Goal: Task Accomplishment & Management: Use online tool/utility

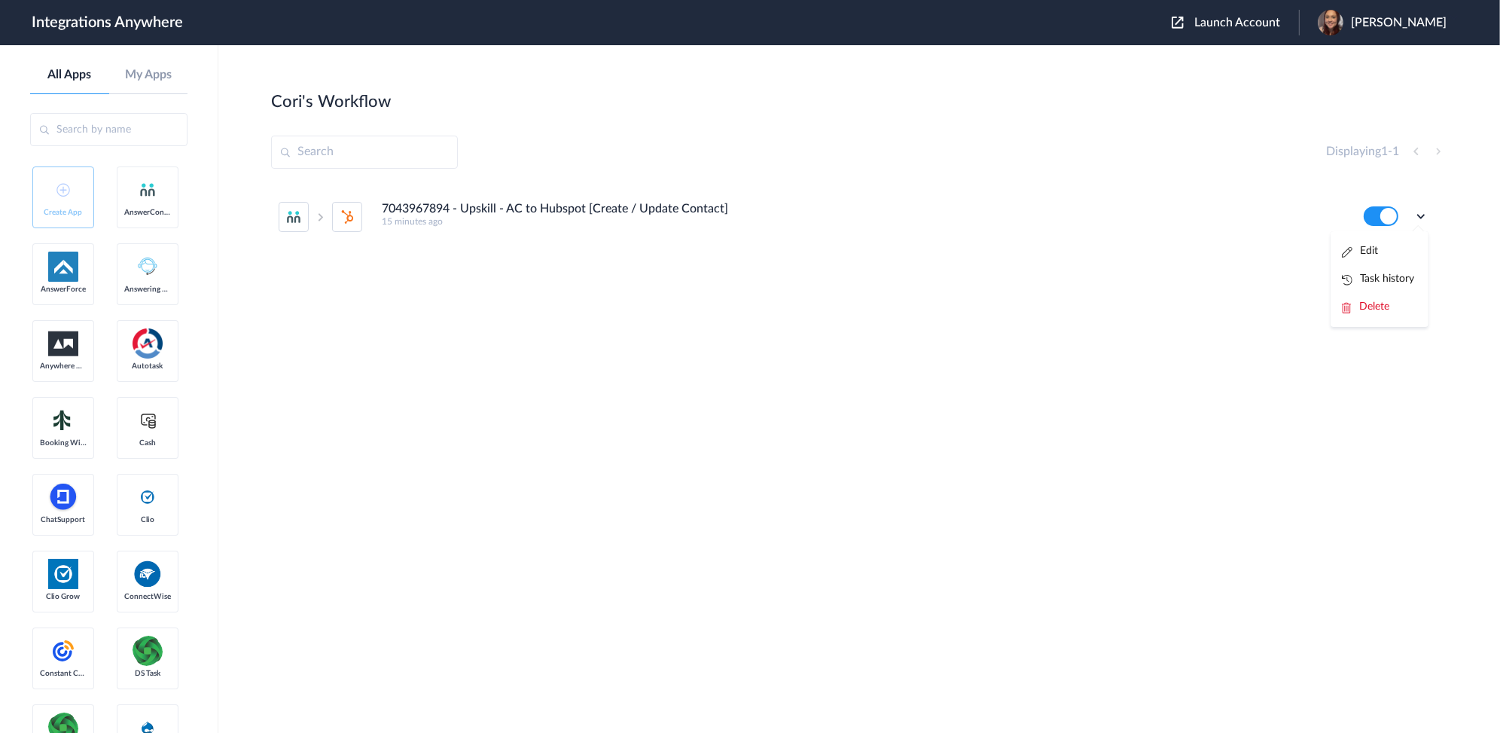
click at [5, 221] on aside "All Apps My Apps Create App AnswerConnect AnswerForce Answering Service Anywher…" at bounding box center [109, 388] width 218 height 687
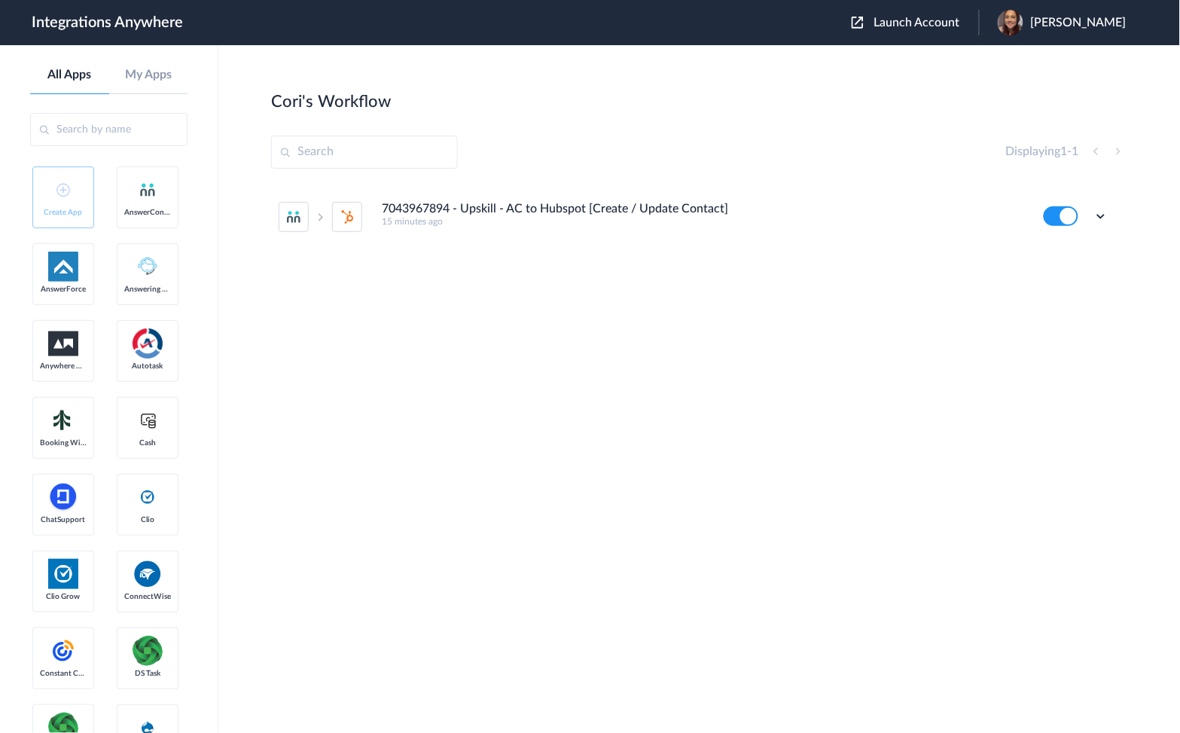
click at [43, 48] on aside "All Apps My Apps Create App AnswerConnect AnswerForce Answering Service Anywher…" at bounding box center [109, 388] width 218 height 687
click at [1095, 215] on icon at bounding box center [1100, 216] width 15 height 15
click at [1062, 261] on li "Edit" at bounding box center [1060, 251] width 98 height 28
click at [562, 78] on main "Cori's Workflow Create Displaying 1 - 1 7043967894 - Upskill - AC to Hubspot [C…" at bounding box center [699, 388] width 962 height 687
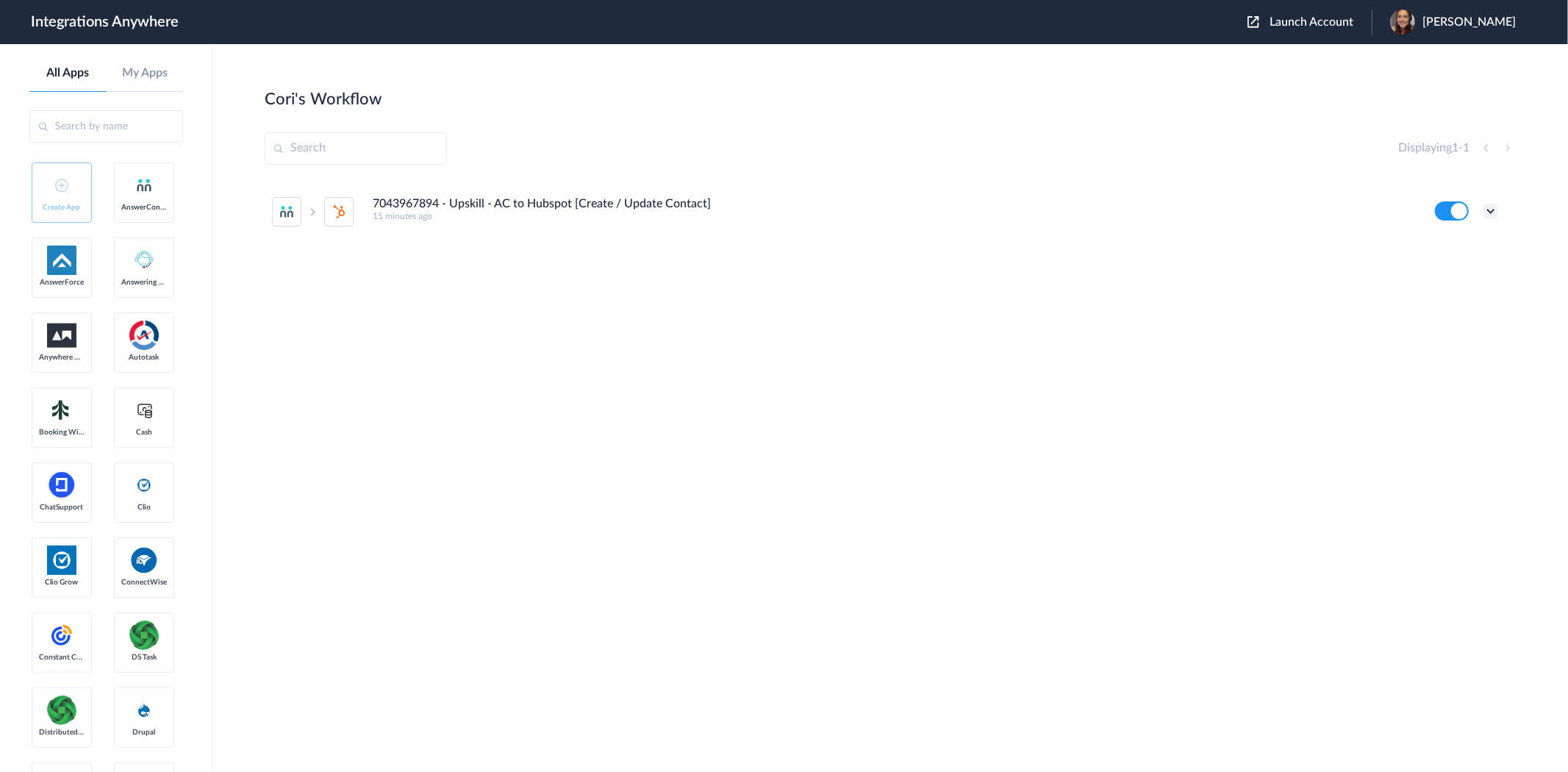
click at [1464, 215] on icon at bounding box center [1491, 211] width 15 height 15
click at [1418, 313] on li "Delete" at bounding box center [1451, 300] width 96 height 27
click at [1421, 313] on span "Are you sure?" at bounding box center [1439, 305] width 52 height 22
drag, startPoint x: 588, startPoint y: 101, endPoint x: 1025, endPoint y: 18, distance: 444.8
click at [589, 101] on div "Cori's Workflow Create" at bounding box center [890, 98] width 1252 height 20
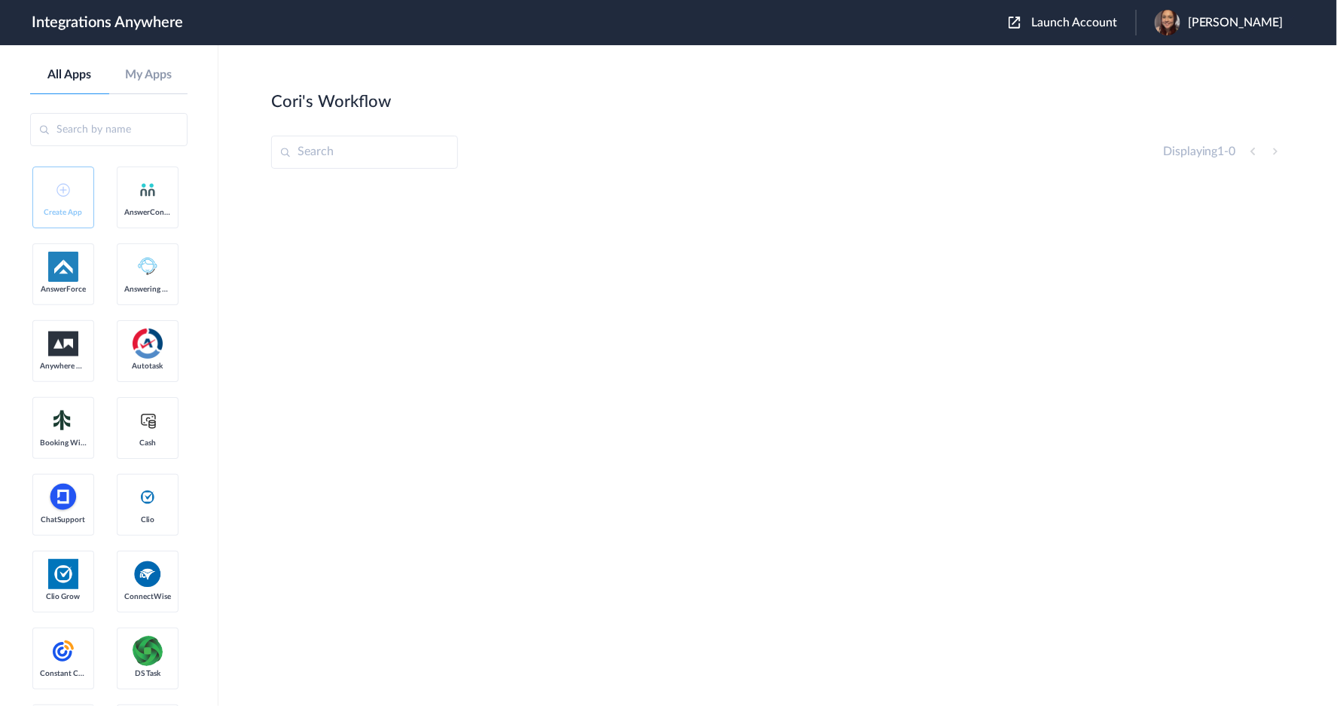
click at [139, 136] on input "text" at bounding box center [108, 129] width 157 height 33
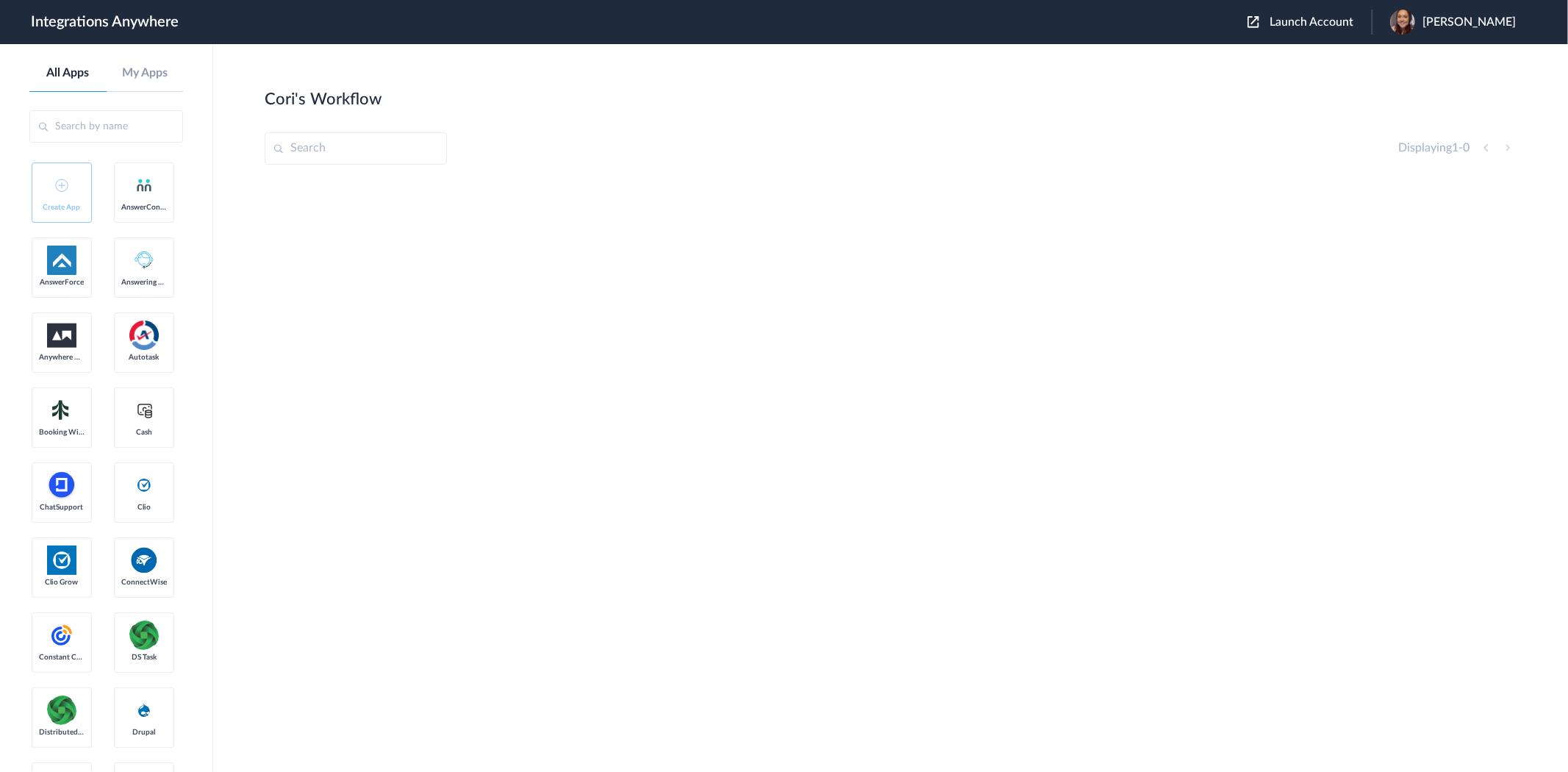
click at [1464, 11] on div "[PERSON_NAME]" at bounding box center [1461, 22] width 141 height 25
click at [1439, 56] on link "My Account" at bounding box center [1410, 60] width 56 height 11
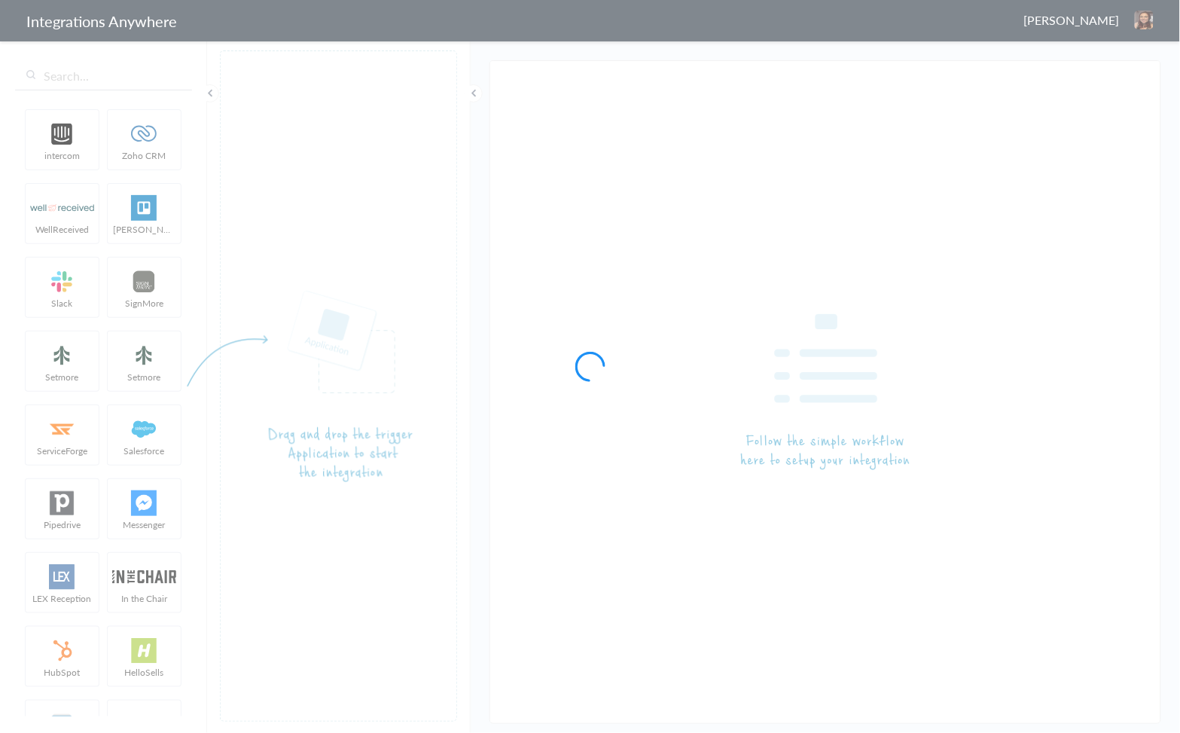
type input "7043967894 - Upskill - AC to Hubspot [Create / Update Contact]"
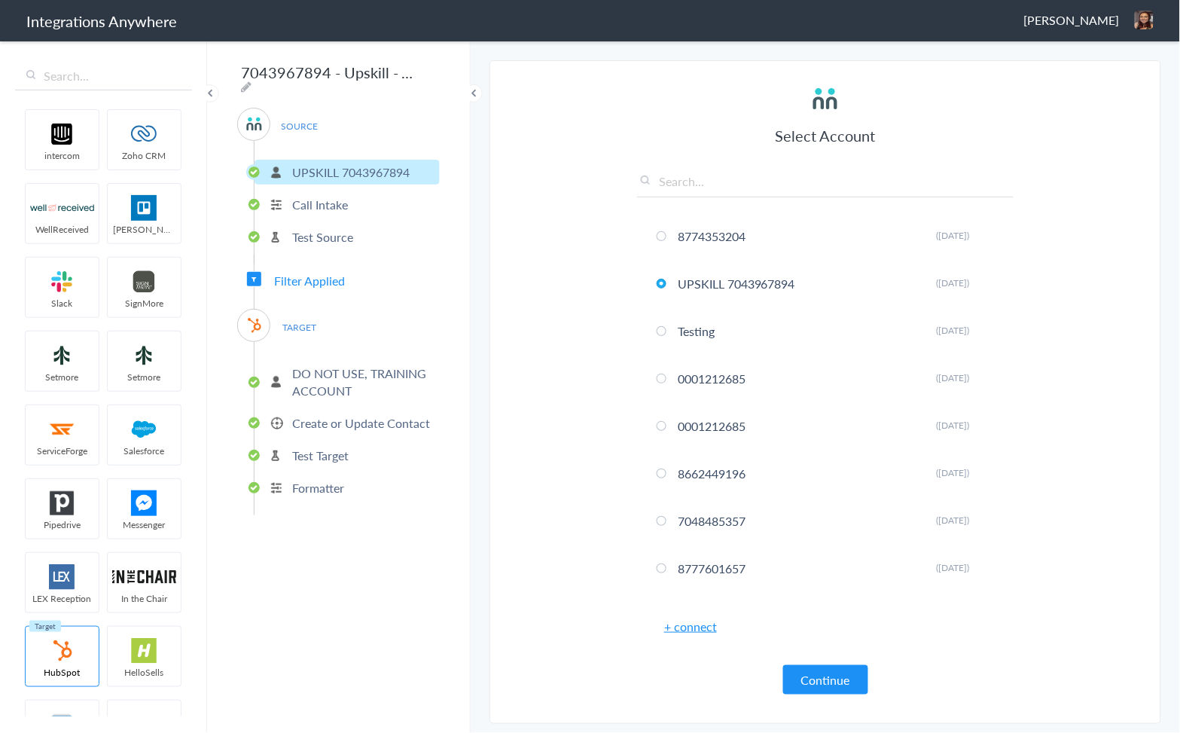
click at [326, 414] on p "Create or Update Contact" at bounding box center [361, 422] width 138 height 17
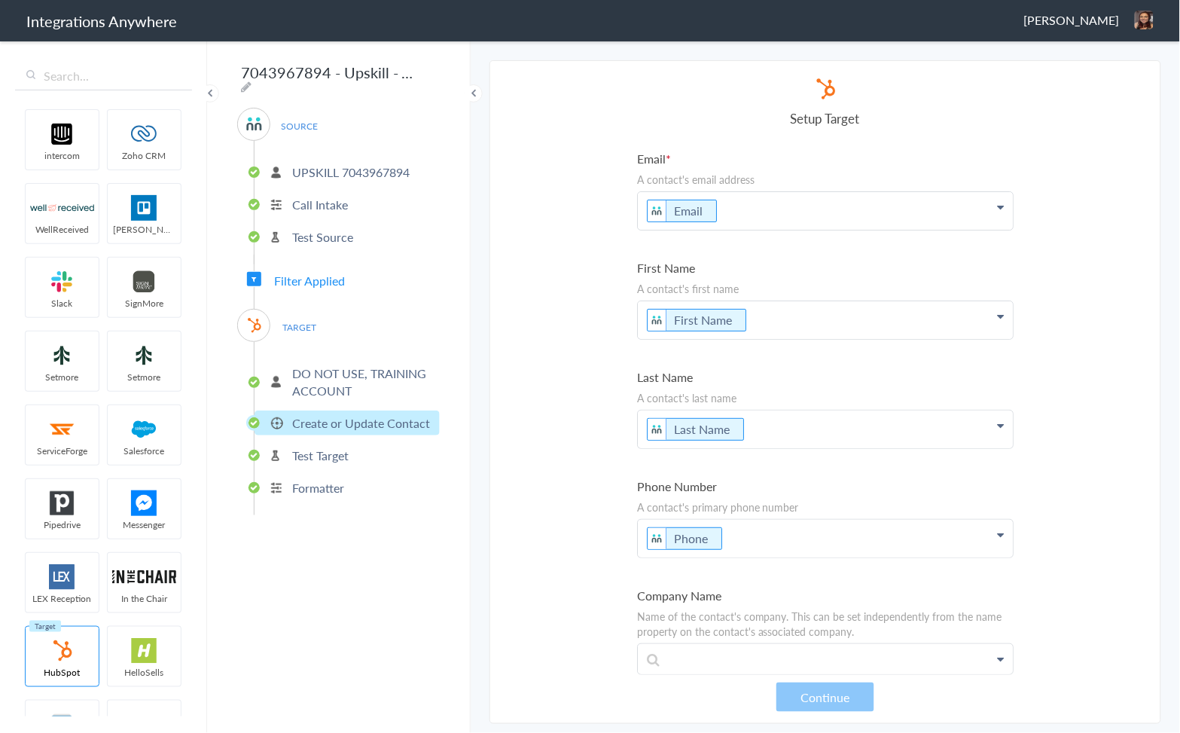
scroll to position [3867, 0]
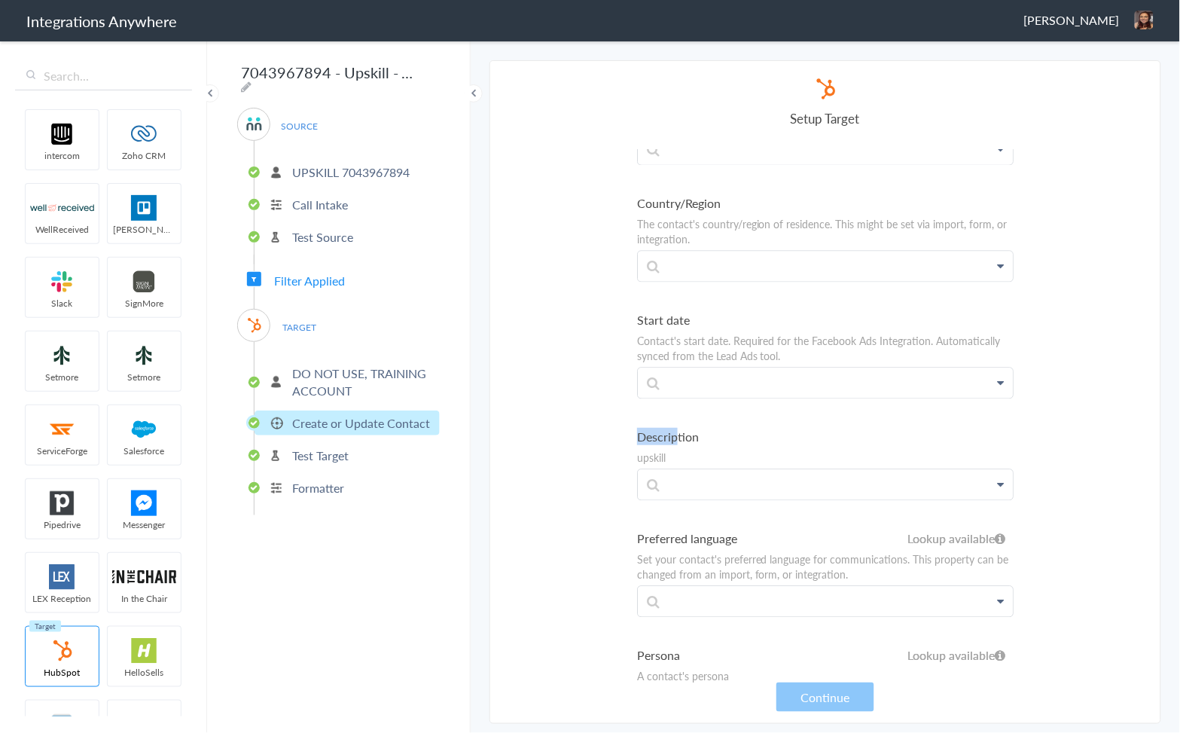
click at [530, 419] on section "Select Account 8774353204 Rename Delete (22 days ago) UPSKILL 7043967894 Rename…" at bounding box center [825, 391] width 672 height 663
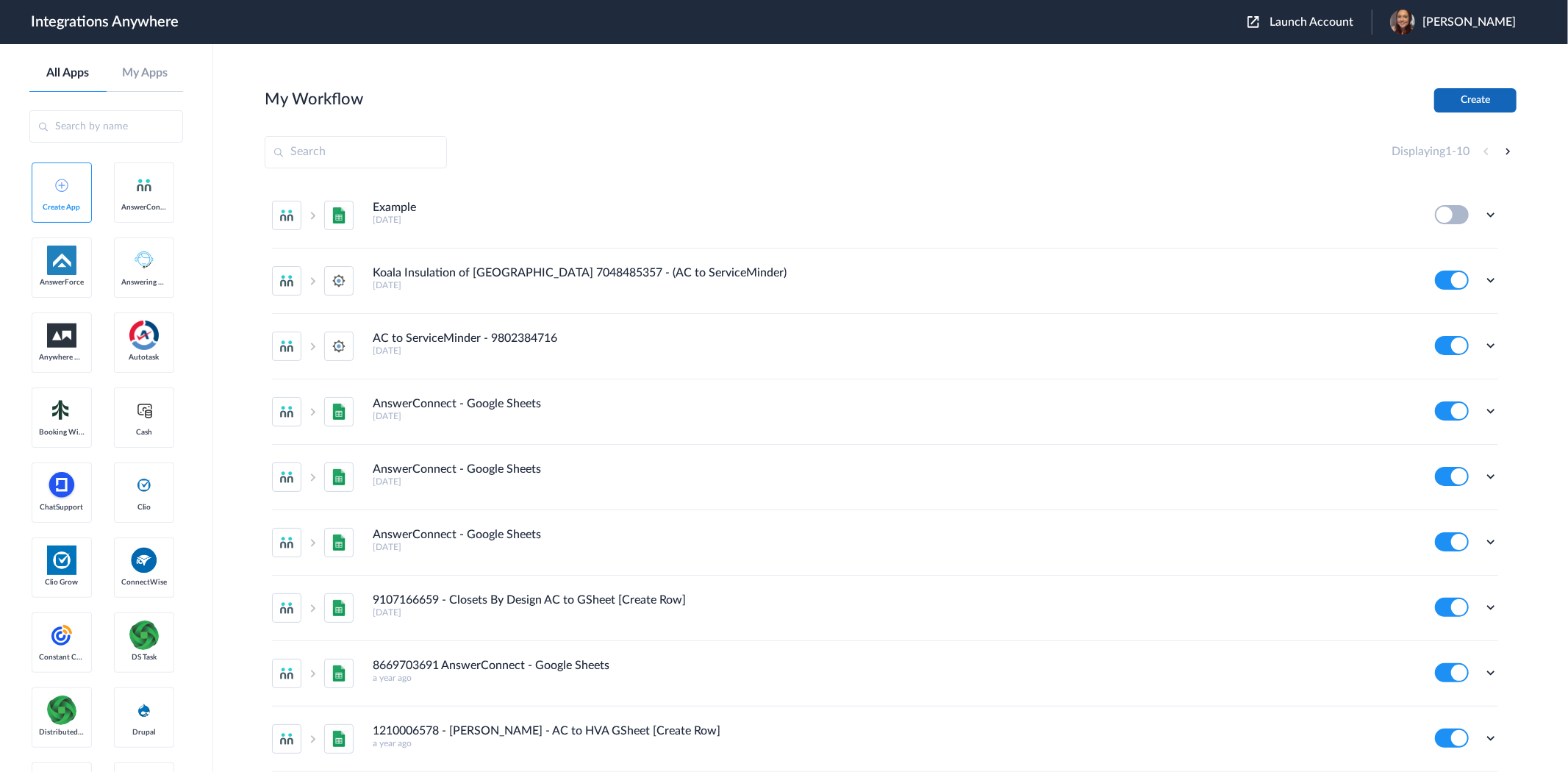
click at [1481, 102] on button "Create" at bounding box center [1475, 100] width 82 height 24
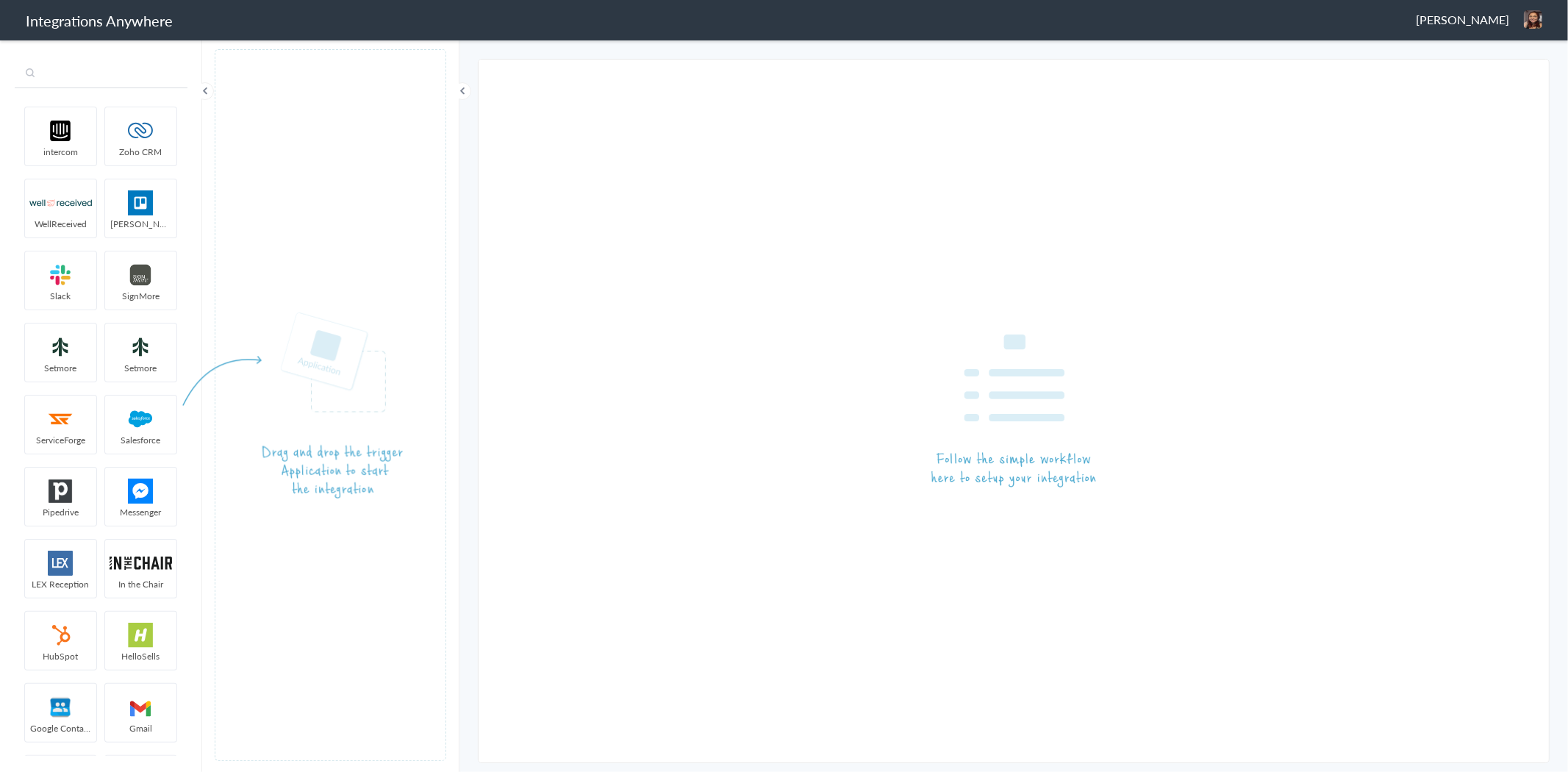
click at [57, 70] on input "text" at bounding box center [101, 74] width 173 height 28
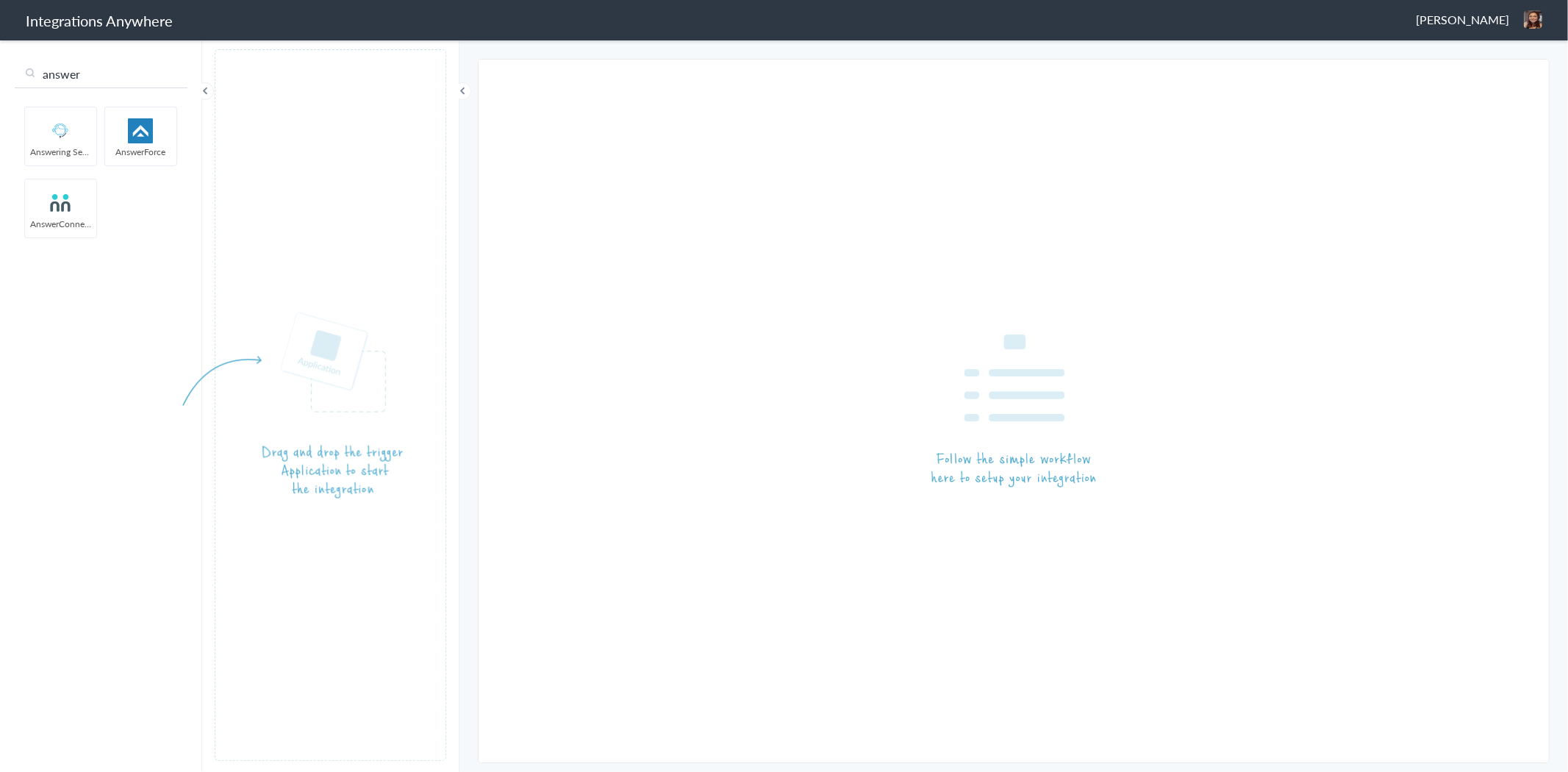
type input "answer"
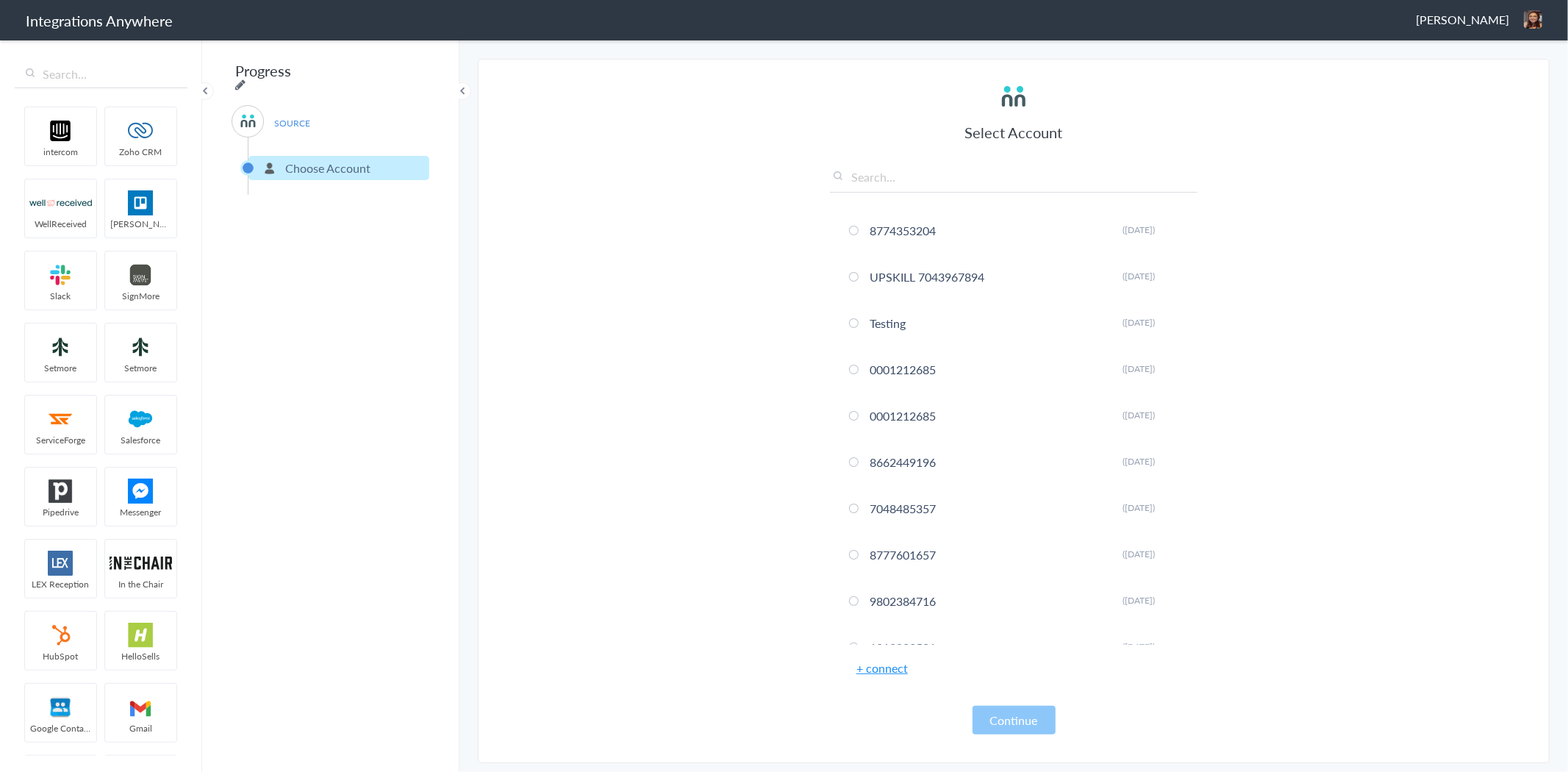
click at [245, 79] on icon at bounding box center [240, 85] width 11 height 12
click at [378, 76] on input "Progress" at bounding box center [322, 70] width 182 height 28
click at [377, 78] on input "Progress" at bounding box center [322, 70] width 182 height 28
paste input "7043967894"
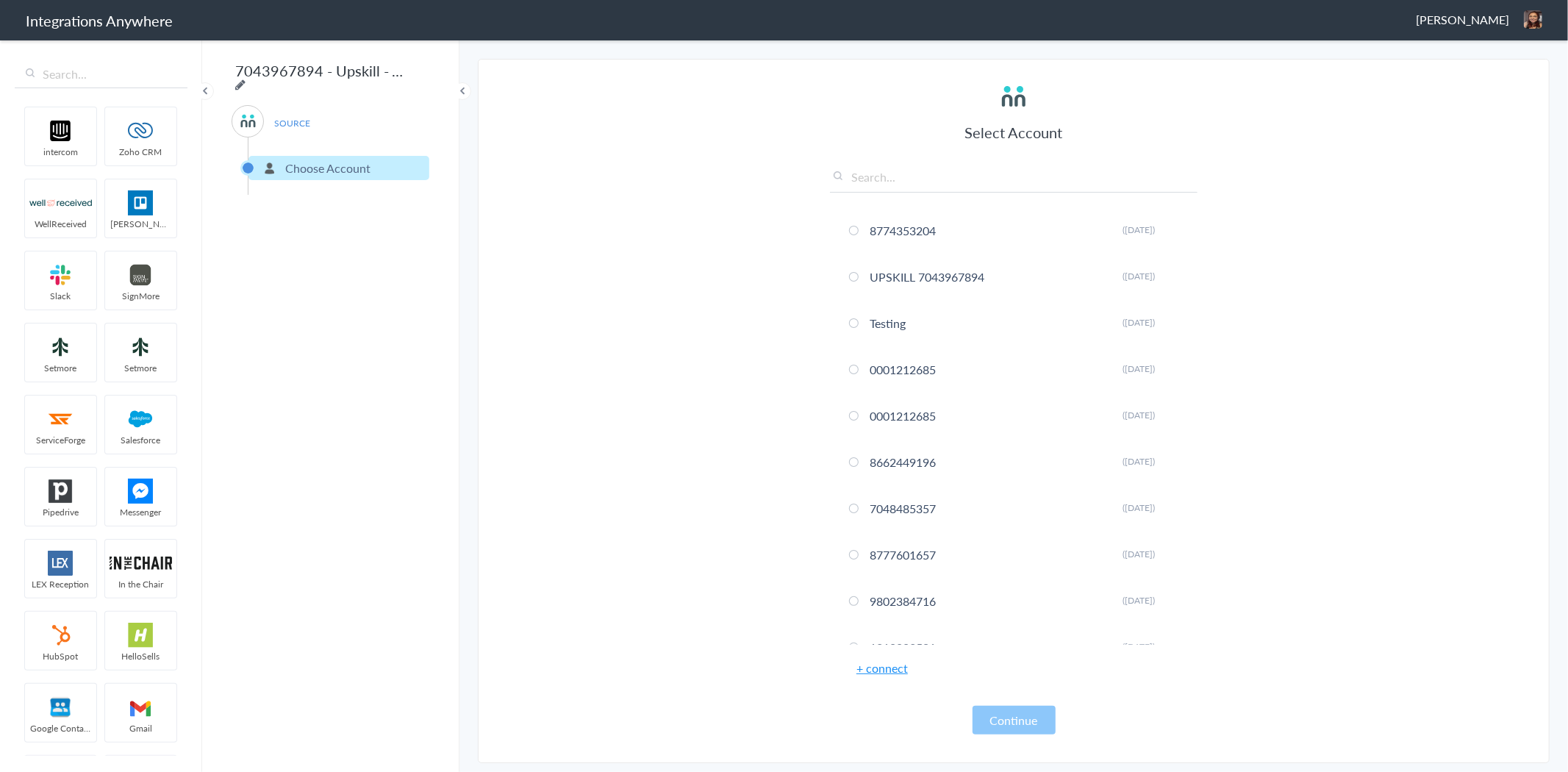
click at [245, 79] on icon at bounding box center [240, 85] width 11 height 12
type input "7043967894 - Upskill - AC to GSheet ["
click at [392, 67] on input "7043967894 - Upskill - AC to GSheet [" at bounding box center [322, 70] width 182 height 28
click at [405, 73] on input "7043967894 - Upskill - AC to GSheet [" at bounding box center [322, 70] width 182 height 28
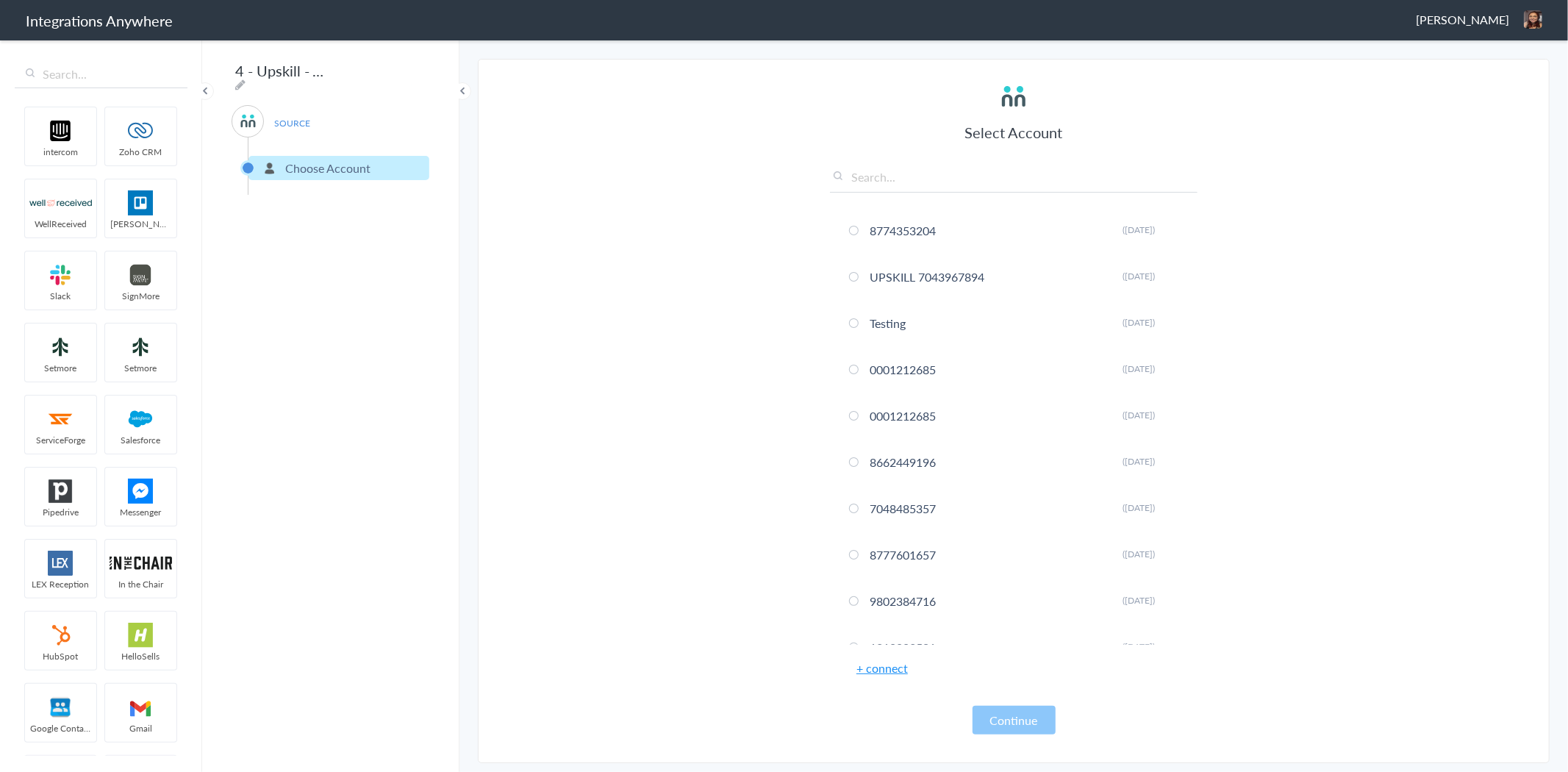
scroll to position [0, 0]
click at [502, 74] on section "Select Account 8774353204 Rename Delete (22 days ago) UPSKILL 7043967894 Rename…" at bounding box center [1013, 410] width 1072 height 704
click at [1170, 275] on icon at bounding box center [1174, 276] width 9 height 8
click at [1334, 312] on section "Select Account 8774353204 Rename Delete (22 days ago) UPSKILL 7043967894 Rename…" at bounding box center [1013, 410] width 1072 height 704
click at [912, 178] on input "text" at bounding box center [1013, 180] width 367 height 24
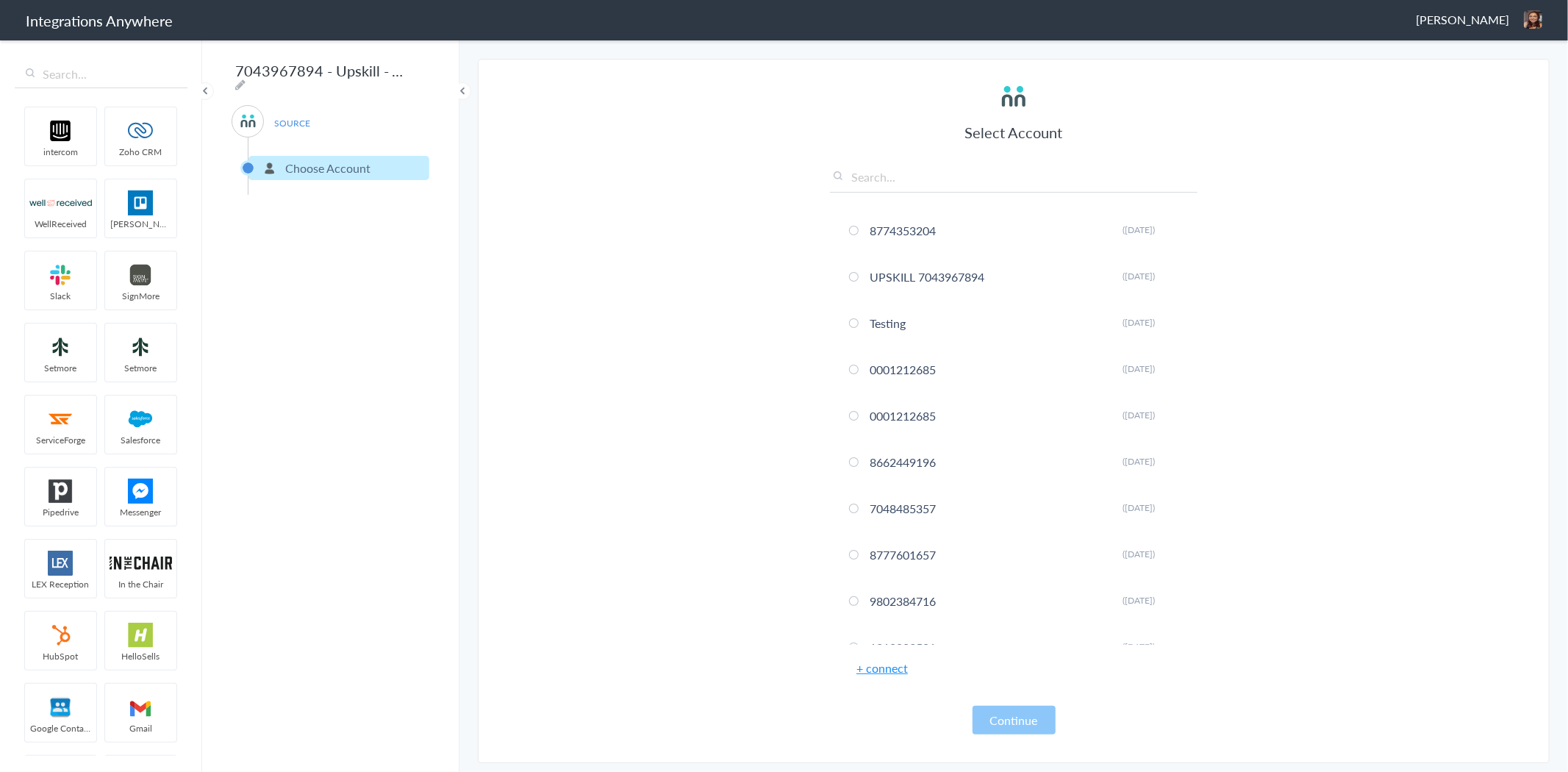
paste input "Account Number - Business Name - Brand Abbreviation to CRM [Action]"
type input "Account Number - Business Name - Brand Abbreviation to CRM [Action]"
paste input "7043967894"
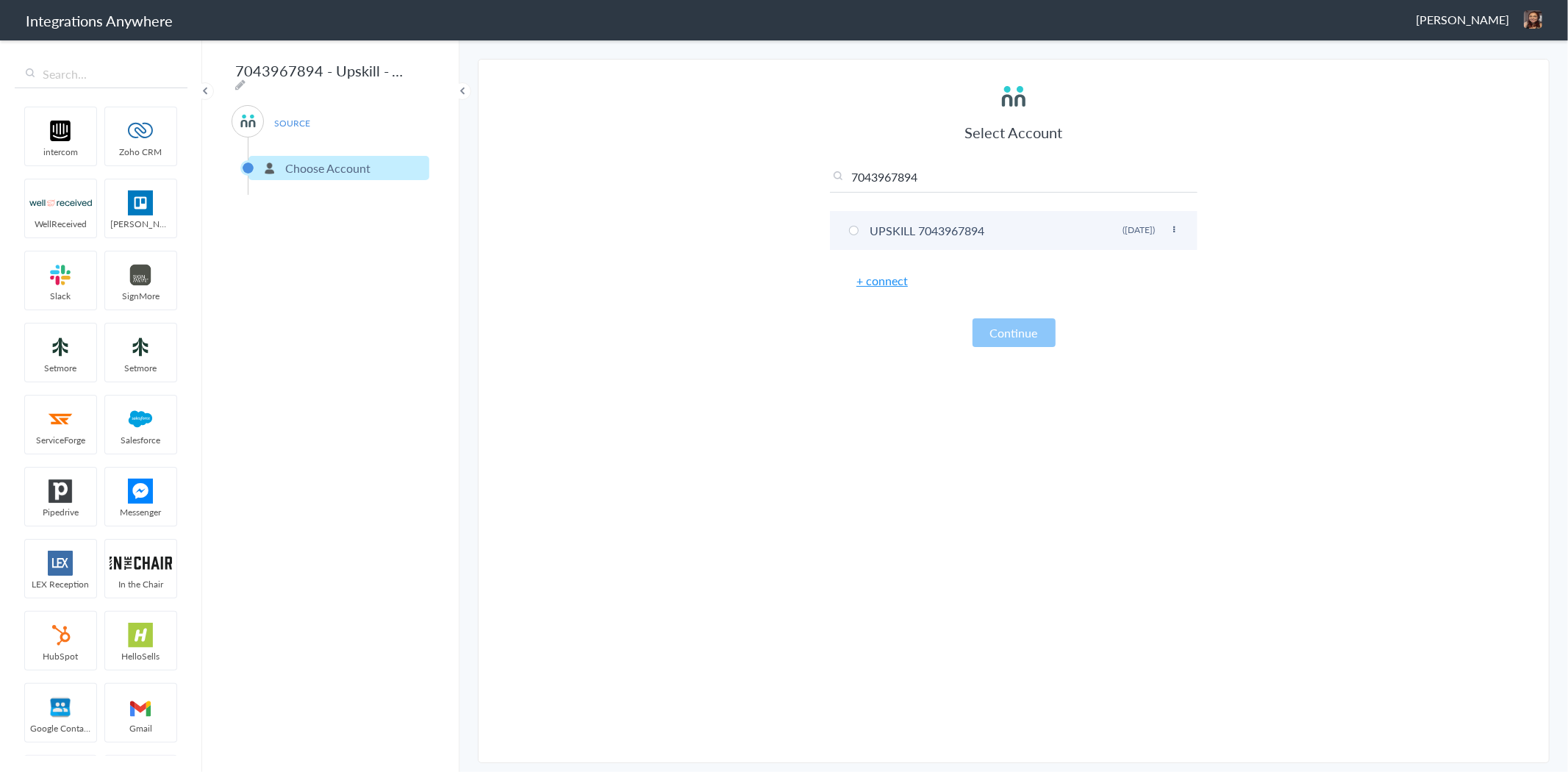
type input "7043967894"
click at [890, 231] on li "UPSKILL 7043967894 Rename Delete (3 months ago)" at bounding box center [1013, 230] width 367 height 39
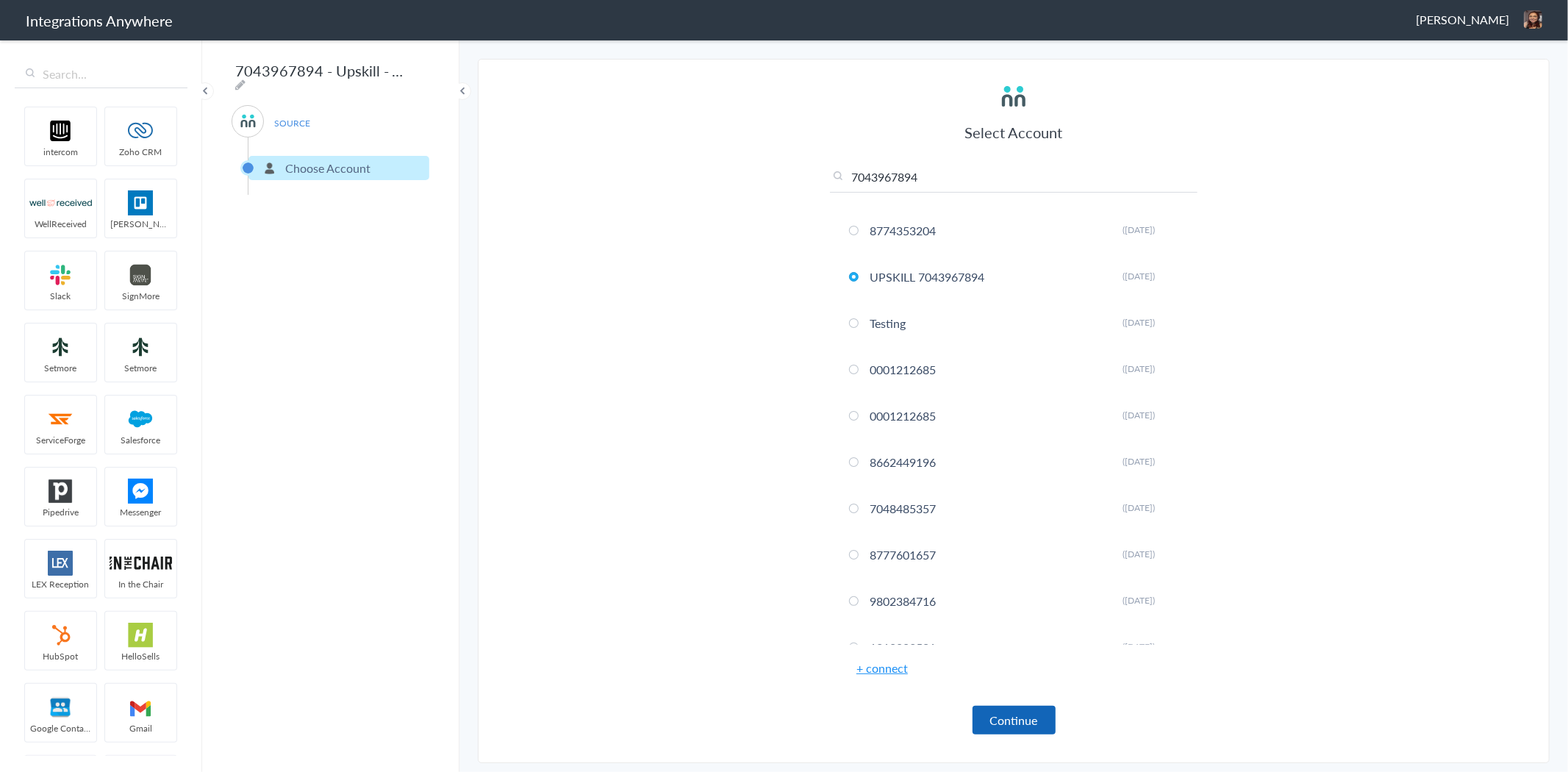
click at [1026, 714] on button "Continue" at bounding box center [1013, 719] width 83 height 28
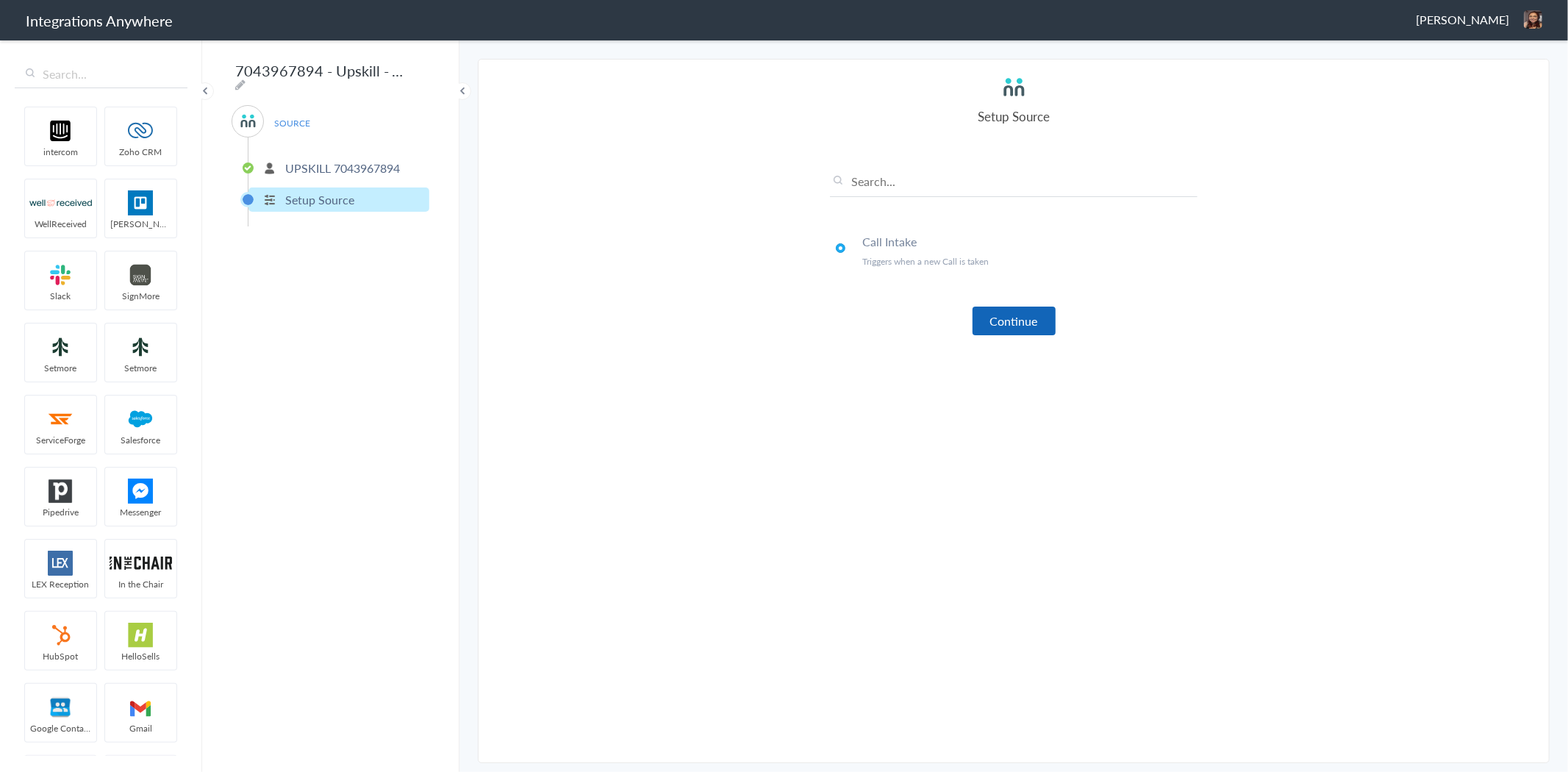
click at [1001, 327] on button "Continue" at bounding box center [1013, 320] width 83 height 28
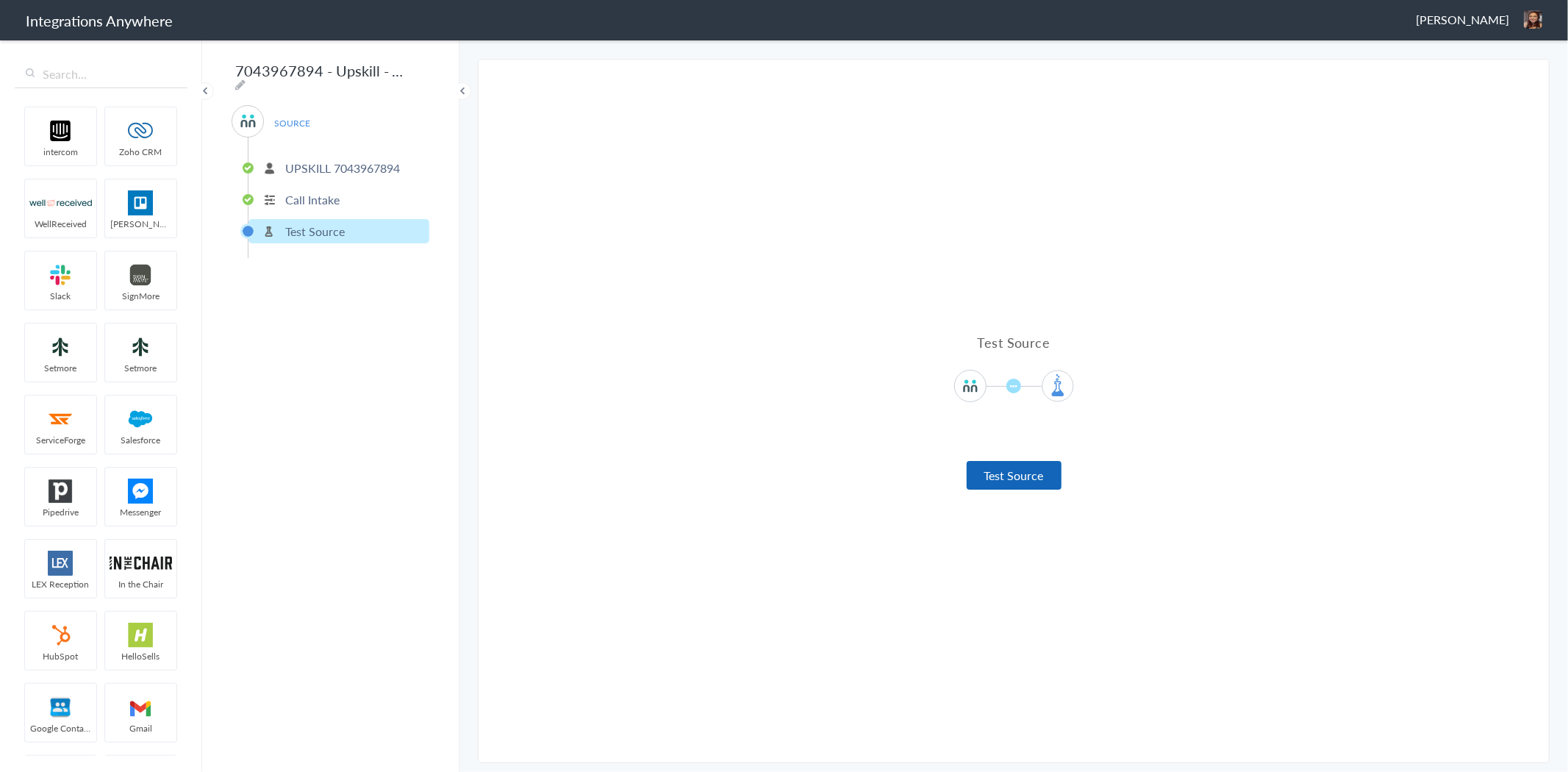
click at [1034, 471] on button "Test Source" at bounding box center [1013, 474] width 95 height 28
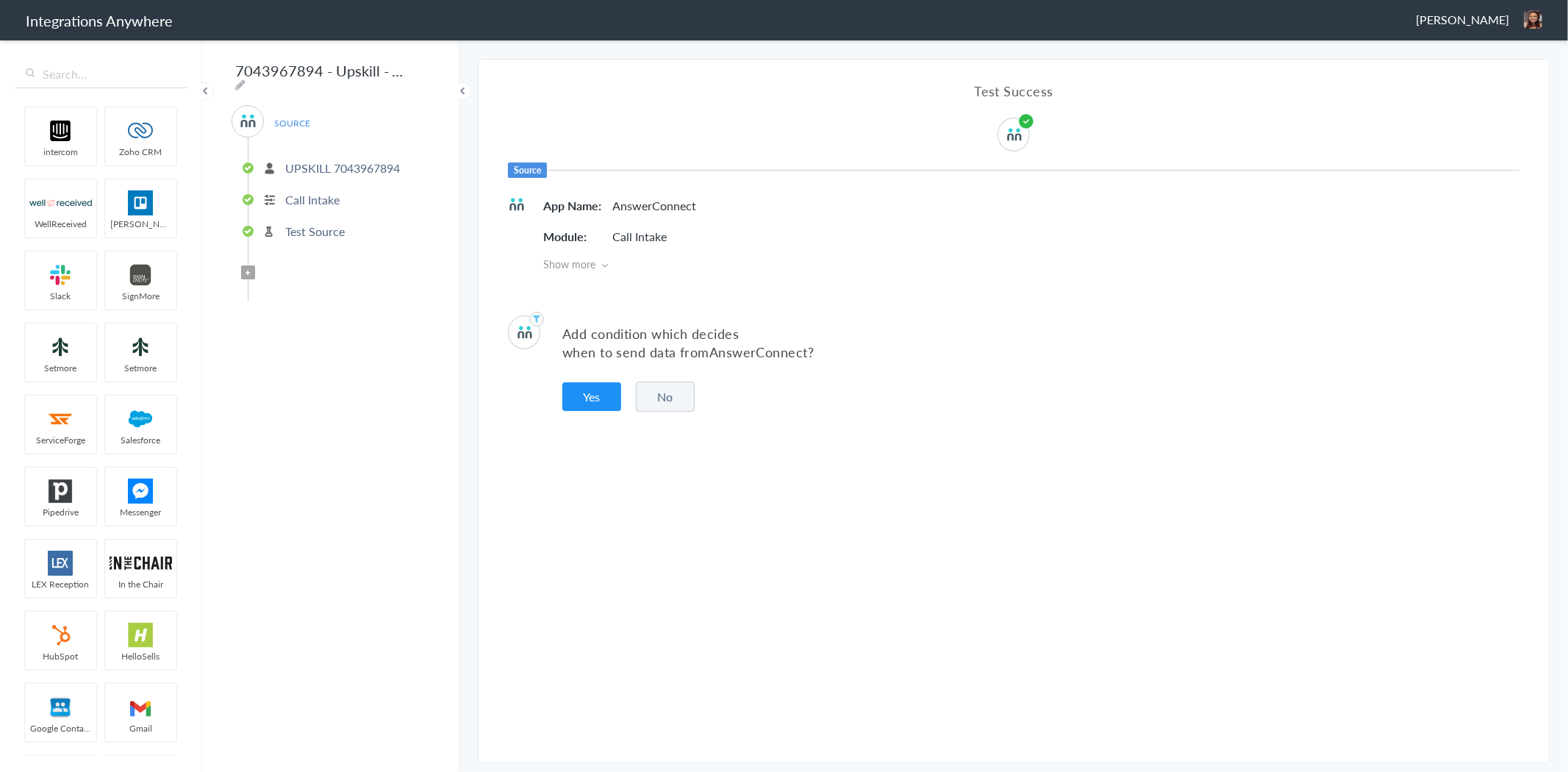
click at [332, 159] on p "UPSKILL 7043967894" at bounding box center [342, 167] width 114 height 17
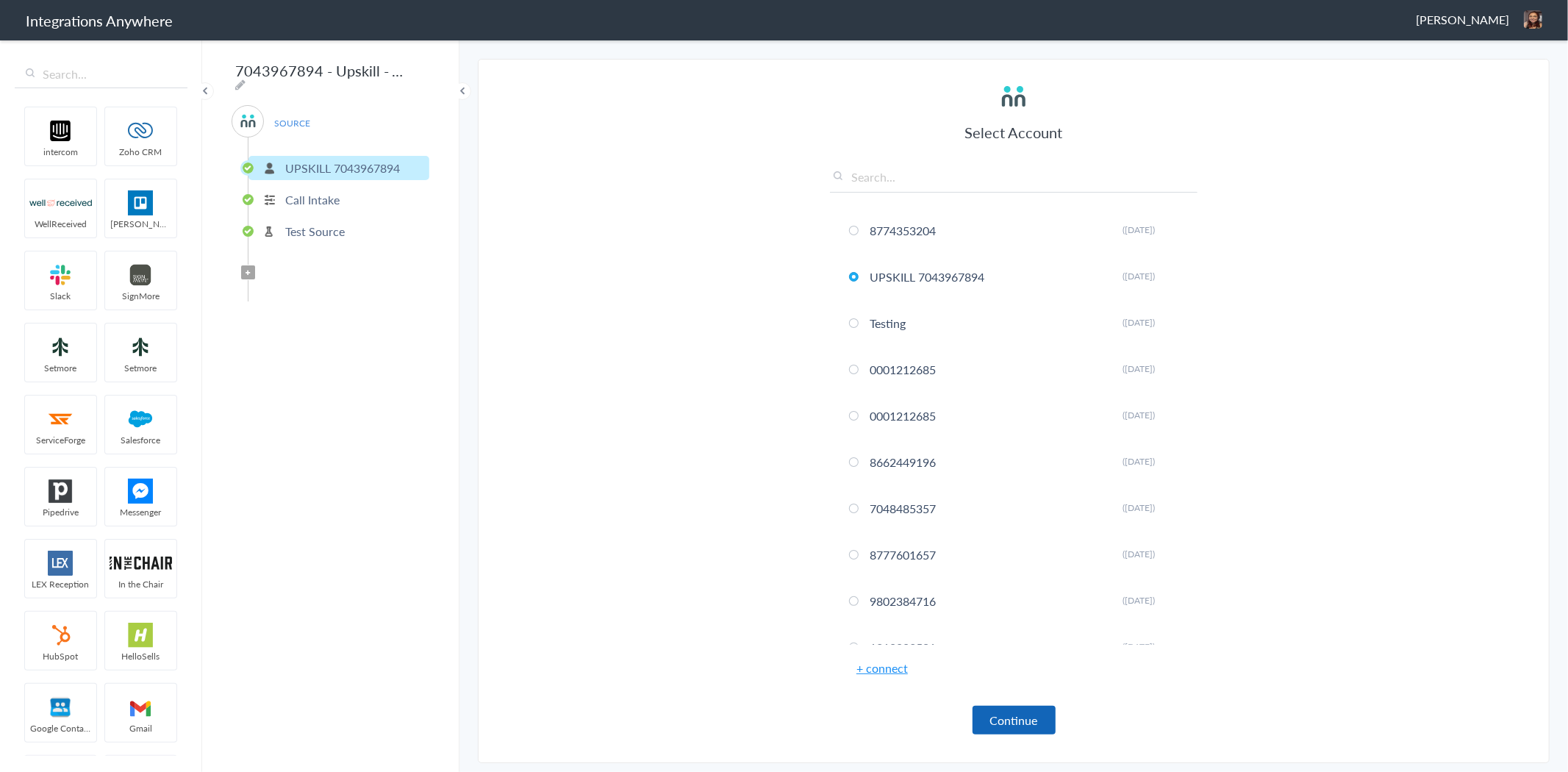
click at [1011, 724] on button "Continue" at bounding box center [1013, 719] width 83 height 28
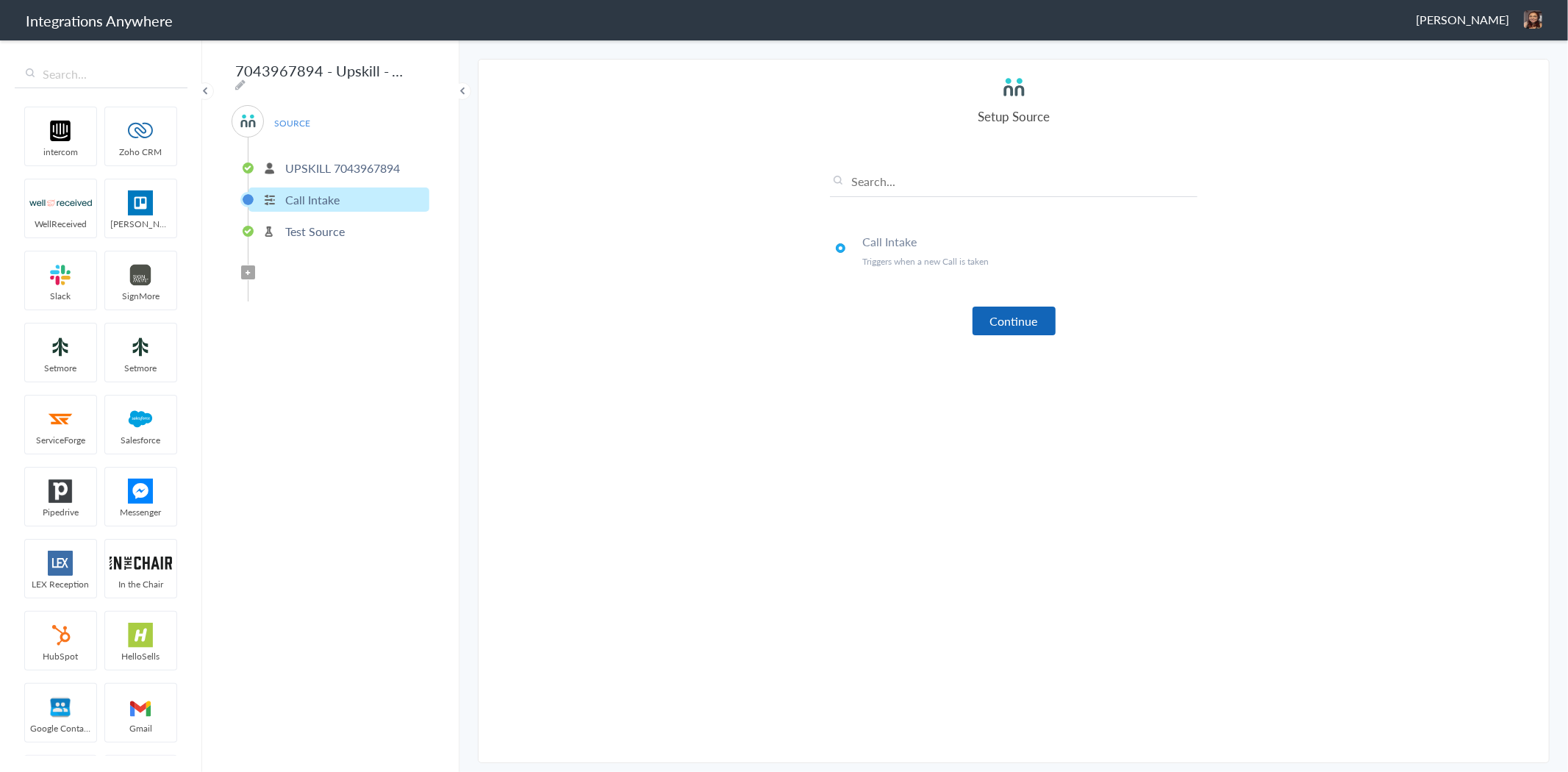
click at [1008, 317] on button "Continue" at bounding box center [1013, 320] width 83 height 28
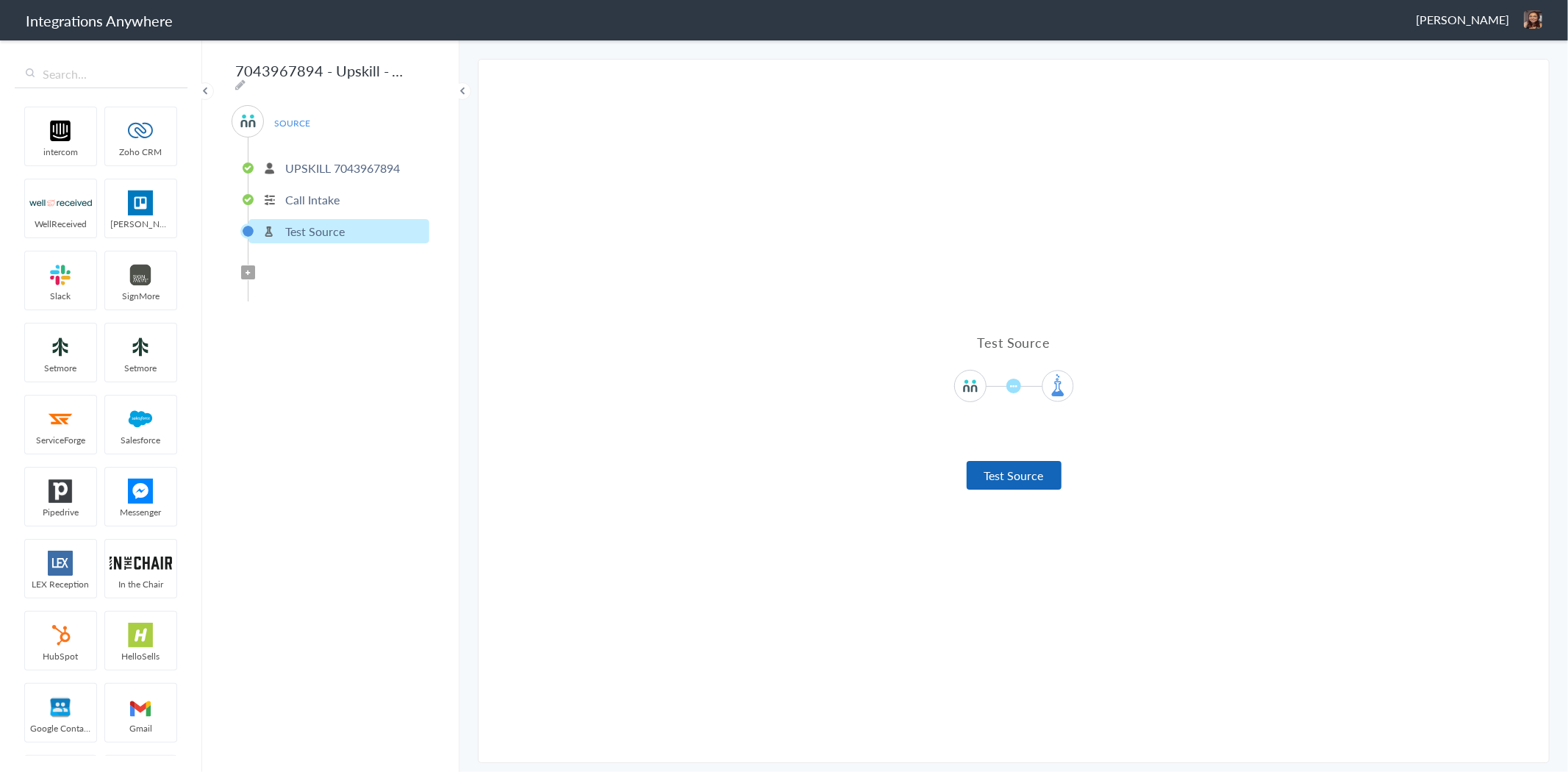
click at [1034, 474] on button "Test Source" at bounding box center [1013, 474] width 95 height 28
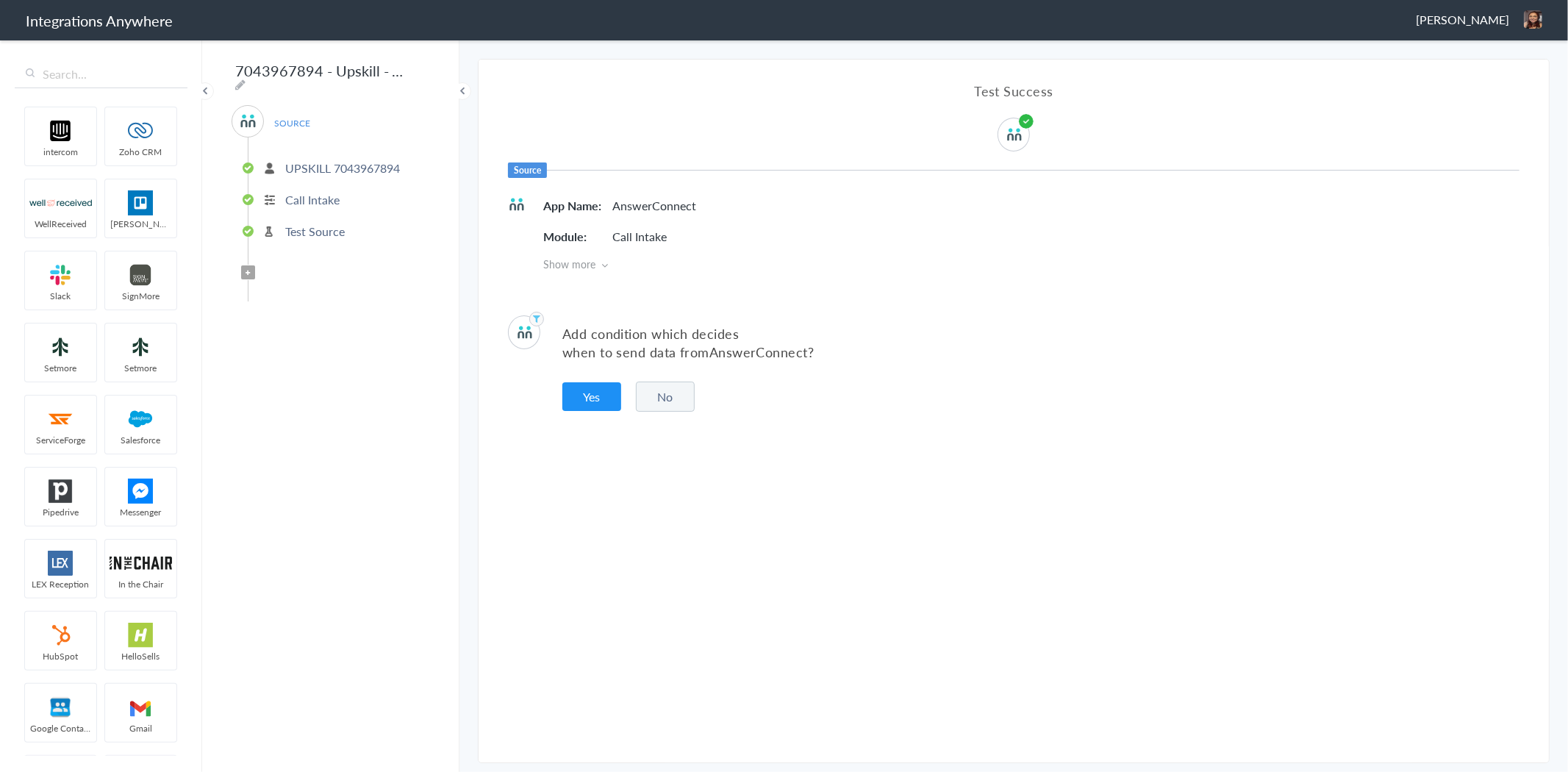
click at [660, 398] on button "No" at bounding box center [665, 396] width 59 height 30
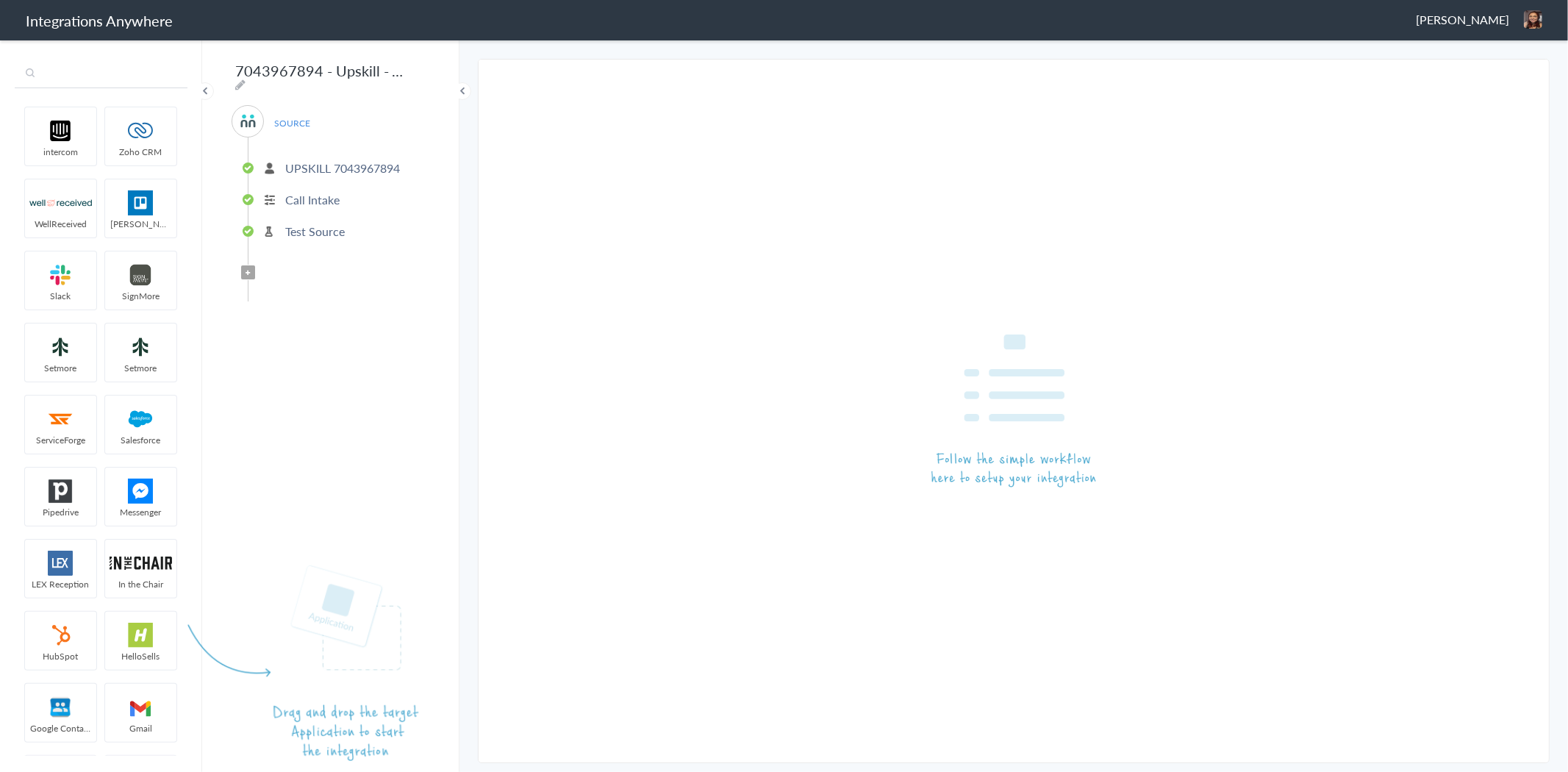
click at [91, 79] on input "text" at bounding box center [101, 74] width 173 height 28
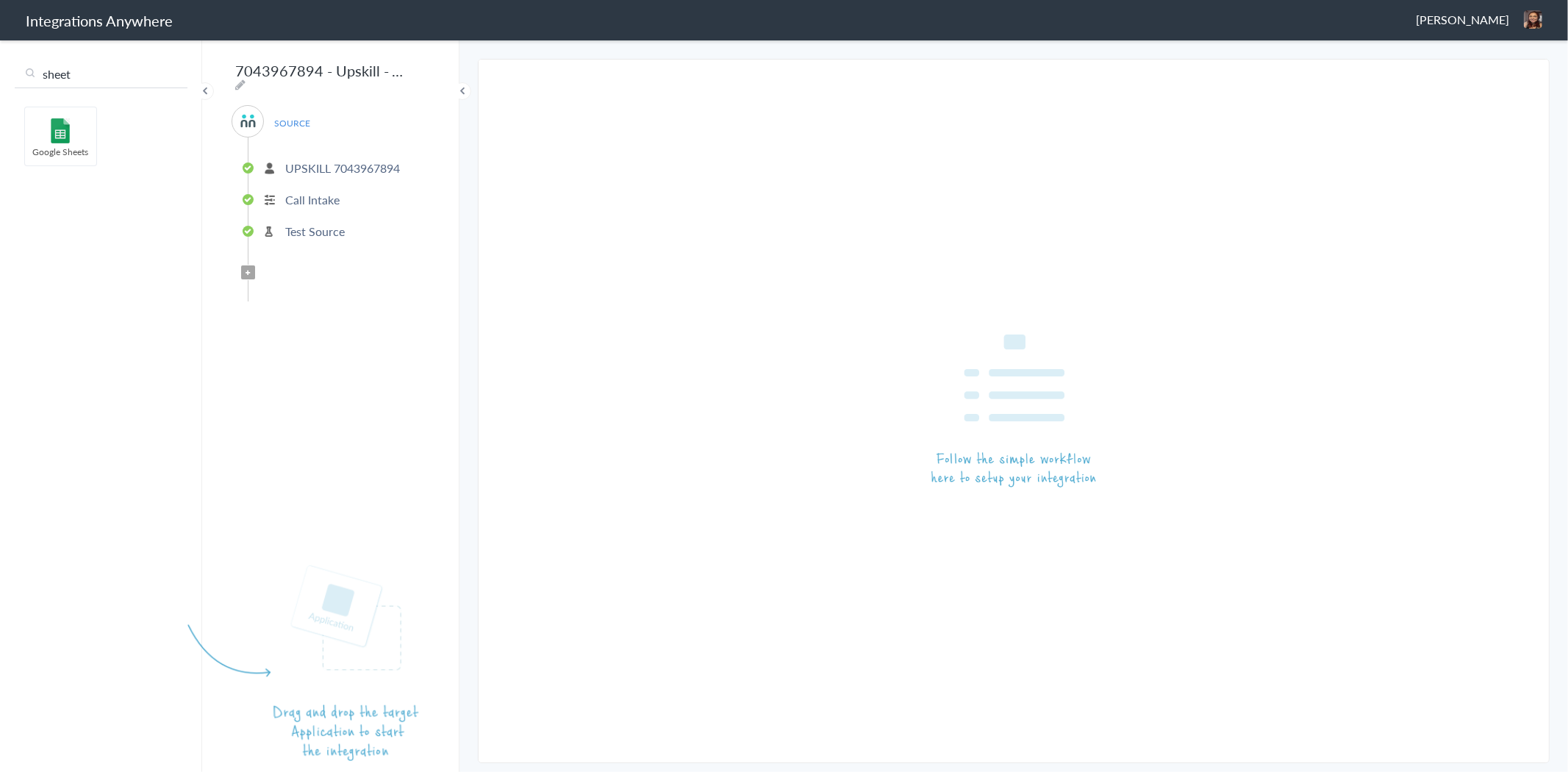
type input "sheet"
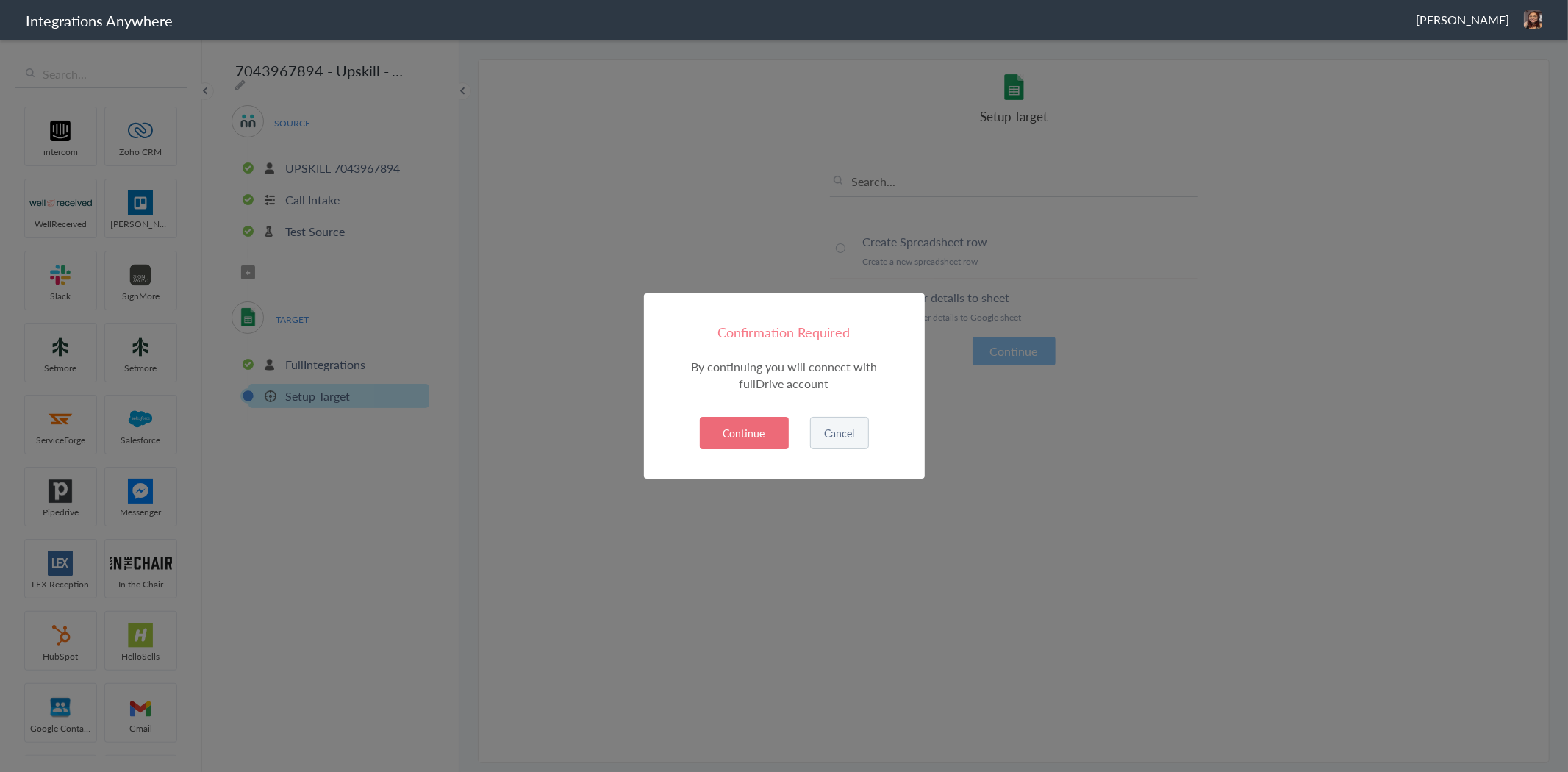
click at [770, 433] on button "Continue" at bounding box center [744, 432] width 89 height 32
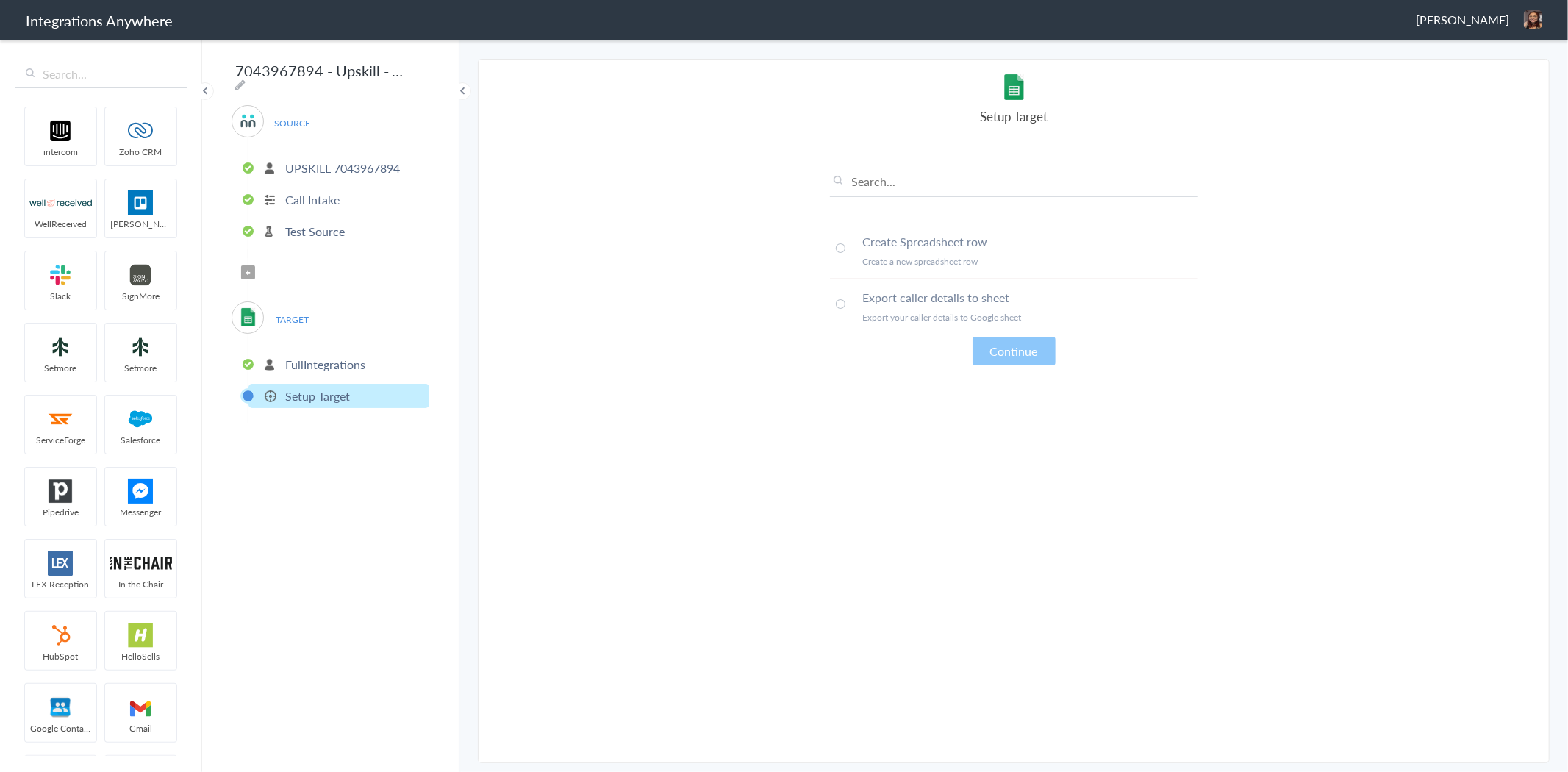
click at [836, 247] on span at bounding box center [841, 248] width 10 height 10
drag, startPoint x: 1000, startPoint y: 242, endPoint x: 861, endPoint y: 244, distance: 139.0
click at [861, 244] on li "Create Spreadsheet row Create a new spreadsheet row" at bounding box center [1013, 250] width 367 height 56
copy h4 "Create Spreadsheet row"
click at [245, 79] on icon at bounding box center [240, 85] width 11 height 12
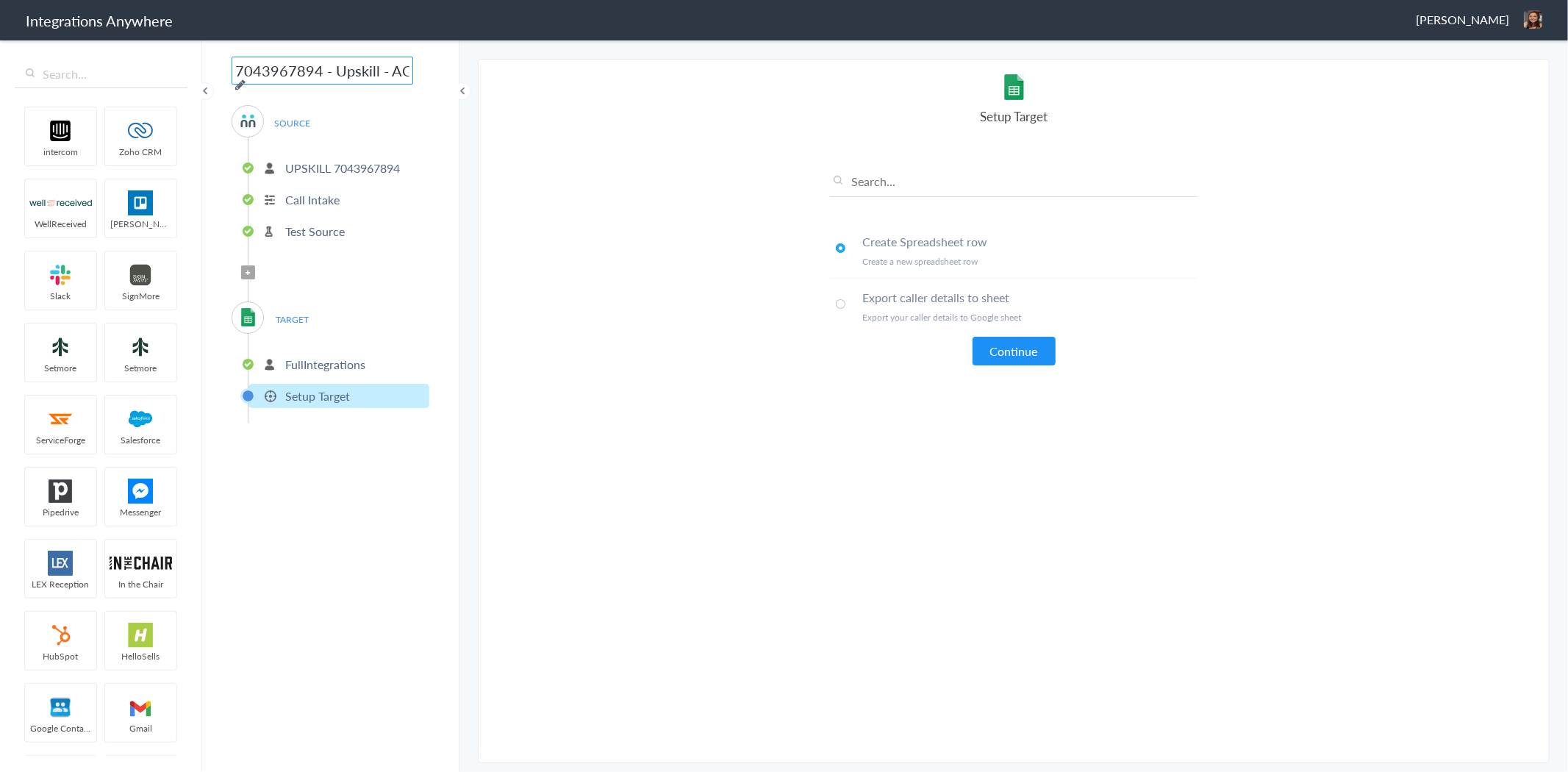
scroll to position [0, 82]
paste input "Create Spreadsheet row"
type input "7043967894 - Upskill - AC to GSheet [Create Spreadsheet row]"
click at [604, 267] on section "Select Account 8774353204 Rename Delete ([DATE]) UPSKILL 7043967894 Rename Dele…" at bounding box center [1013, 410] width 1072 height 704
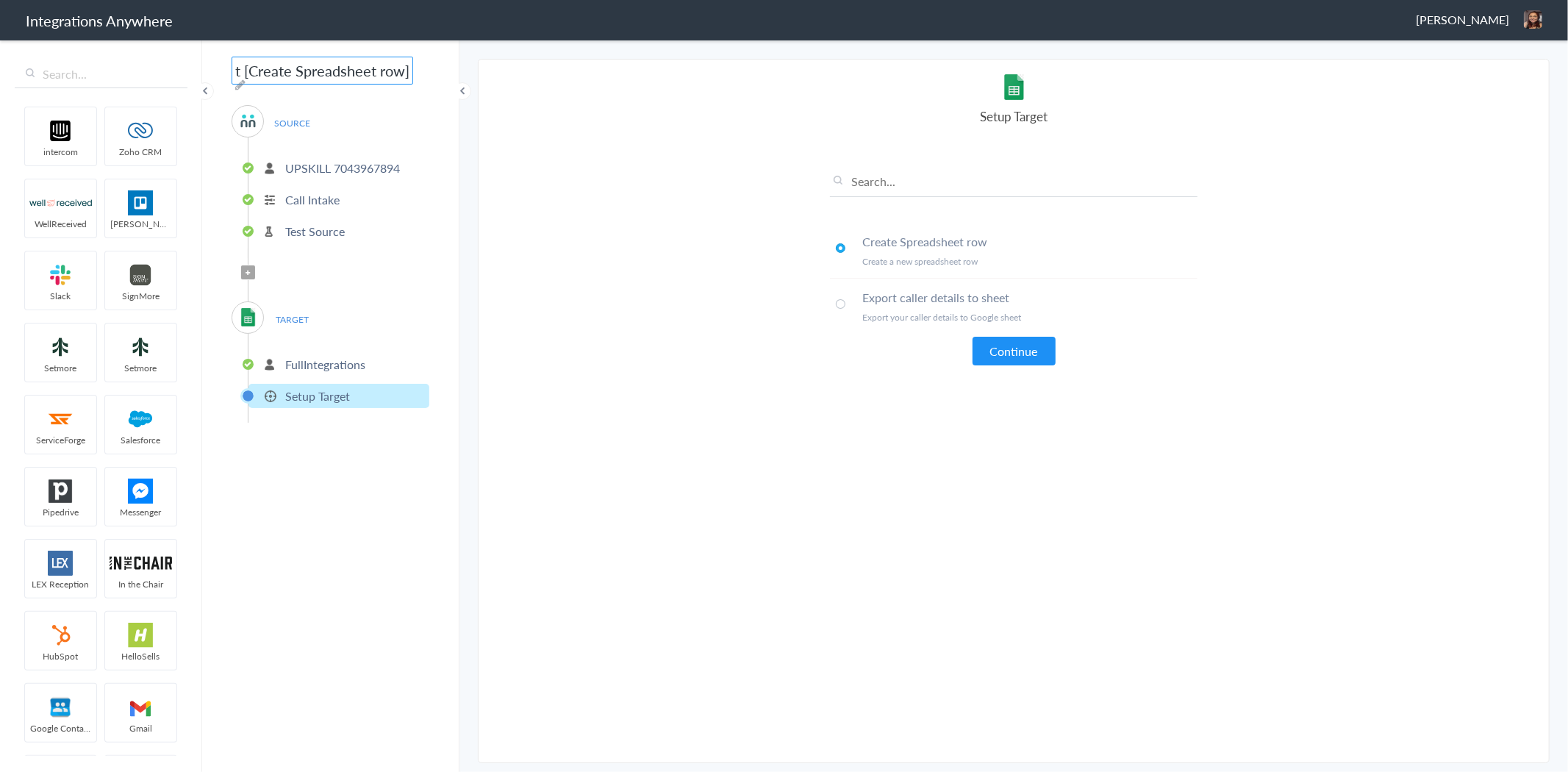
scroll to position [0, 0]
click at [1025, 355] on button "Continue" at bounding box center [1013, 350] width 83 height 28
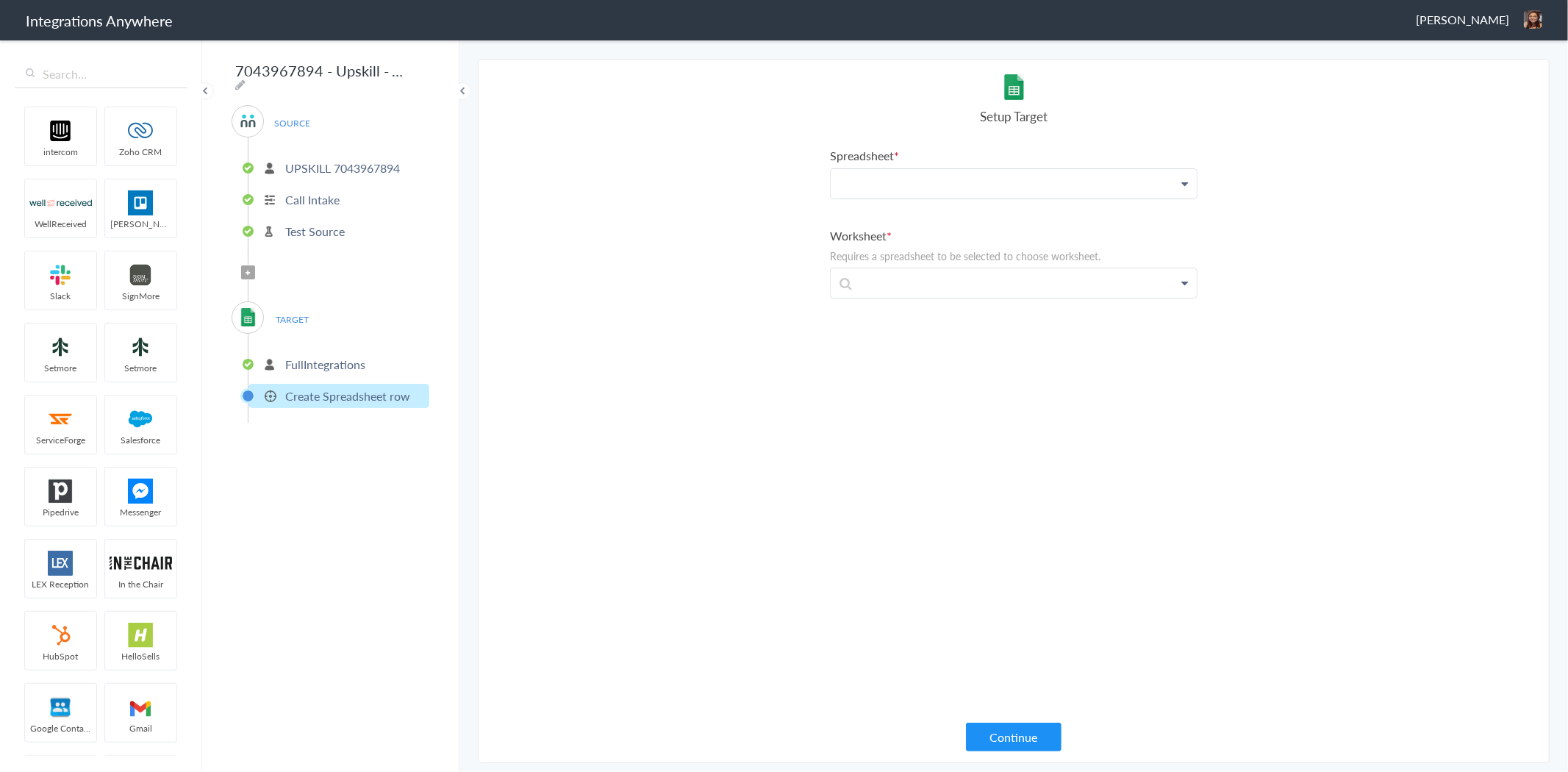
click at [930, 189] on p at bounding box center [1013, 183] width 366 height 29
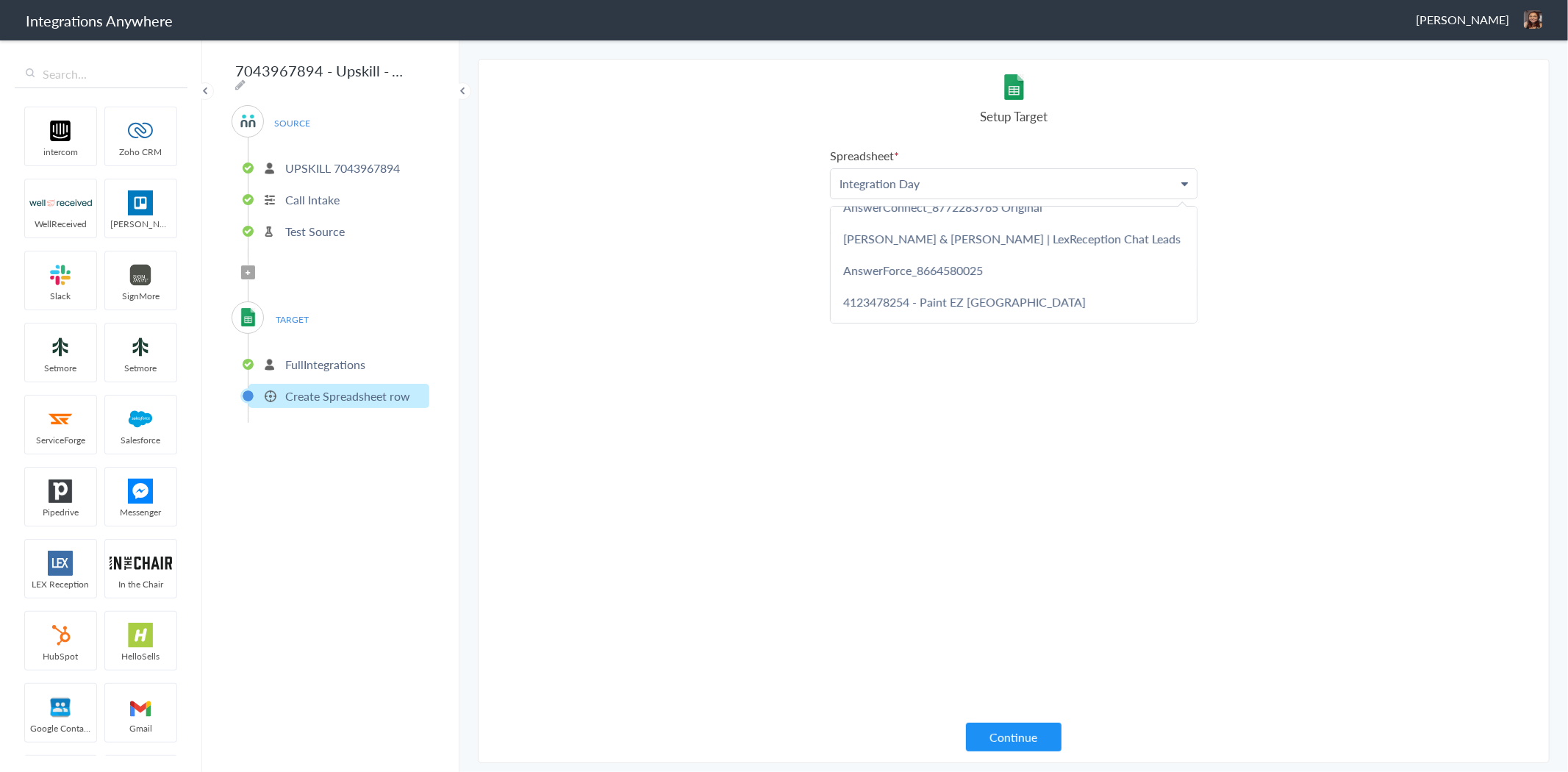
scroll to position [2123, 0]
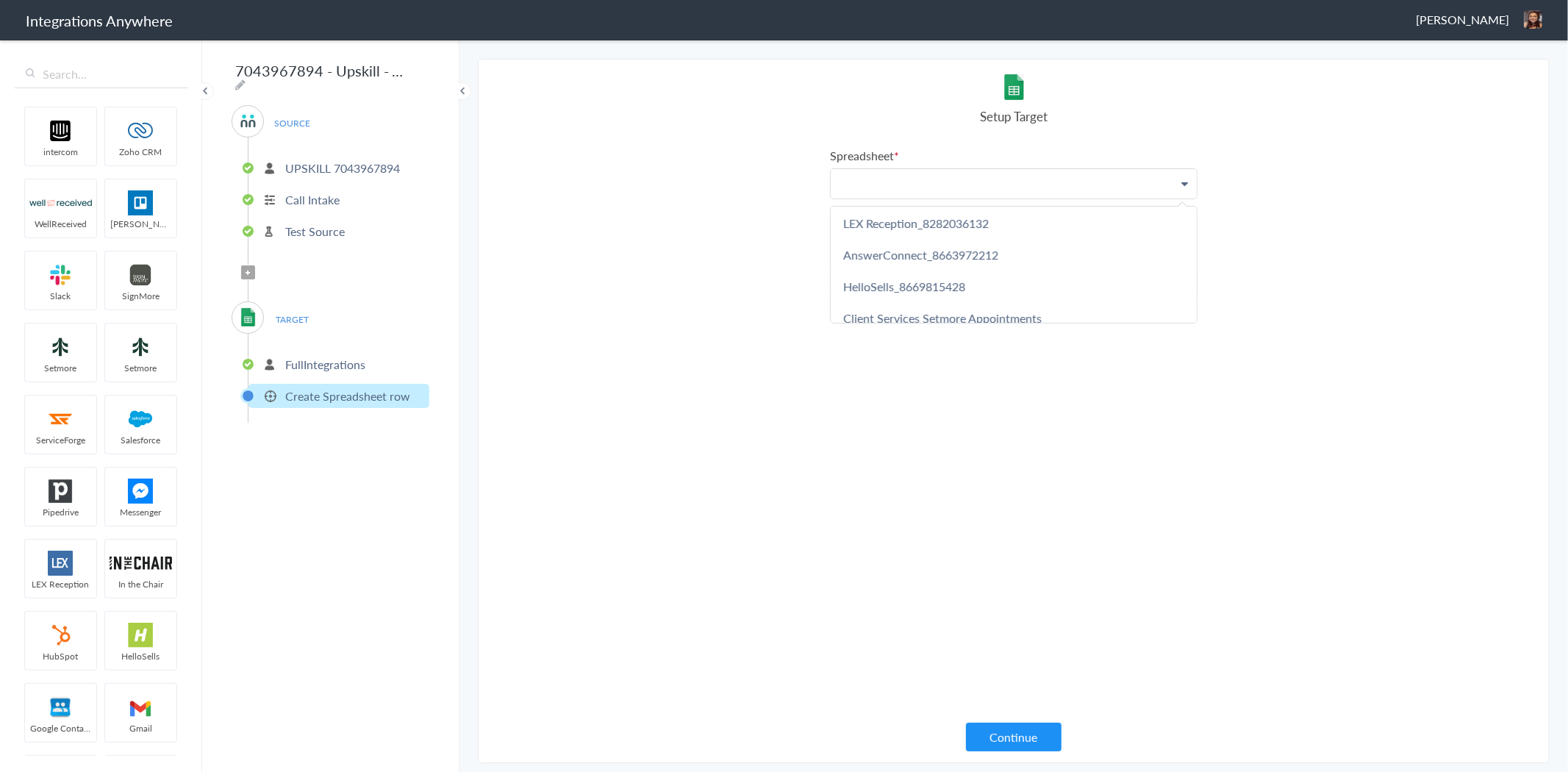
click at [919, 187] on p at bounding box center [1013, 183] width 366 height 29
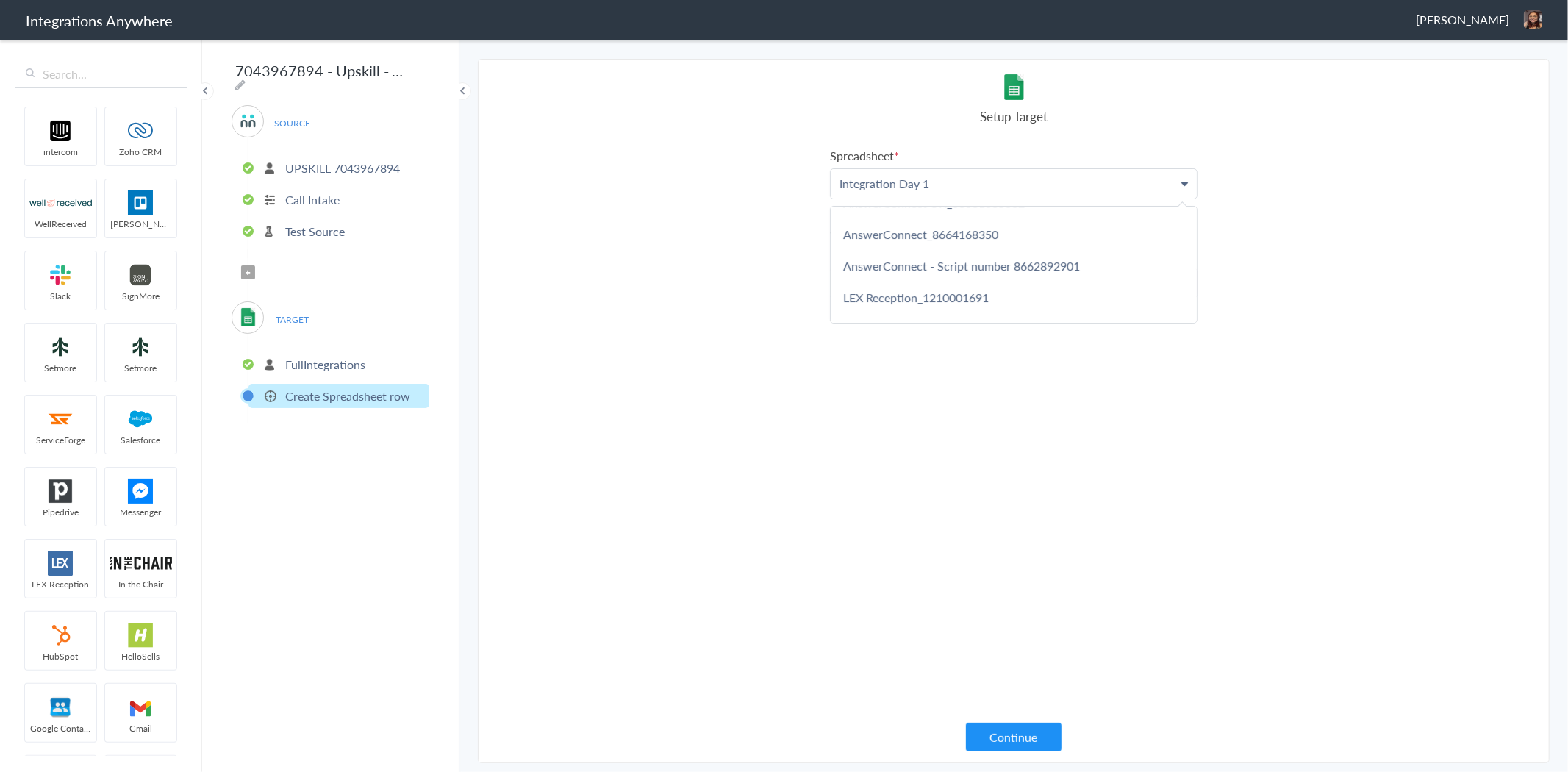
scroll to position [0, 0]
drag, startPoint x: 846, startPoint y: 185, endPoint x: 775, endPoint y: 174, distance: 71.8
click at [775, 174] on section "Select Account 8774353204 Rename Delete (22 days ago) UPSKILL 7043967894 Rename…" at bounding box center [1013, 410] width 1072 height 704
click at [977, 183] on p "Integration Day 1" at bounding box center [1013, 183] width 366 height 29
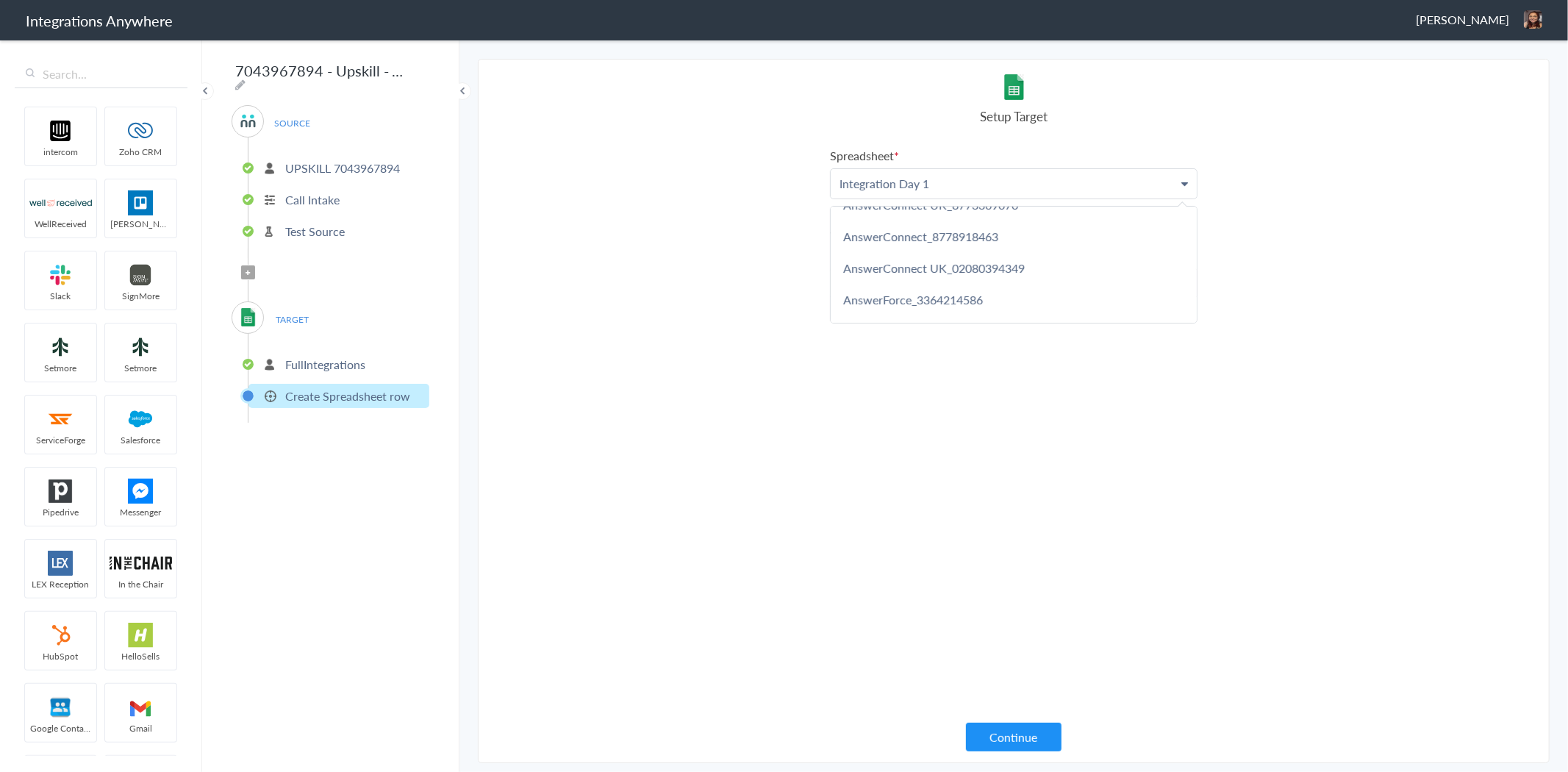
click at [1376, 553] on section "Select Account 8774353204 Rename Delete (22 days ago) UPSKILL 7043967894 Rename…" at bounding box center [1013, 410] width 1072 height 704
click at [1183, 181] on icon at bounding box center [1184, 183] width 7 height 12
click at [980, 187] on p "Integration Day 1" at bounding box center [1013, 183] width 366 height 29
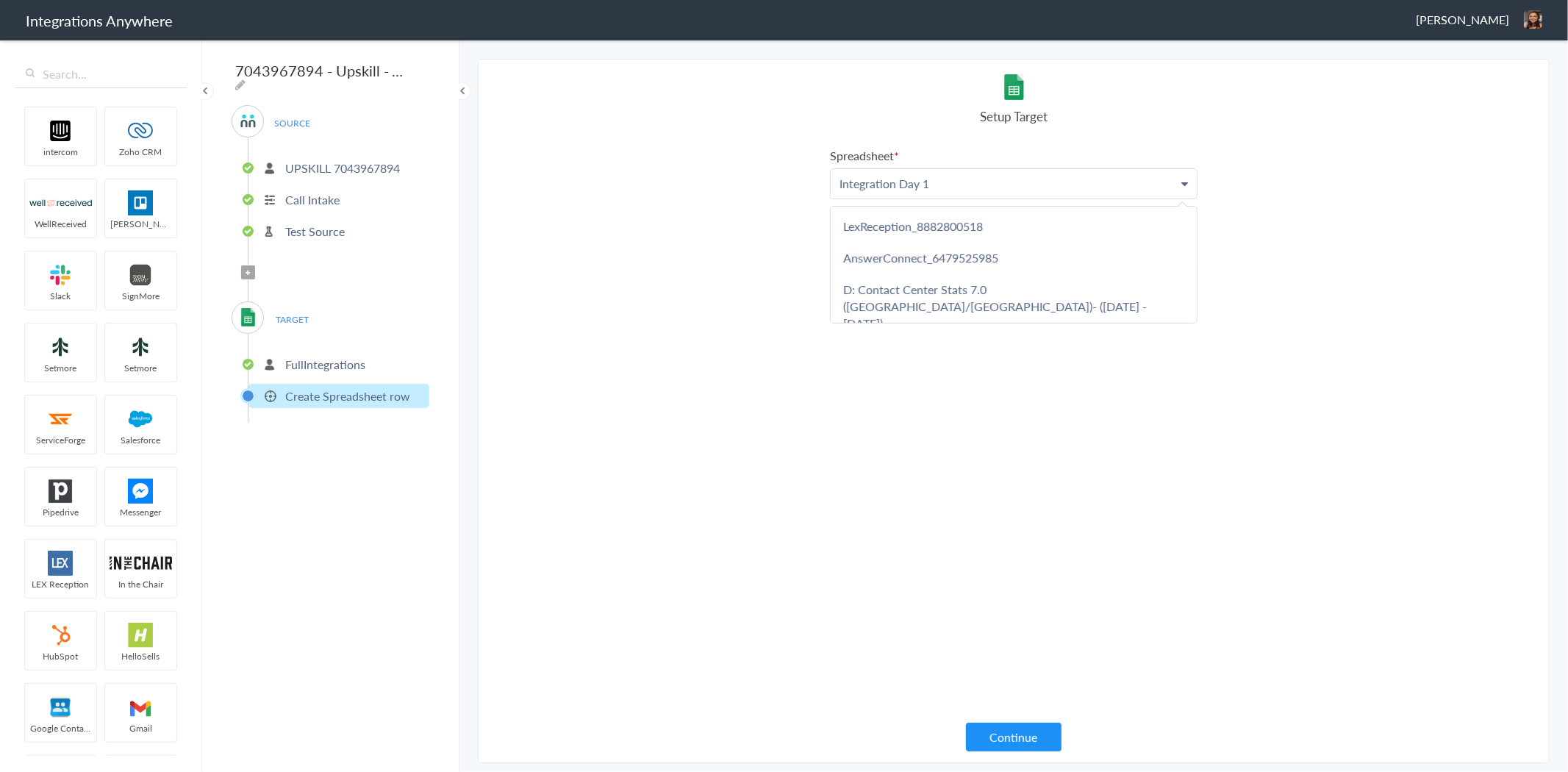
click at [980, 187] on p "Integration Day 1" at bounding box center [1013, 183] width 366 height 29
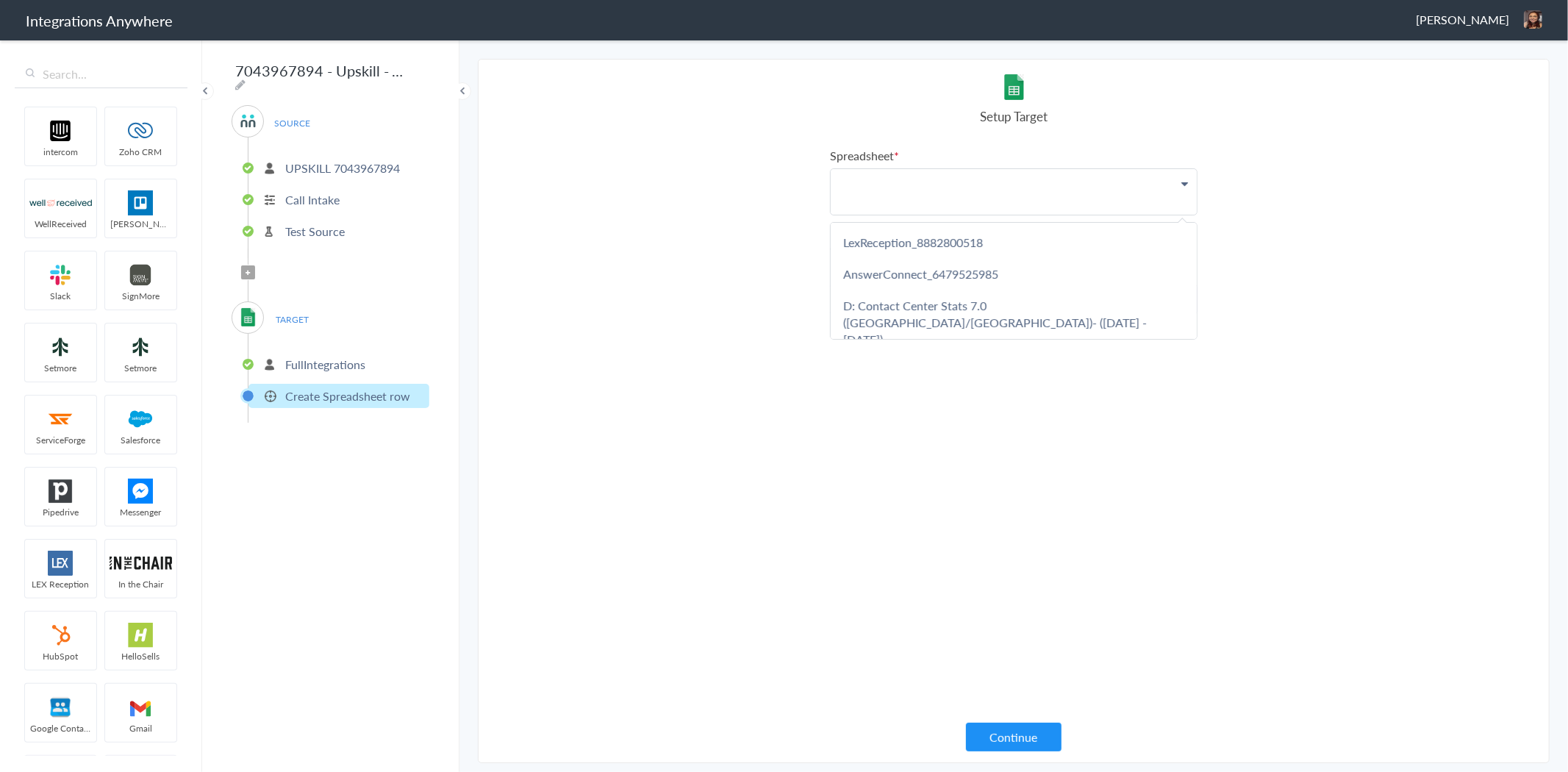
click at [643, 186] on section "Select Account 8774353204 Rename Delete (22 days ago) UPSKILL 7043967894 Rename…" at bounding box center [1013, 410] width 1072 height 704
click at [855, 186] on p at bounding box center [1013, 183] width 366 height 29
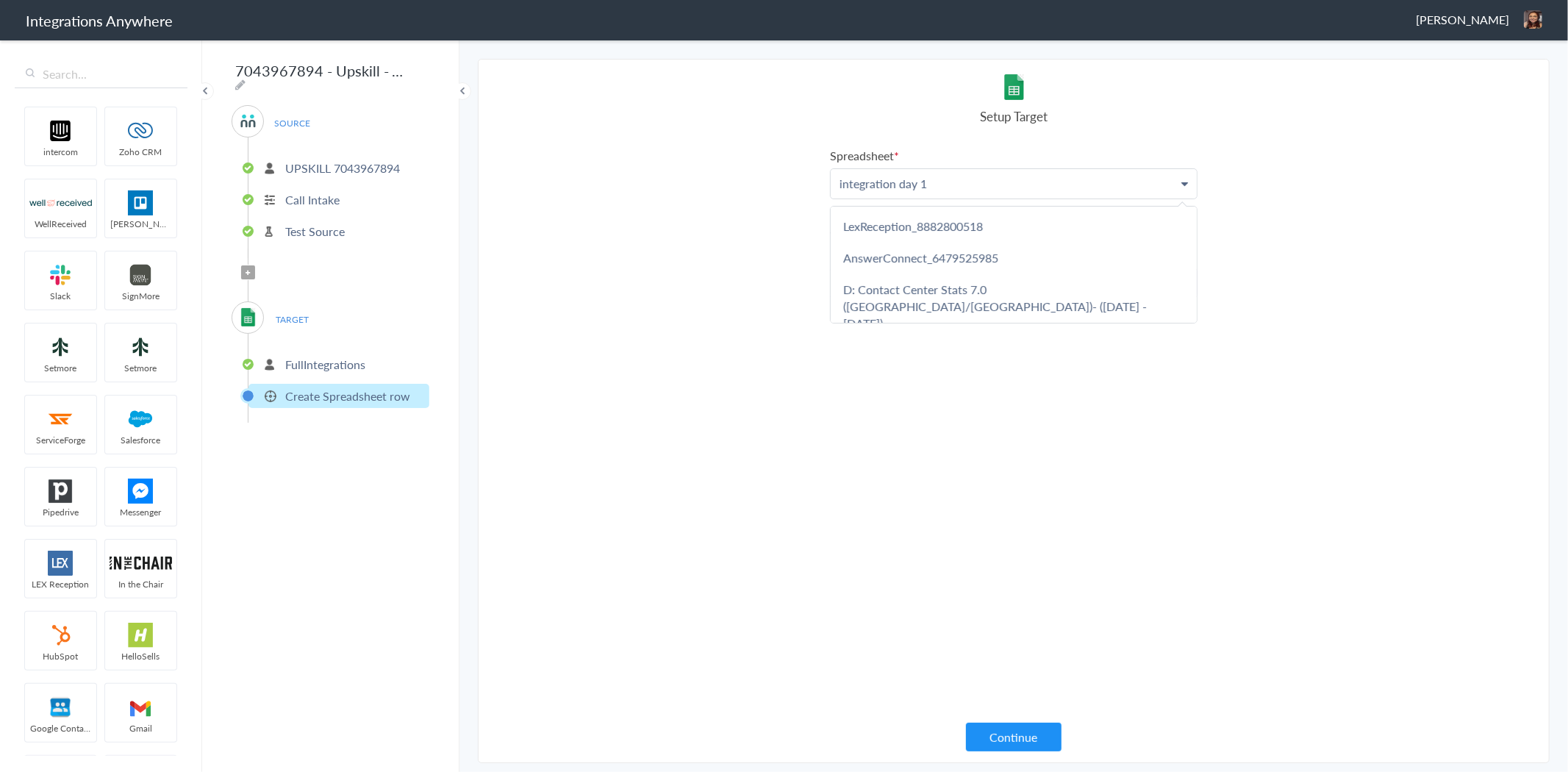
click at [1112, 101] on div "Setup Target" at bounding box center [1013, 100] width 367 height 51
click at [1002, 268] on p at bounding box center [1013, 283] width 366 height 29
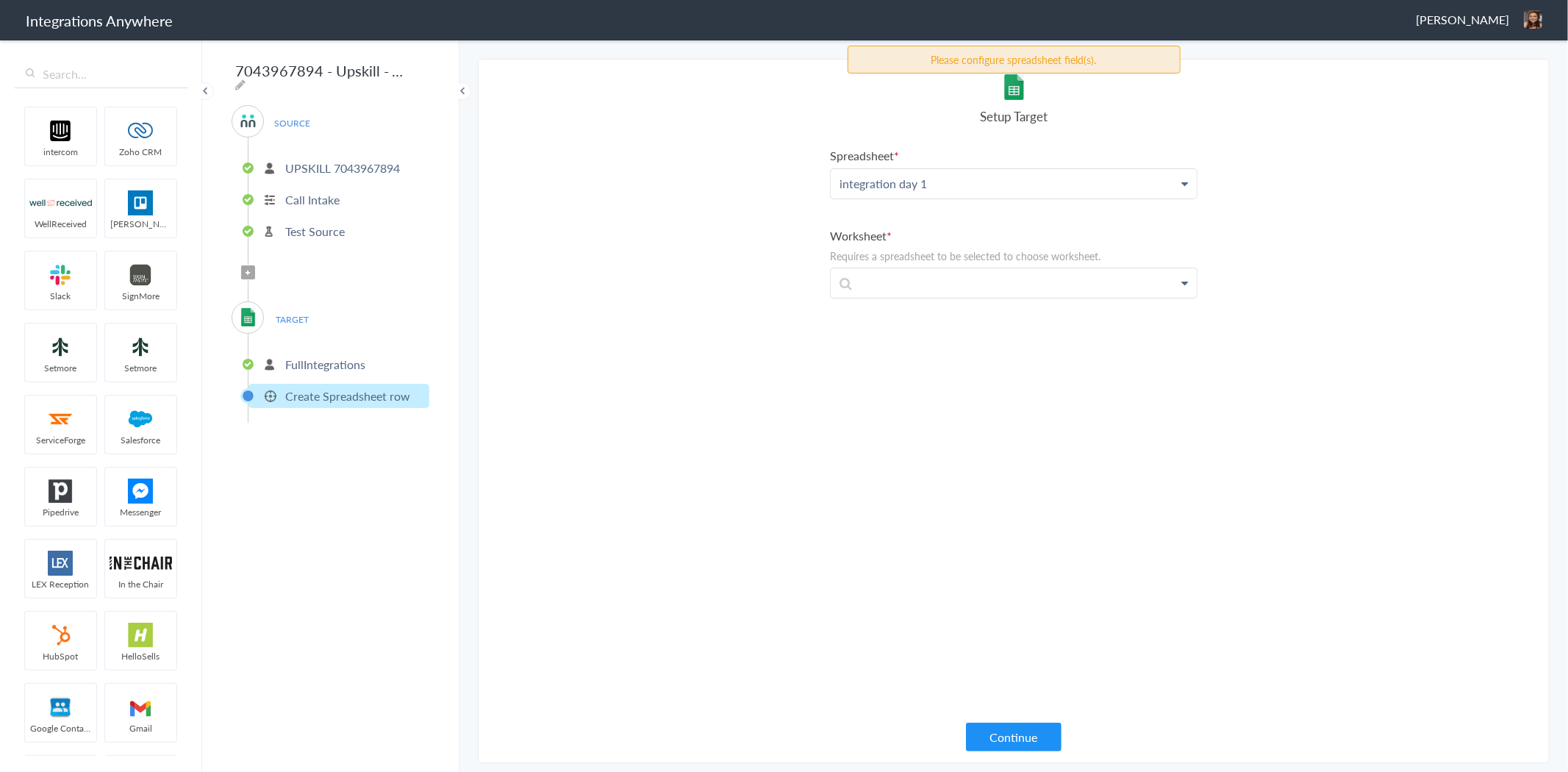
click at [1108, 174] on p "integration day 1" at bounding box center [1013, 183] width 366 height 29
click at [1141, 174] on p "integration day 1" at bounding box center [1013, 183] width 366 height 29
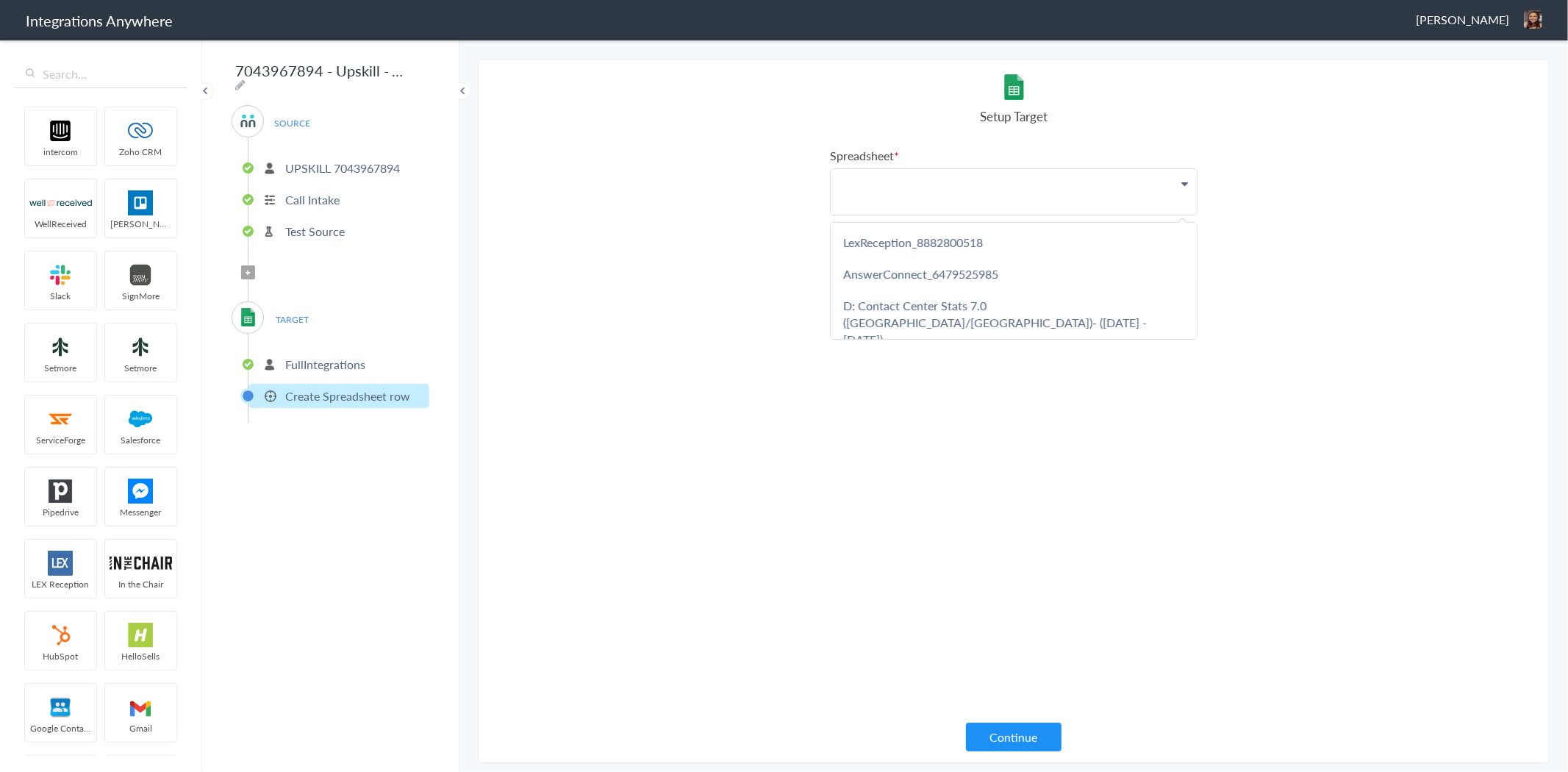
click at [719, 53] on main "The system encountered four errors. Check More Trigger Connect Action Setup Tes…" at bounding box center [1013, 404] width 1108 height 733
click at [339, 360] on p "FullIntegrations" at bounding box center [325, 363] width 80 height 17
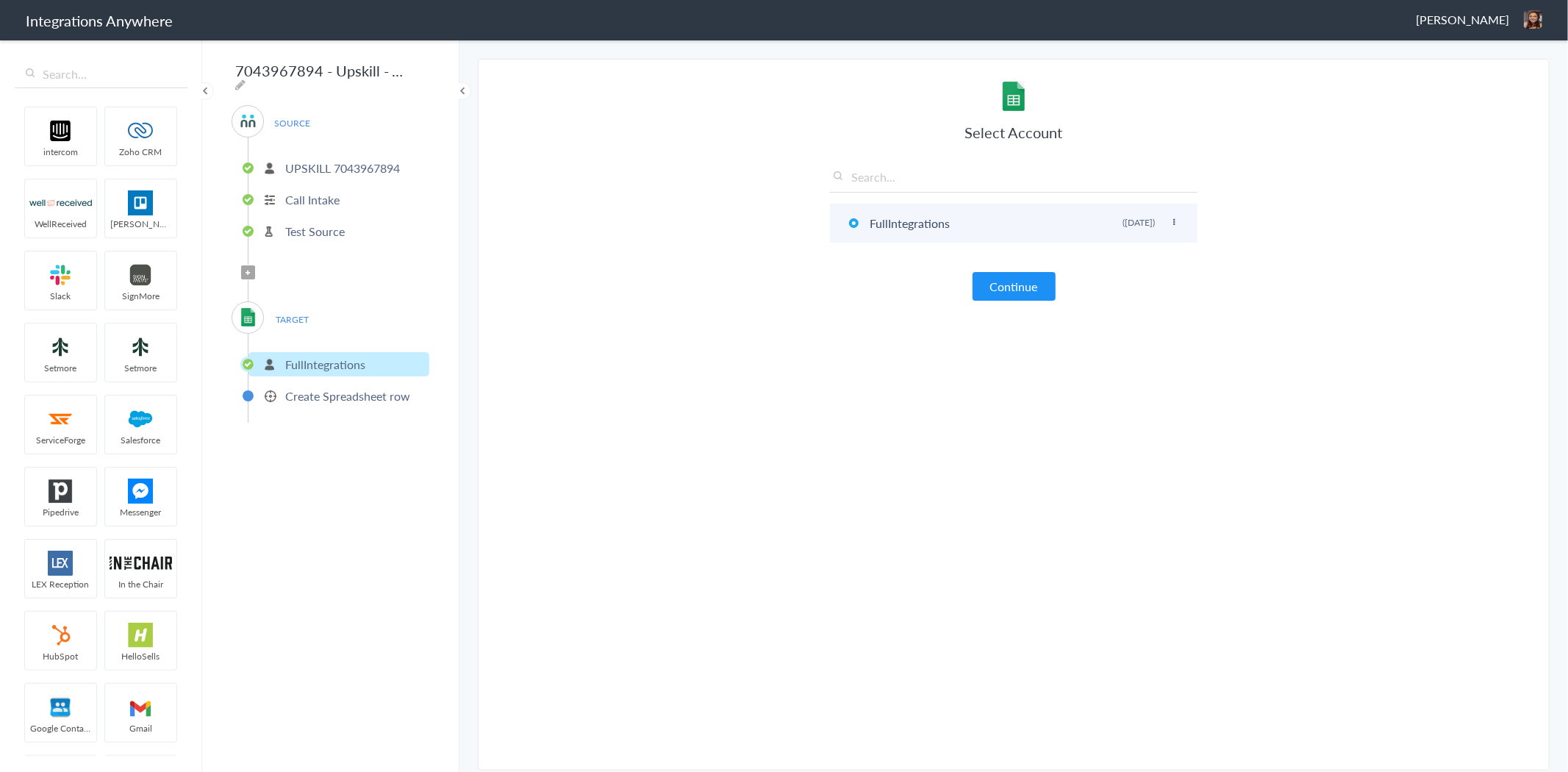
click at [917, 228] on li "FullIntegrations Rename Delete (6 years ago)" at bounding box center [1013, 223] width 367 height 39
click at [1171, 223] on icon at bounding box center [1174, 223] width 9 height 8
click at [1177, 222] on icon at bounding box center [1174, 223] width 9 height 8
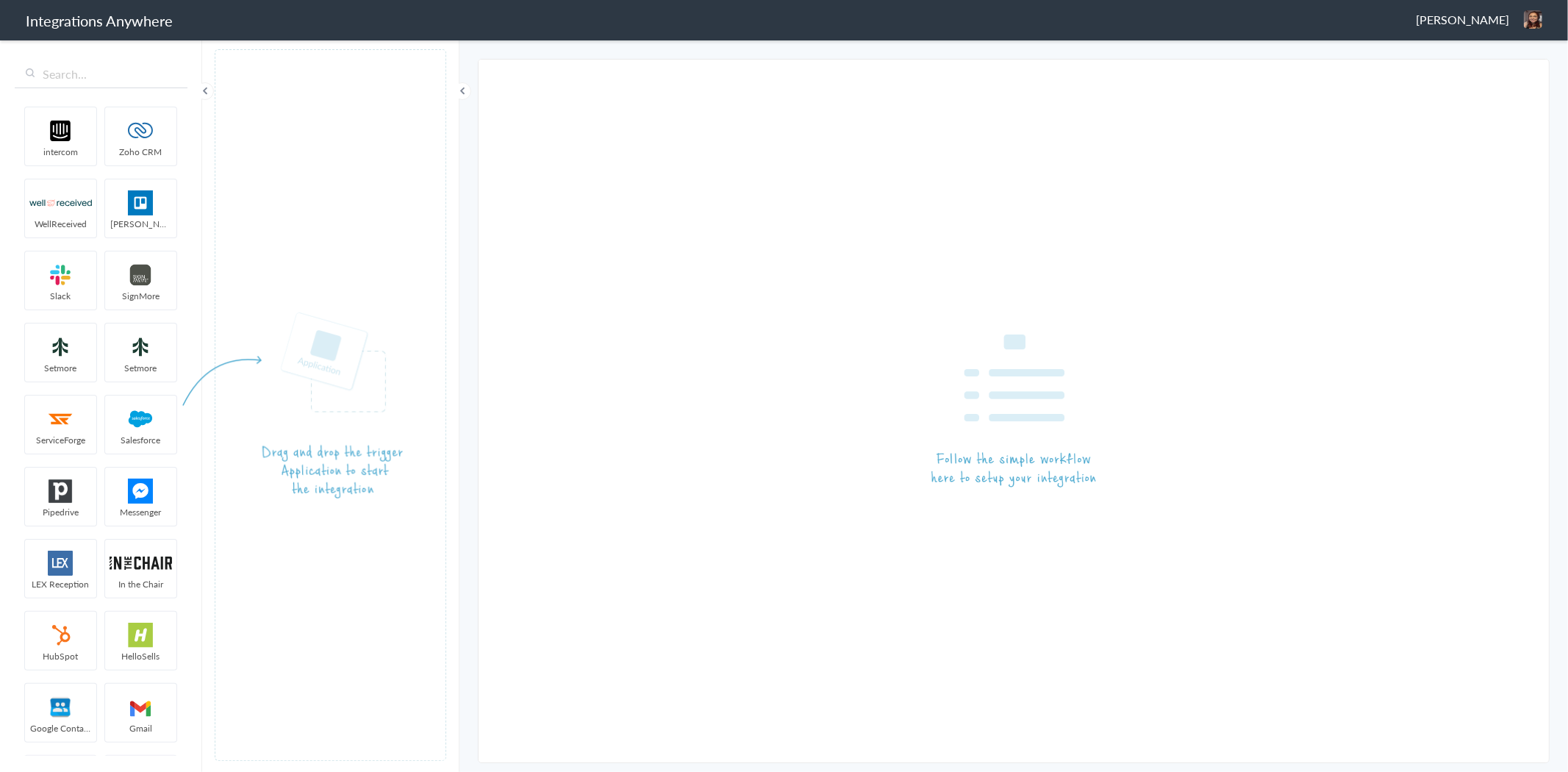
click at [1500, 24] on span "[PERSON_NAME]" at bounding box center [1463, 19] width 94 height 17
click at [1493, 72] on li "Dashboard" at bounding box center [1502, 75] width 102 height 22
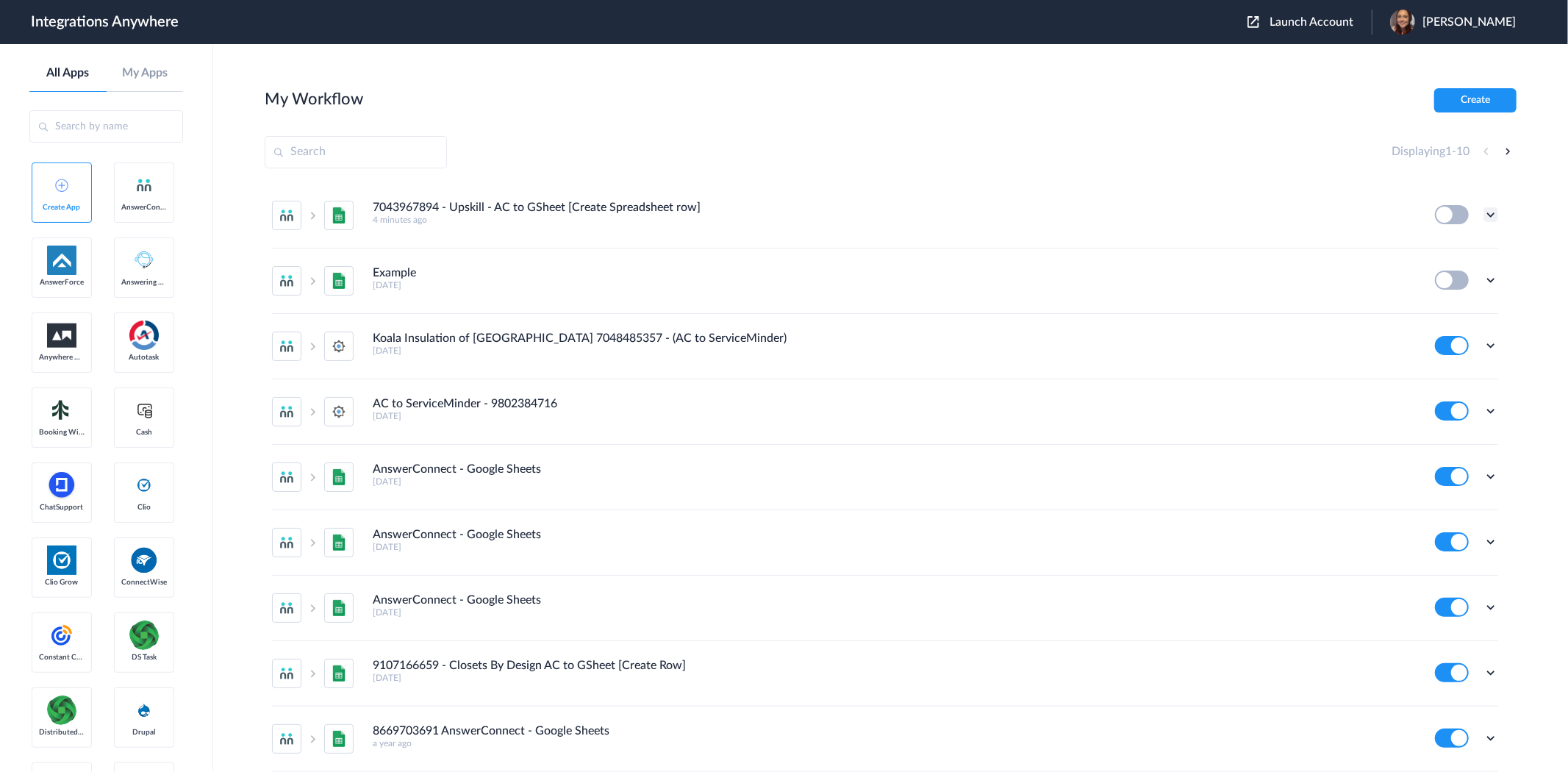
click at [1484, 207] on icon at bounding box center [1491, 214] width 15 height 15
click at [1464, 245] on li "Edit" at bounding box center [1451, 249] width 96 height 27
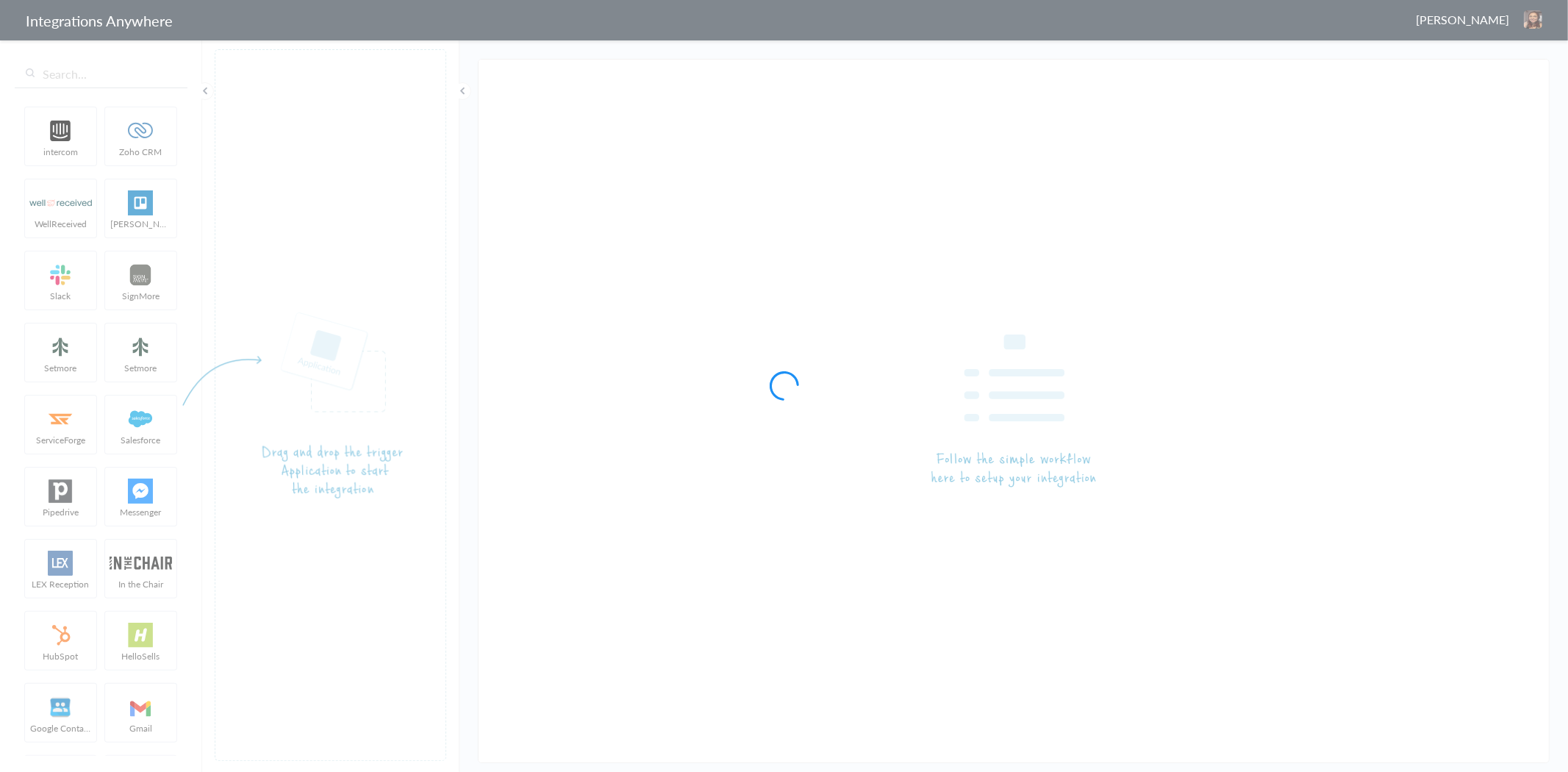
type input "7043967894 - Upskill - AC to GSheet [Create Spreadsheet row]"
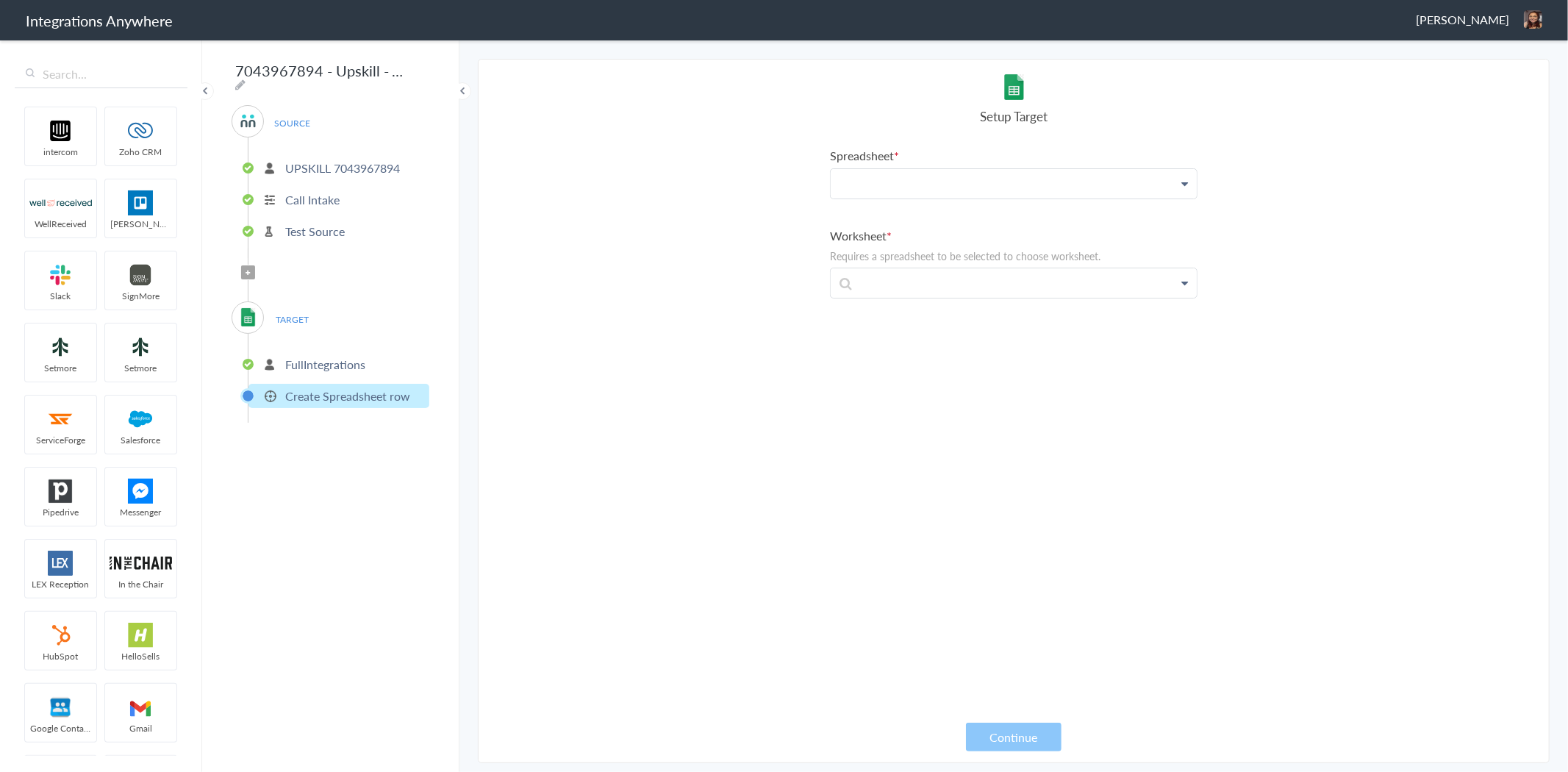
click at [1060, 180] on p at bounding box center [1013, 183] width 366 height 28
click at [397, 559] on div "7043967894 - Upskill - AC to GSheet [Create Spreadsheet row] SOURCE UPSKILL [PH…" at bounding box center [331, 404] width 258 height 733
click at [1275, 162] on section "Select Account 8774353204 Rename Delete ([DATE]) UPSKILL 7043967894 Rename Dele…" at bounding box center [1013, 410] width 1072 height 704
click at [973, 195] on p "Integration" at bounding box center [1013, 183] width 366 height 28
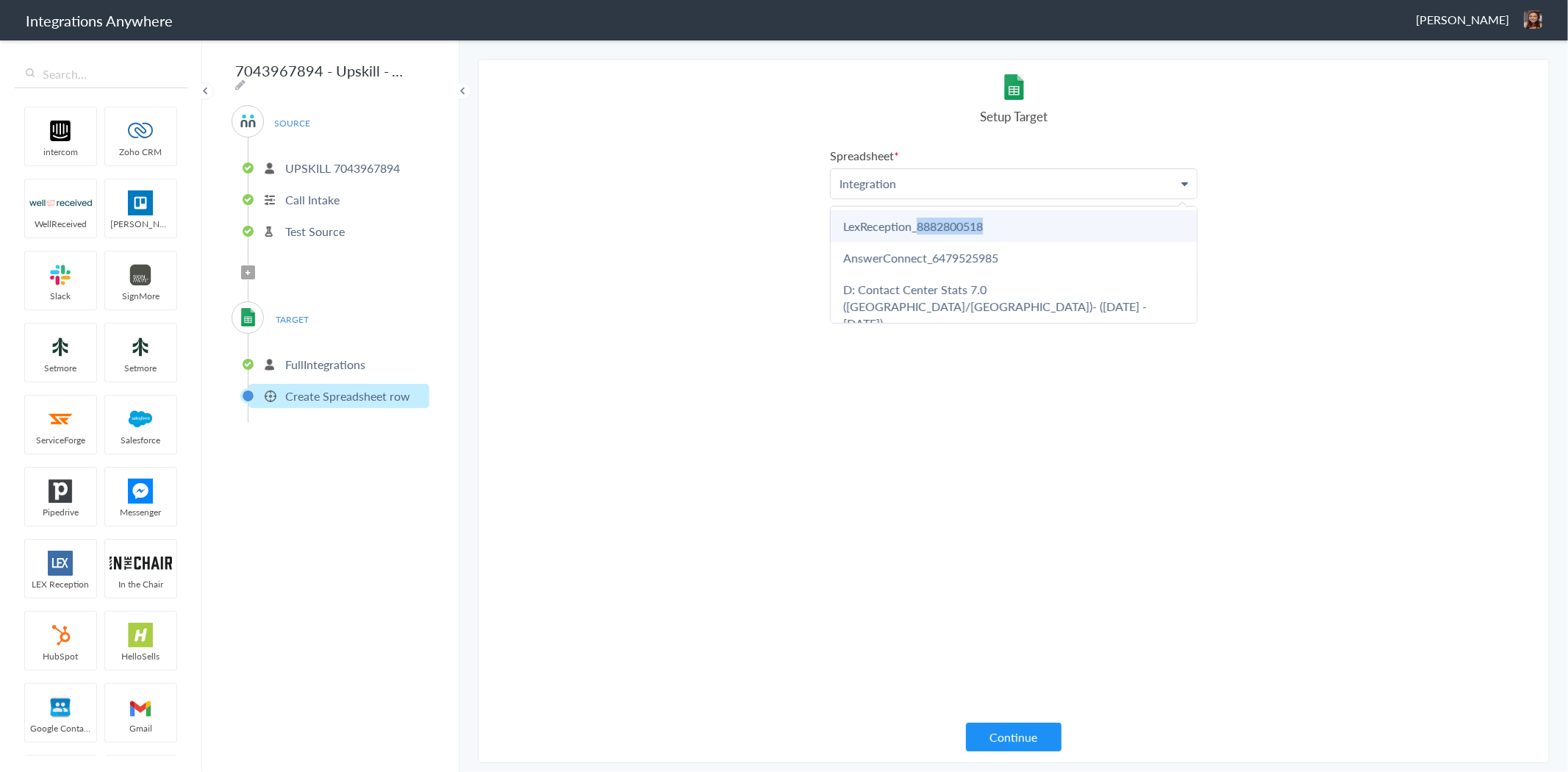
copy link "8882800518"
drag, startPoint x: 999, startPoint y: 224, endPoint x: 914, endPoint y: 107, distance: 144.6
click at [914, 107] on article "Select Account FullIntegrations Rename Delete ([DATE]) + connect Continue Setup…" at bounding box center [1013, 411] width 367 height 673
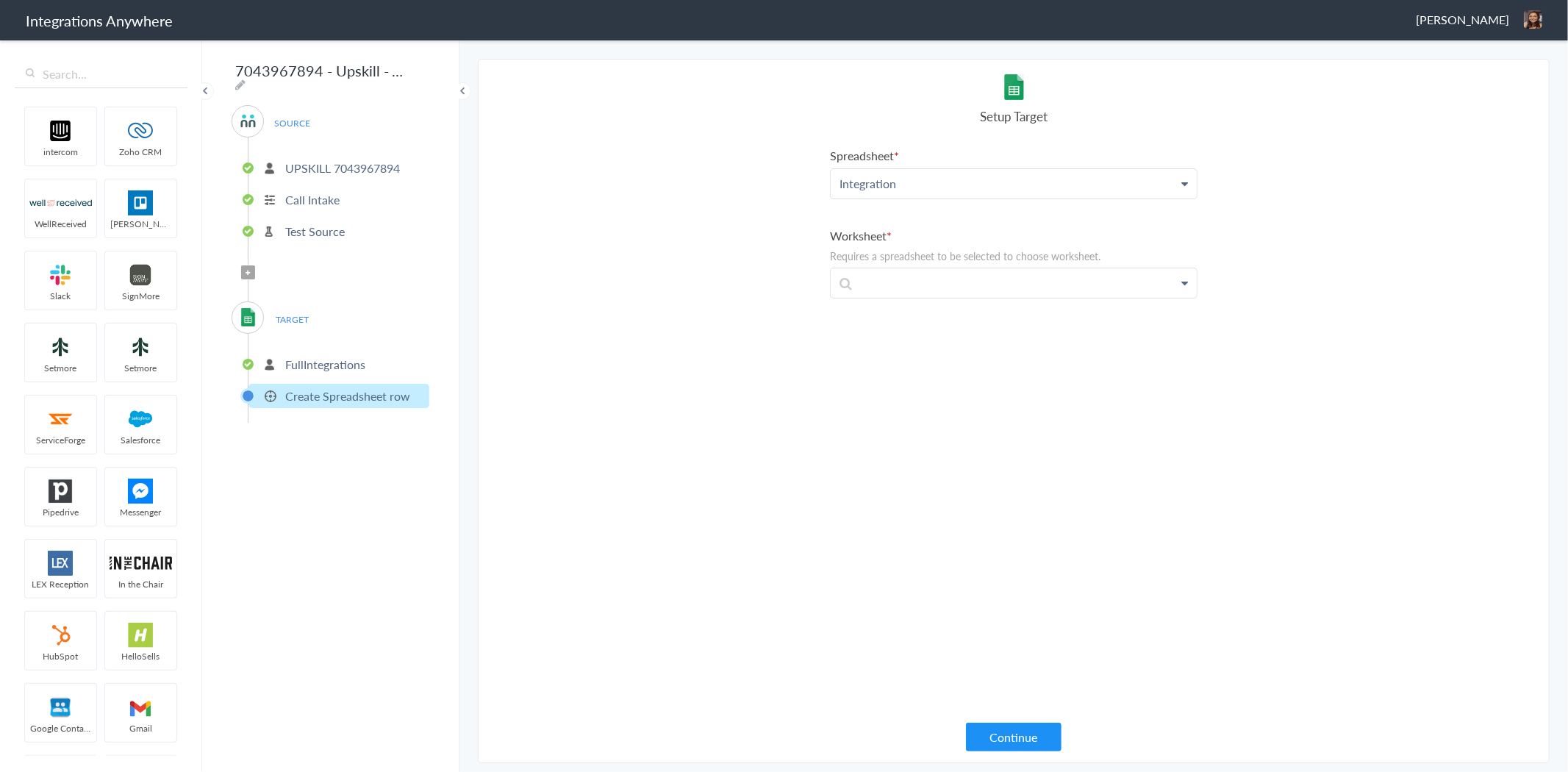
click at [914, 107] on h4 "Setup Target" at bounding box center [1013, 116] width 367 height 18
click at [920, 197] on link "Integration" at bounding box center [1013, 183] width 366 height 29
click at [920, 192] on p "Integration" at bounding box center [1013, 183] width 366 height 28
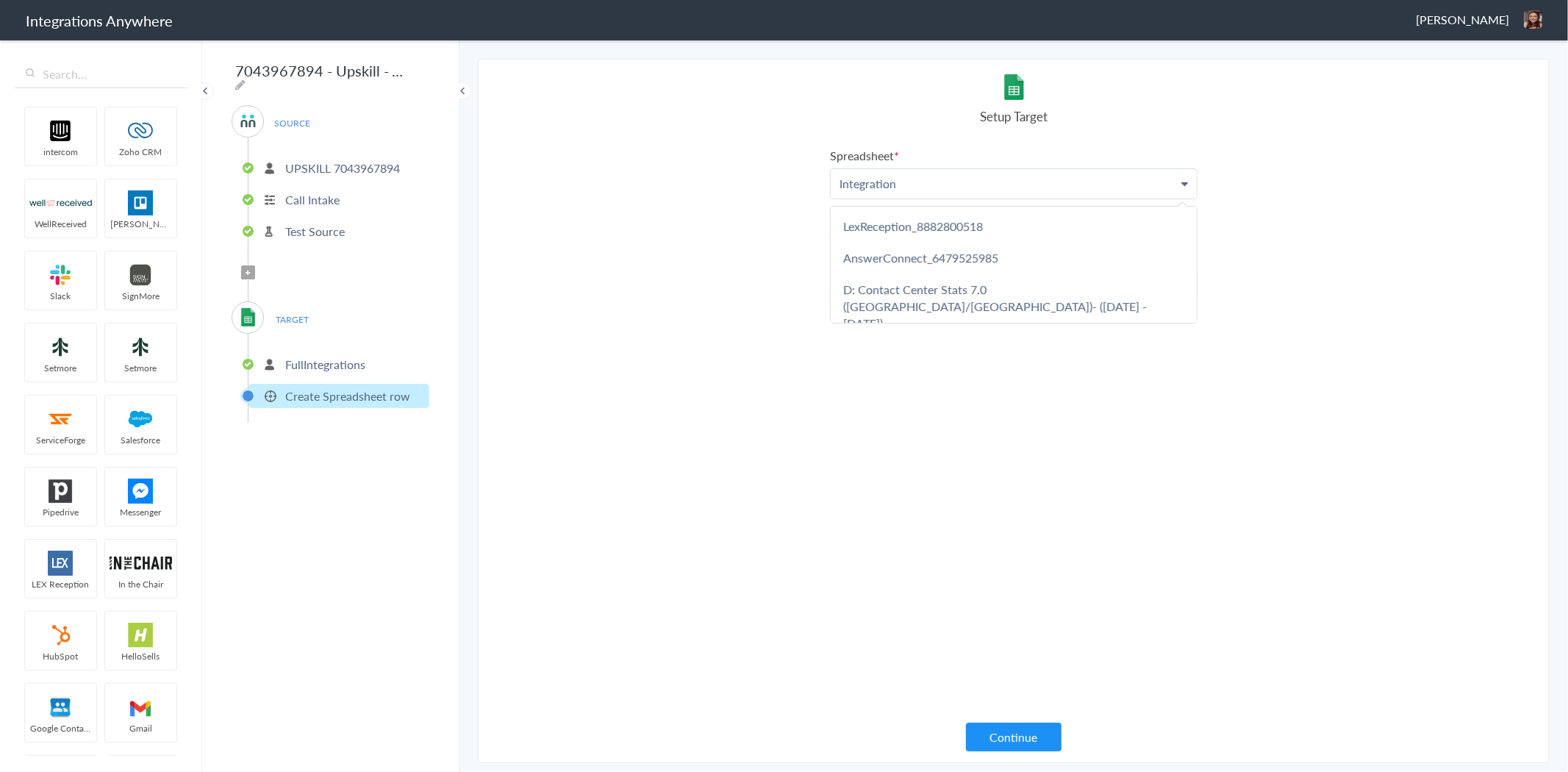
click at [920, 192] on p "Integration" at bounding box center [1013, 183] width 366 height 28
click at [349, 142] on ul "UPSKILL 7043967894 Call Intake Test Source" at bounding box center [339, 197] width 182 height 120
click at [346, 168] on p "UPSKILL 7043967894" at bounding box center [342, 167] width 114 height 17
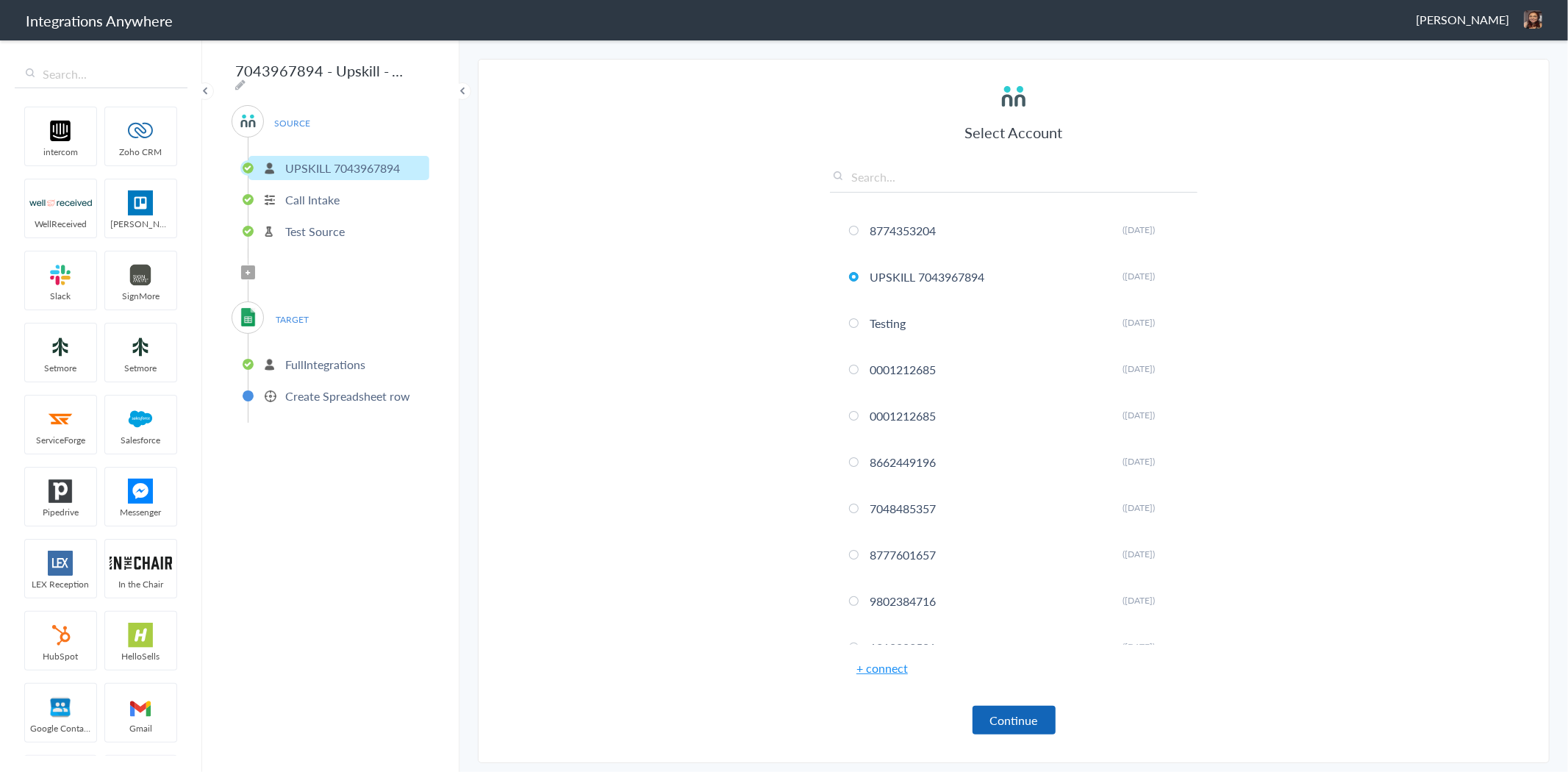
click at [1031, 711] on button "Continue" at bounding box center [1013, 719] width 83 height 28
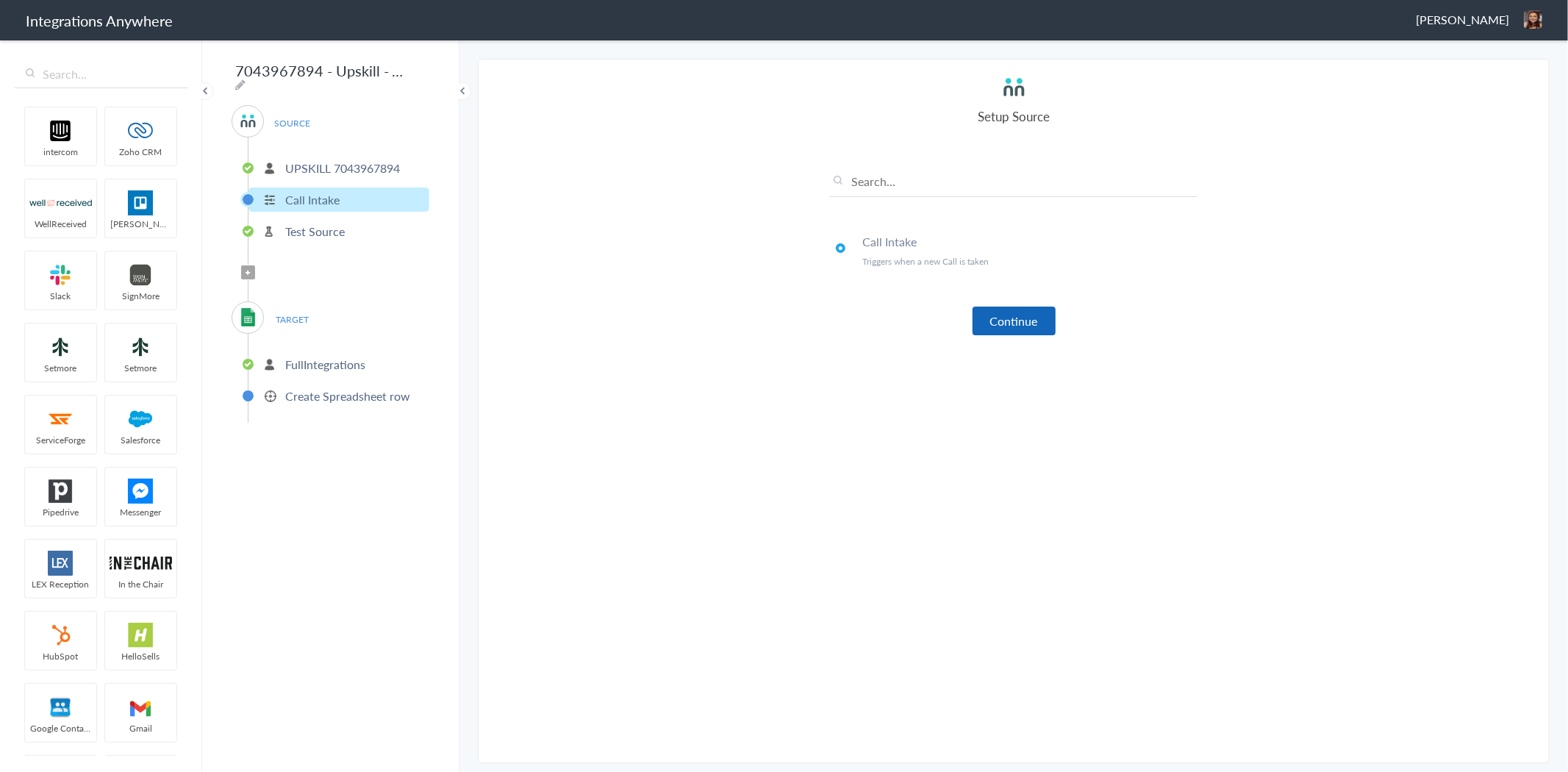
click at [1037, 331] on button "Continue" at bounding box center [1013, 320] width 83 height 28
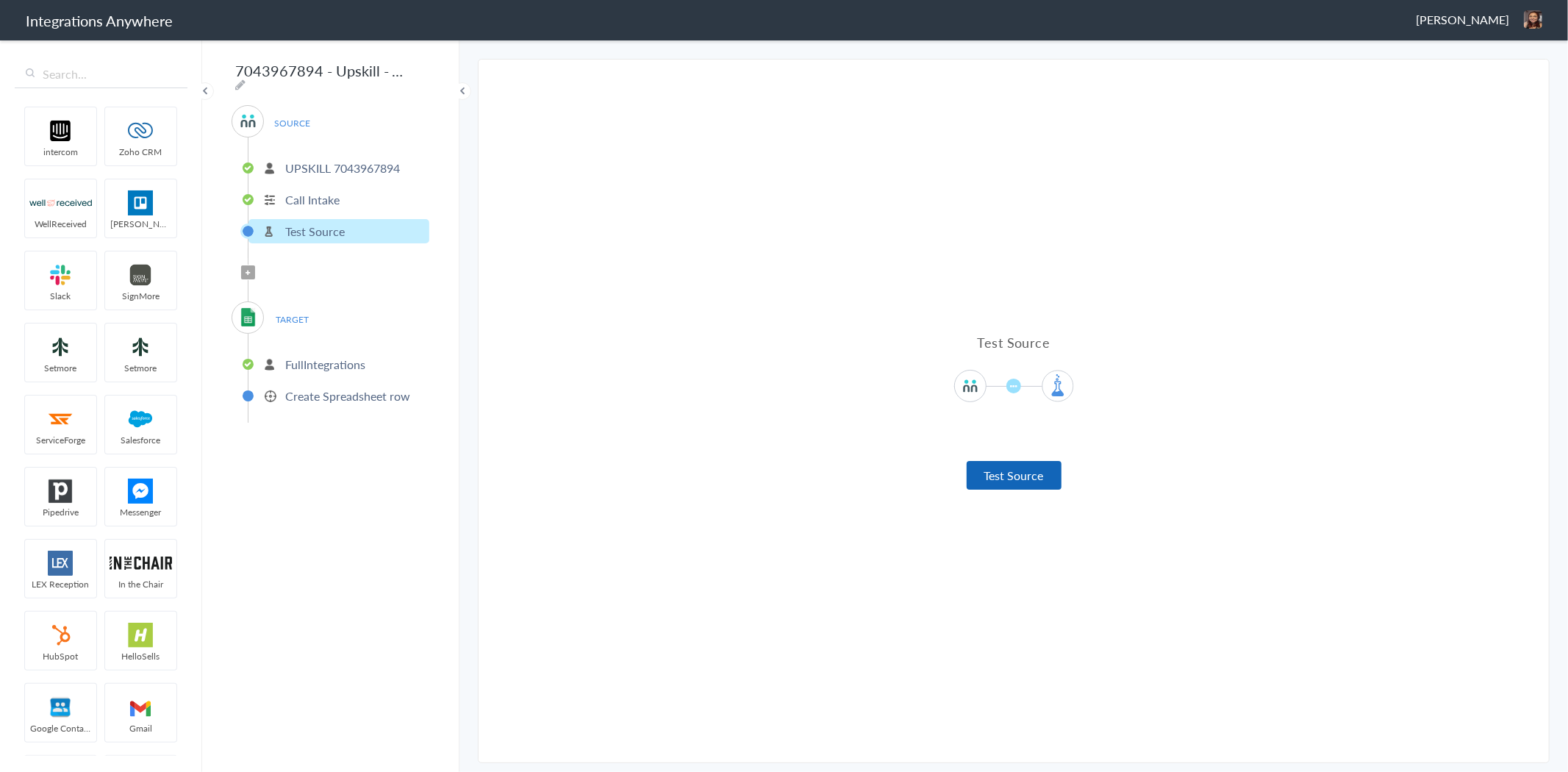
click at [1016, 479] on button "Test Source" at bounding box center [1013, 474] width 95 height 28
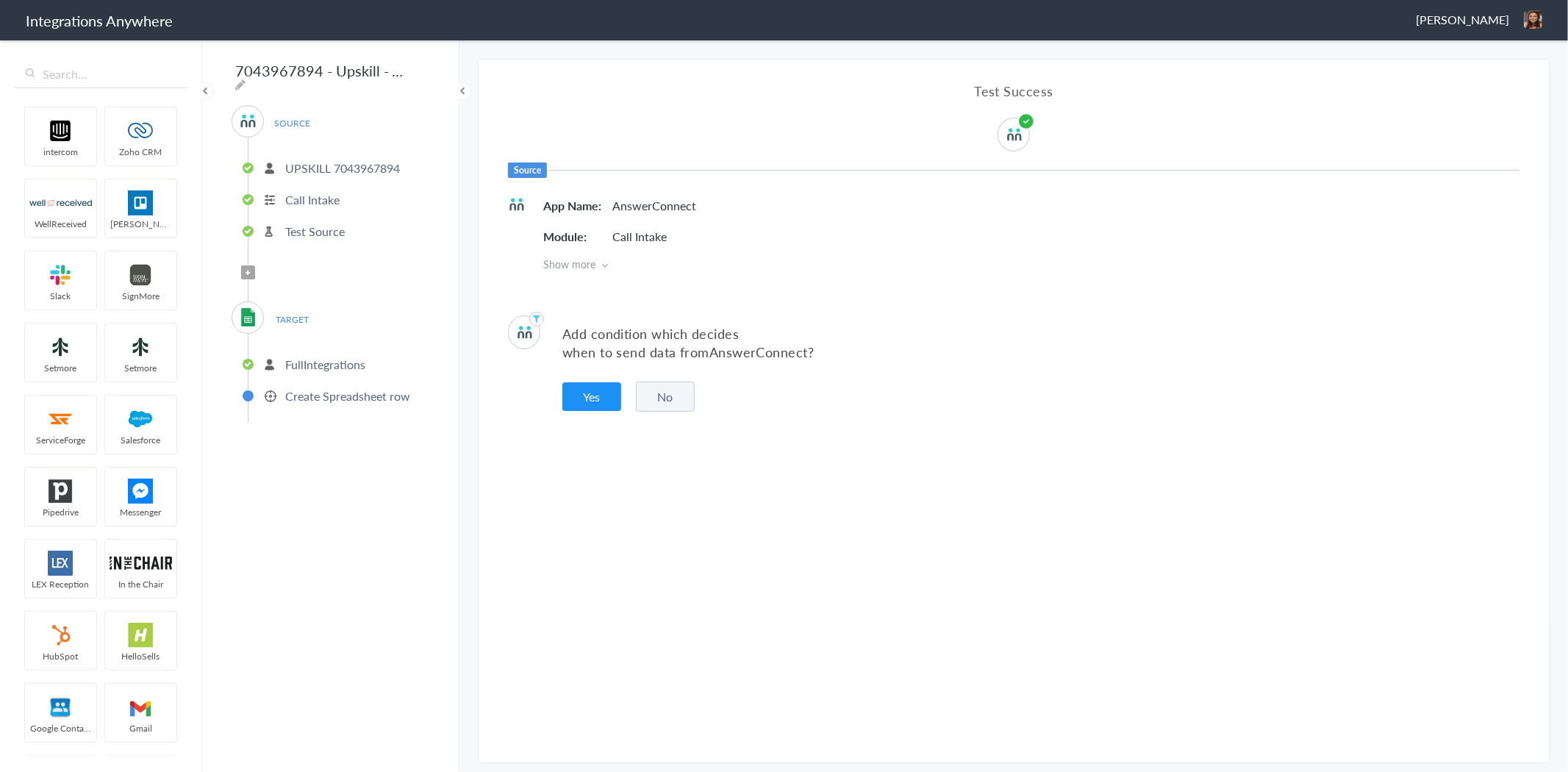
click at [681, 389] on button "No" at bounding box center [665, 396] width 59 height 30
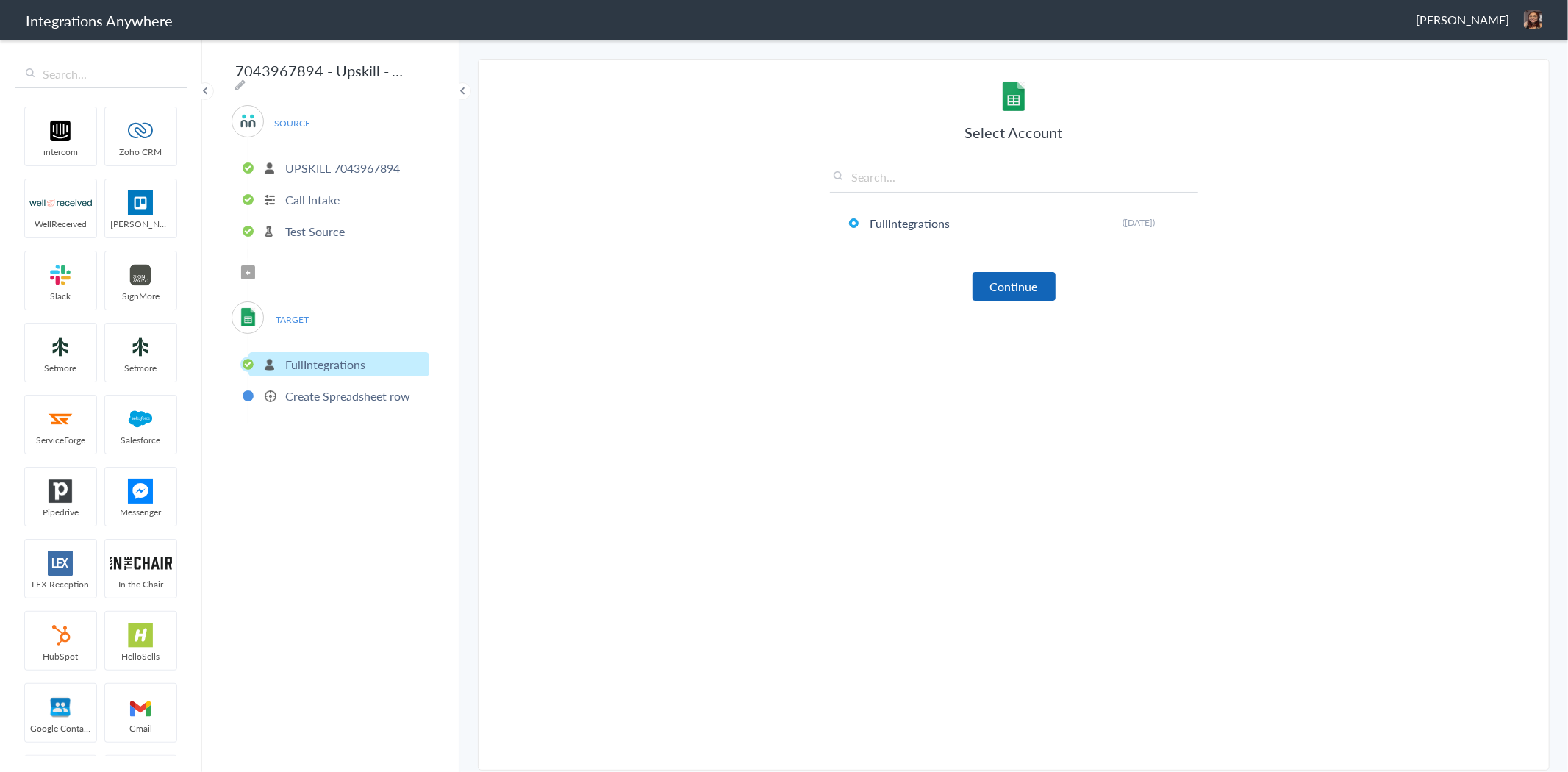
click at [998, 293] on button "Continue" at bounding box center [1013, 286] width 83 height 28
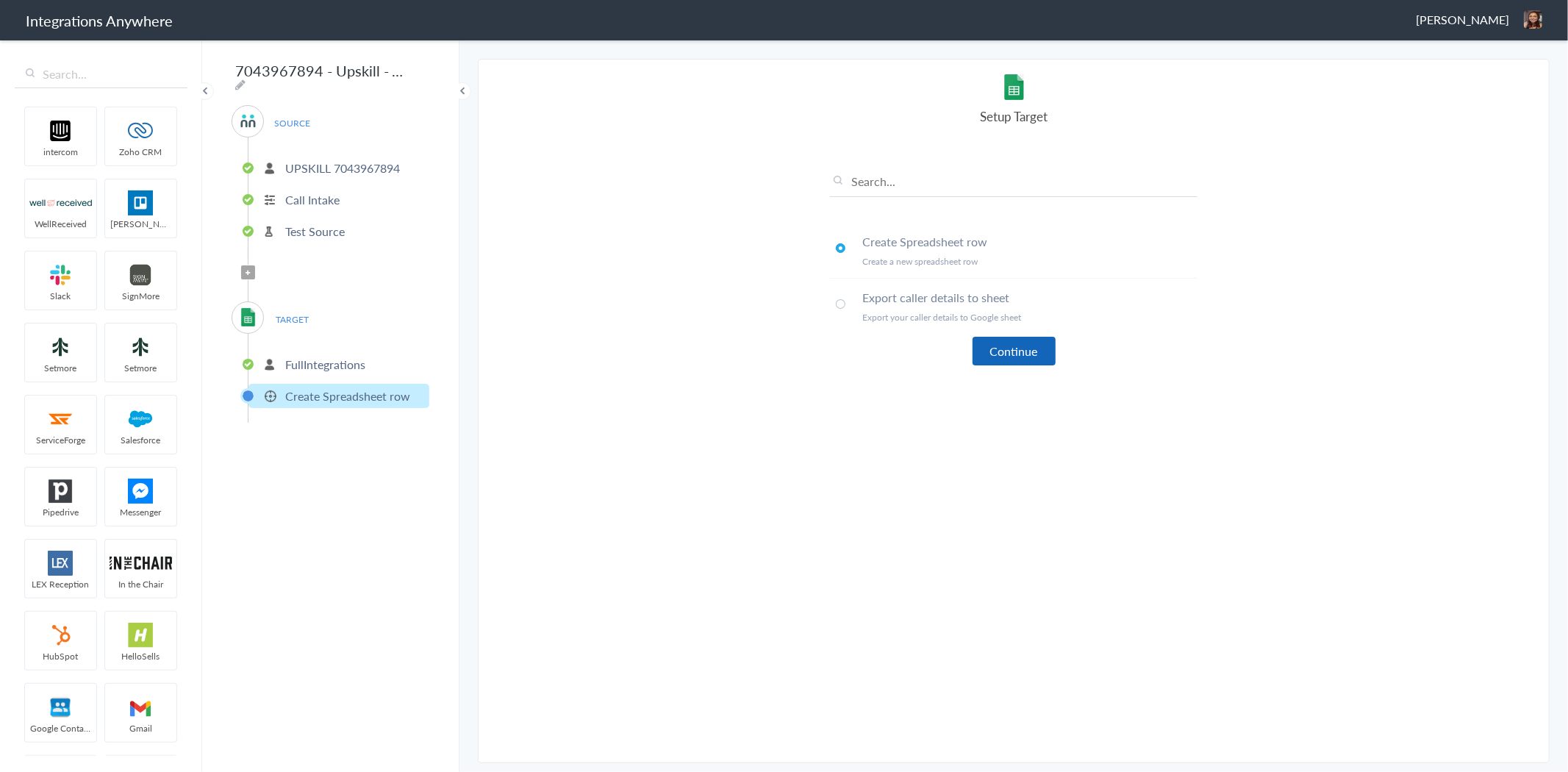
click at [1039, 349] on button "Continue" at bounding box center [1013, 350] width 83 height 28
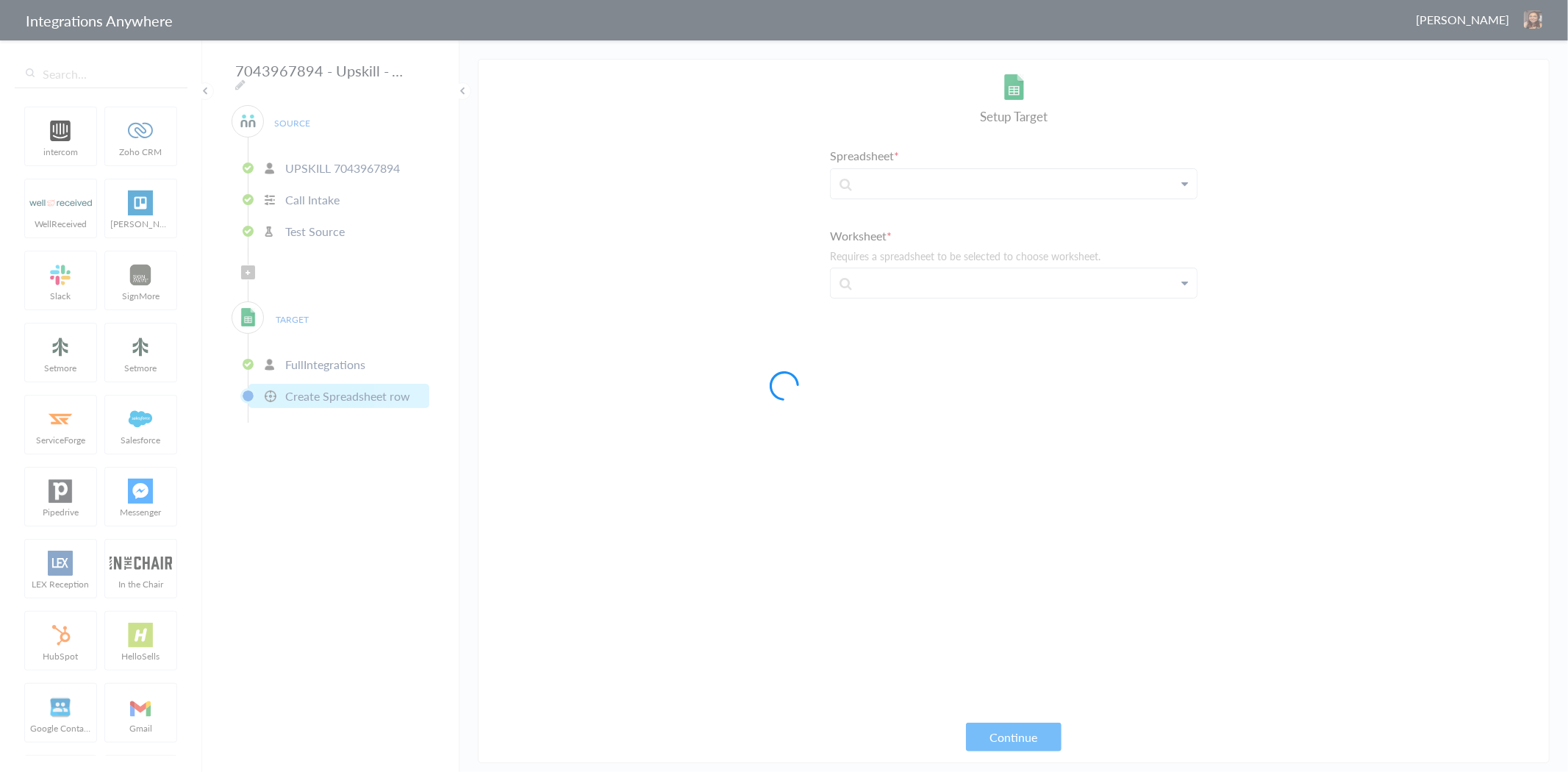
click at [958, 0] on body "Integrations Anywhere Cori Ansick Logout Dashboard intercom Zoho CRM WellReceiv…" at bounding box center [784, 0] width 1568 height 0
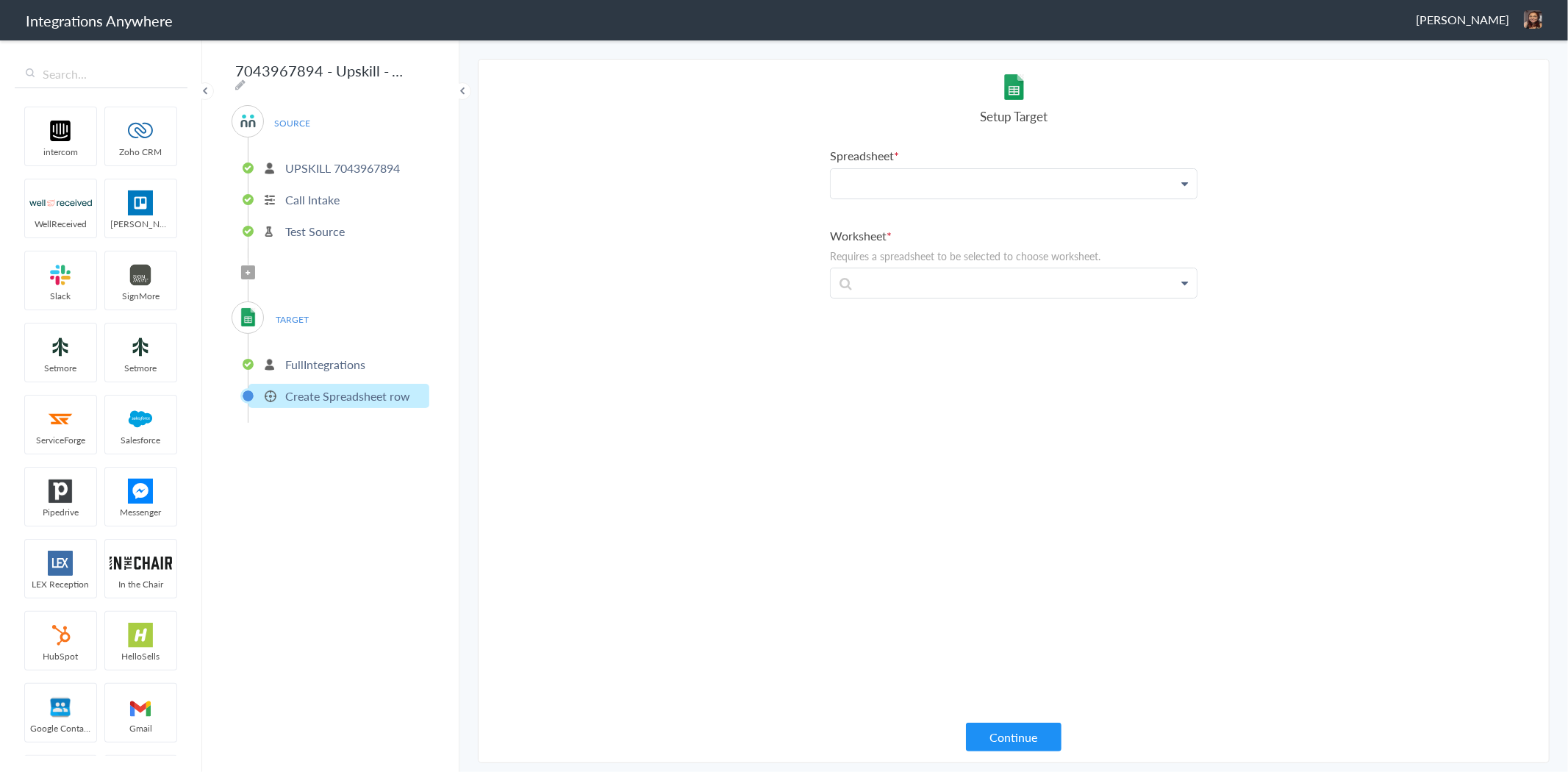
click at [958, 185] on p at bounding box center [1013, 183] width 366 height 29
click at [945, 253] on link "Integration Day 1" at bounding box center [1013, 258] width 366 height 31
click at [933, 279] on p at bounding box center [1013, 290] width 366 height 29
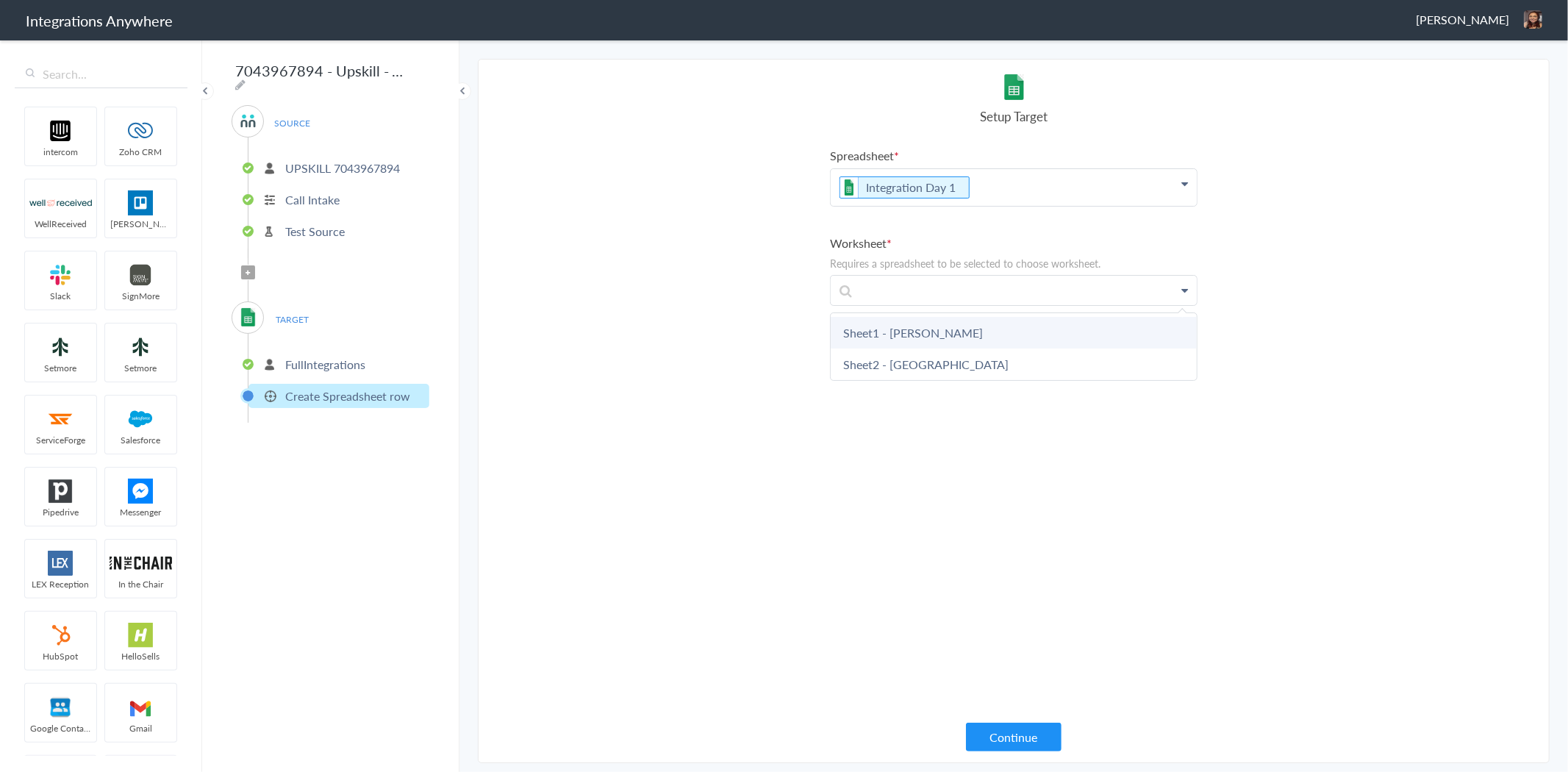
click at [894, 332] on link "Sheet1 - Cori" at bounding box center [1013, 333] width 366 height 31
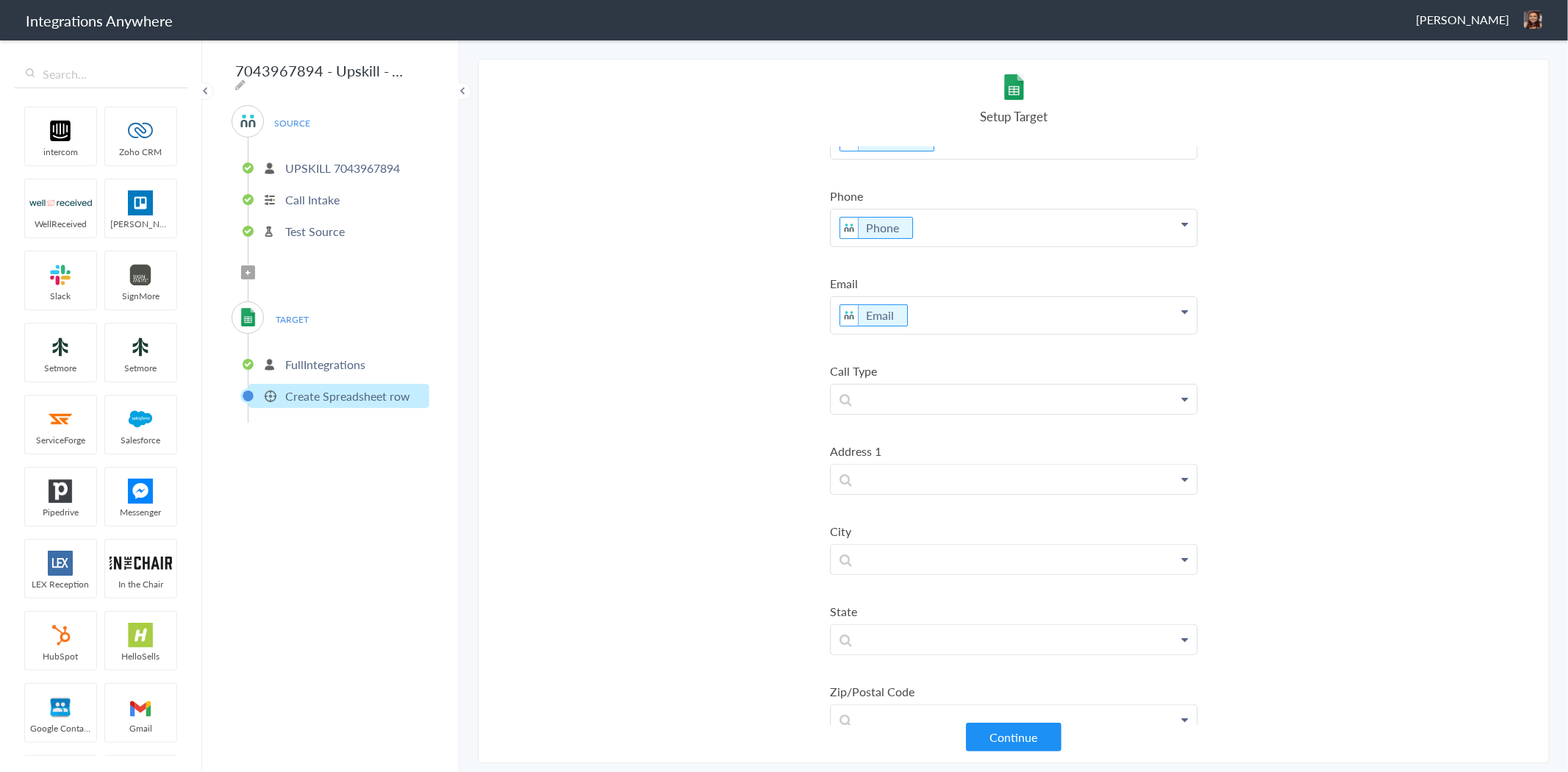
scroll to position [408, 0]
click at [912, 305] on p at bounding box center [1013, 319] width 366 height 29
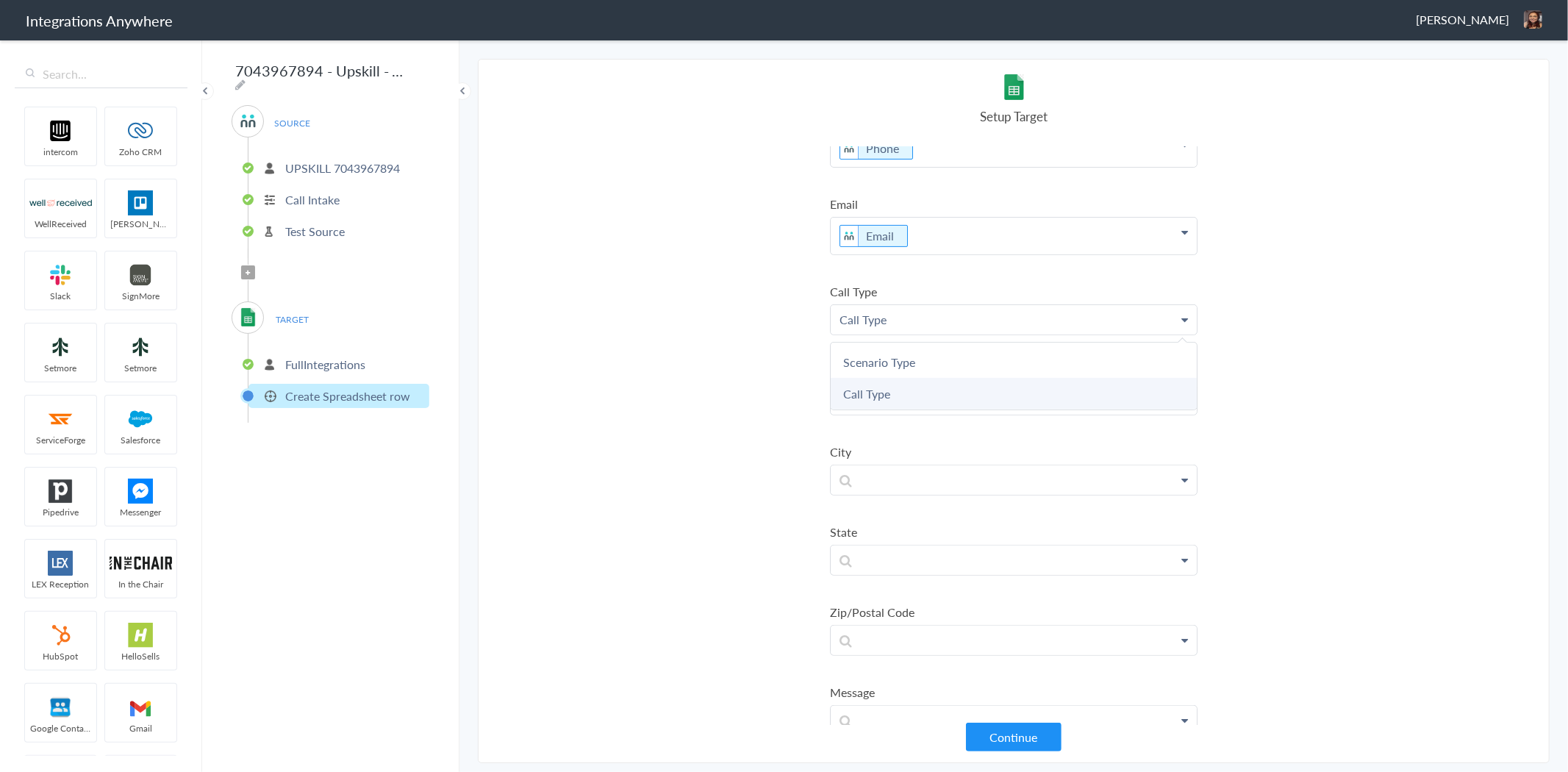
click at [887, 397] on link "Call Type" at bounding box center [1013, 393] width 366 height 31
click at [857, 321] on p "Call Call Type" at bounding box center [1013, 323] width 366 height 37
drag, startPoint x: 861, startPoint y: 324, endPoint x: 800, endPoint y: 316, distance: 61.5
click at [800, 316] on section "Select Account 8774353204 Rename Delete (22 days ago) UPSKILL 7043967894 Rename…" at bounding box center [1013, 410] width 1072 height 704
click at [993, 313] on p at bounding box center [1013, 319] width 366 height 29
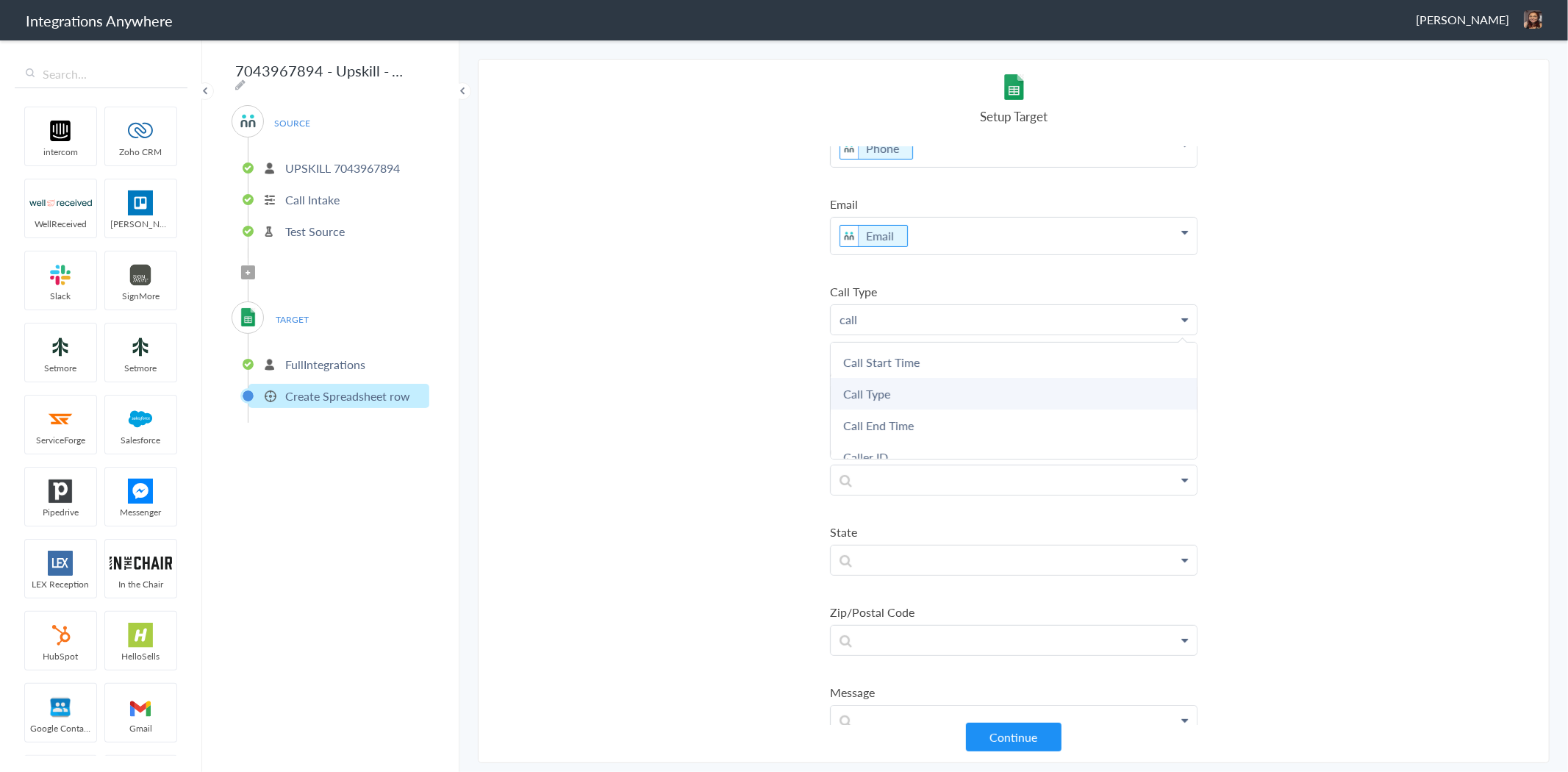
click at [858, 399] on link "Call Type" at bounding box center [1013, 393] width 366 height 31
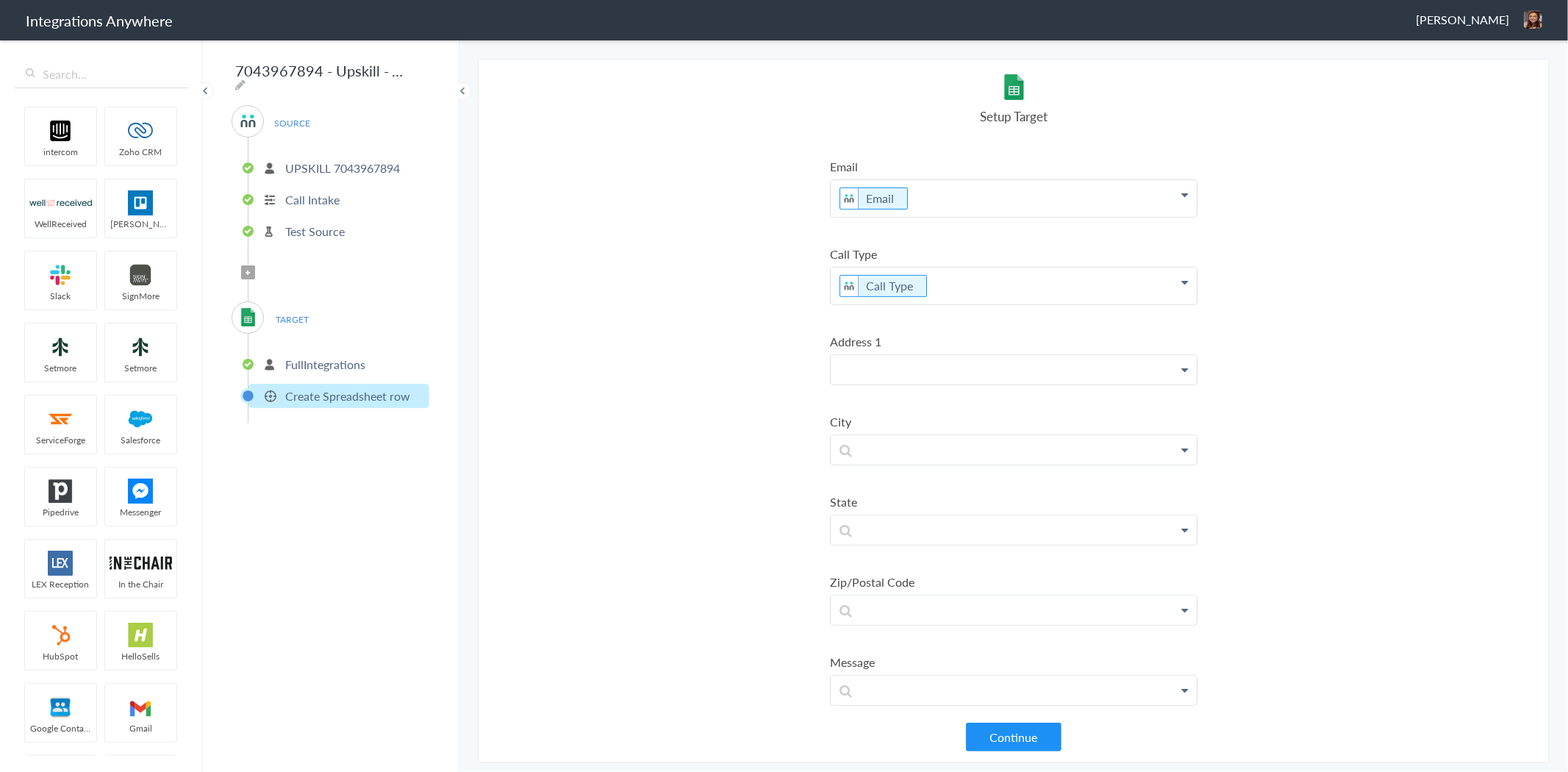
click at [937, 355] on p at bounding box center [1013, 370] width 366 height 29
click at [889, 400] on link "Address" at bounding box center [1013, 412] width 366 height 31
click at [891, 445] on p at bounding box center [1013, 457] width 366 height 29
click at [887, 488] on link "City" at bounding box center [1013, 499] width 366 height 31
click at [894, 531] on p at bounding box center [1013, 545] width 366 height 29
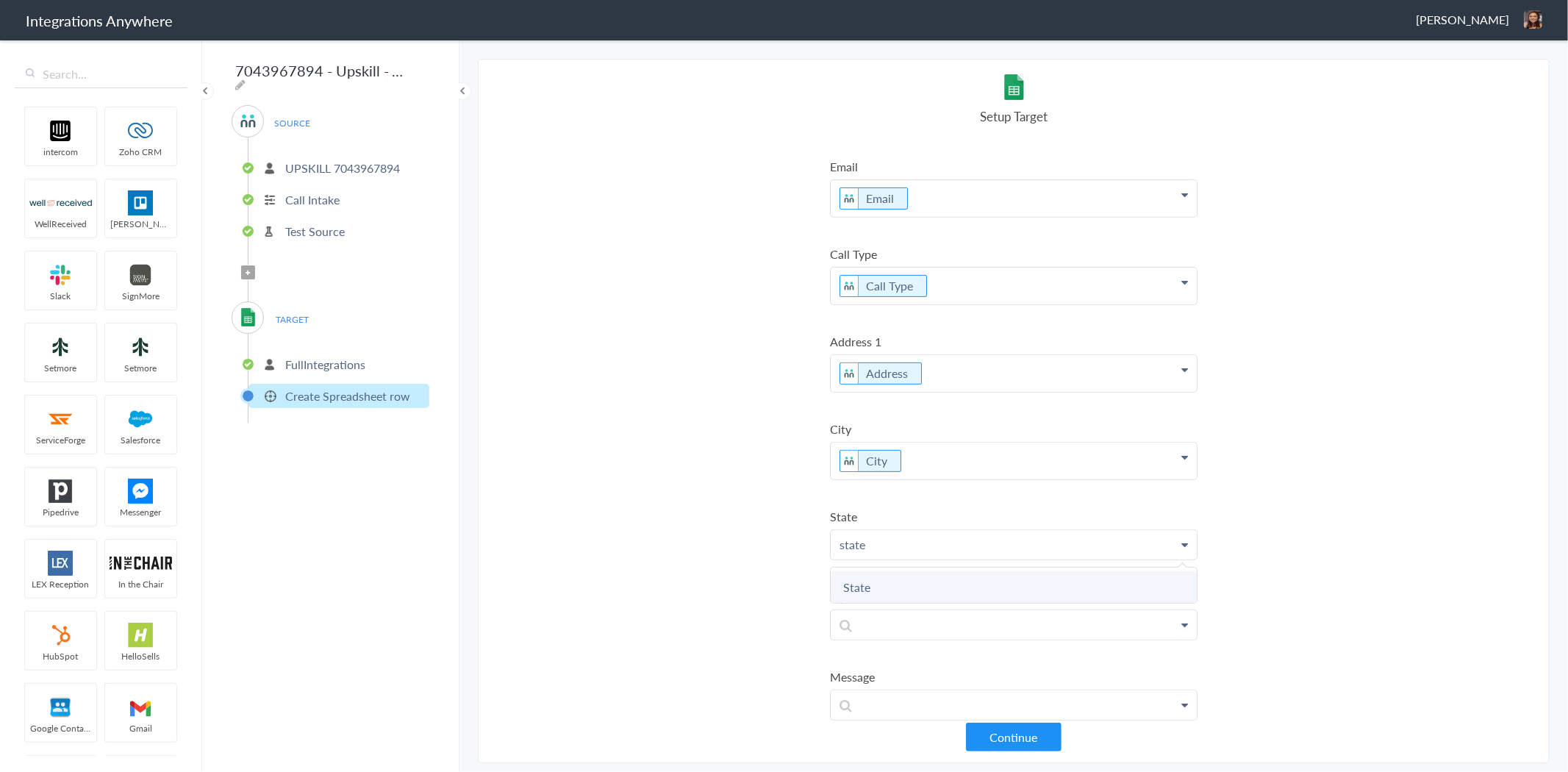
click at [893, 571] on link "State" at bounding box center [1013, 587] width 366 height 31
click at [900, 618] on p at bounding box center [1013, 632] width 366 height 29
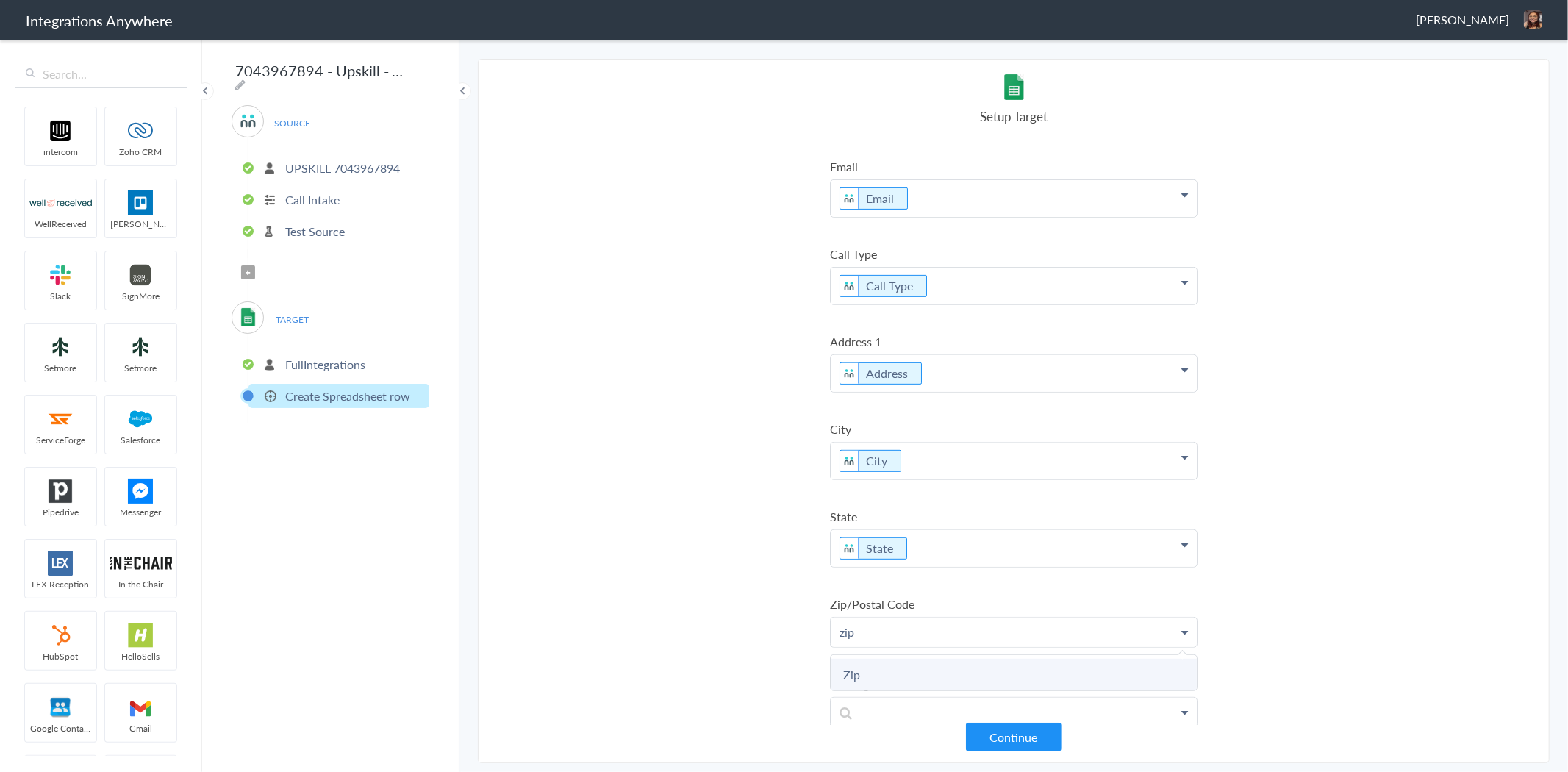
click at [894, 662] on link "Zip" at bounding box center [1013, 674] width 366 height 31
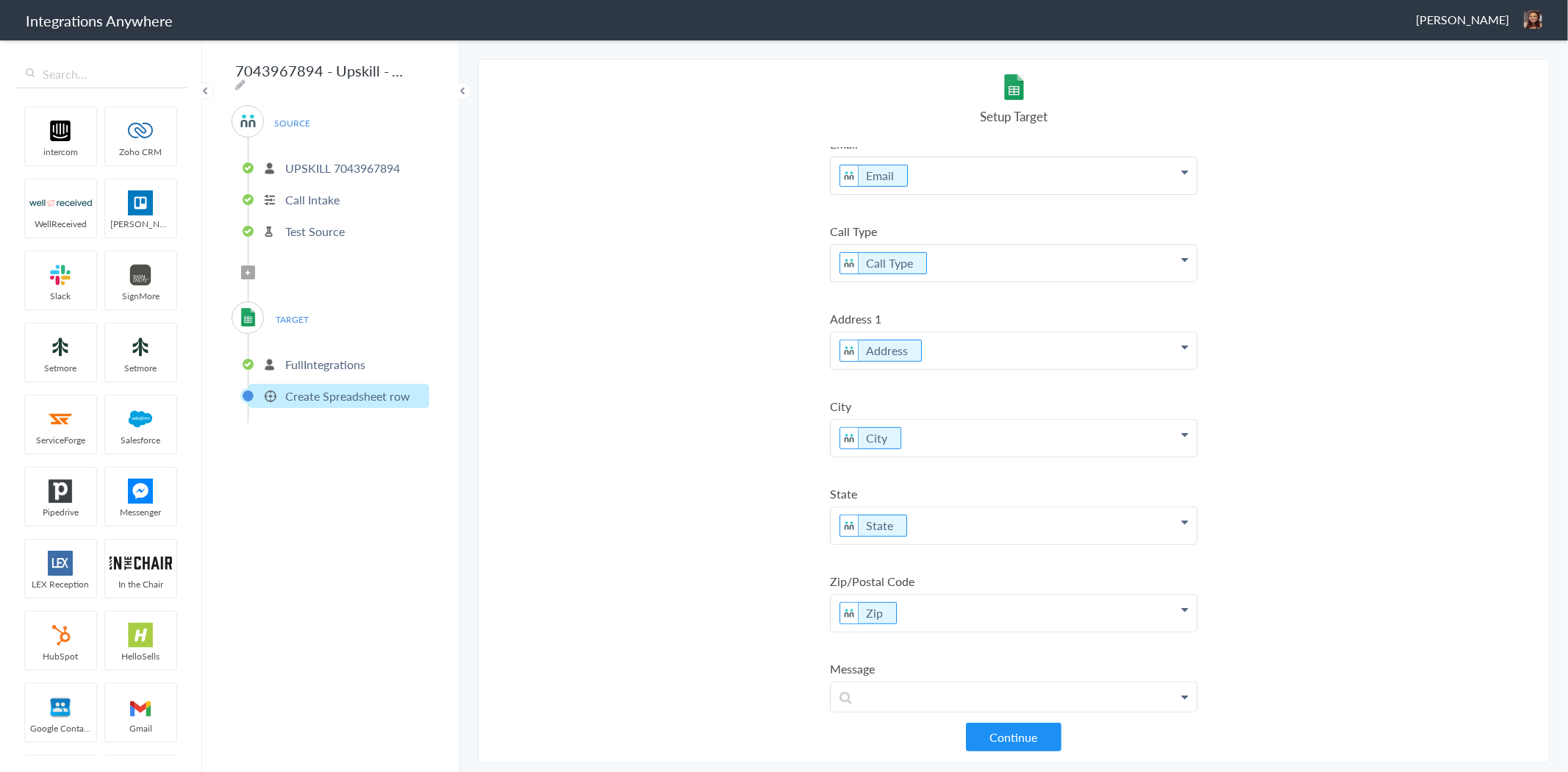
scroll to position [473, 0]
click at [928, 676] on p at bounding box center [1013, 691] width 366 height 29
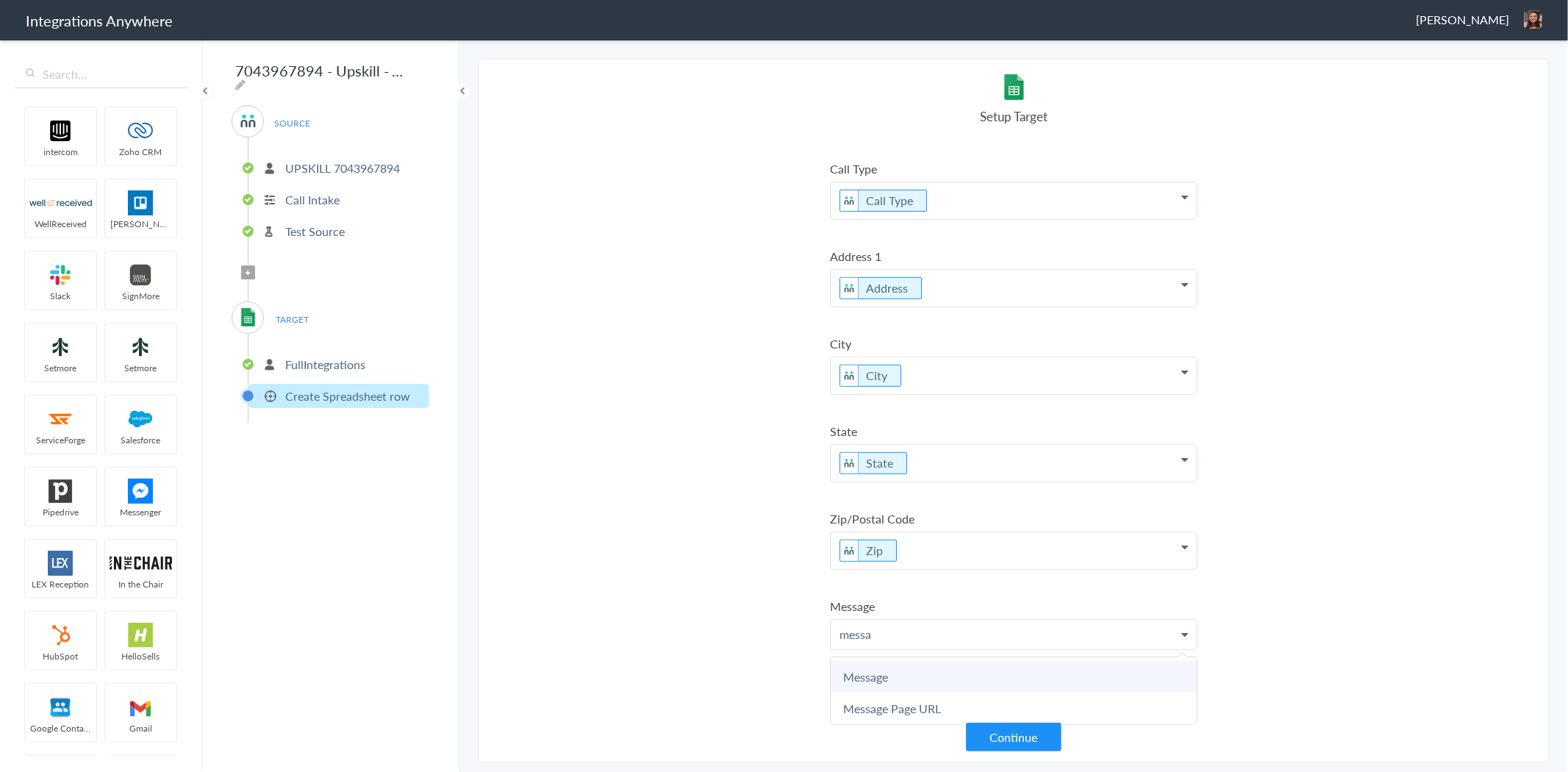
click at [912, 671] on link "Message" at bounding box center [1013, 676] width 366 height 31
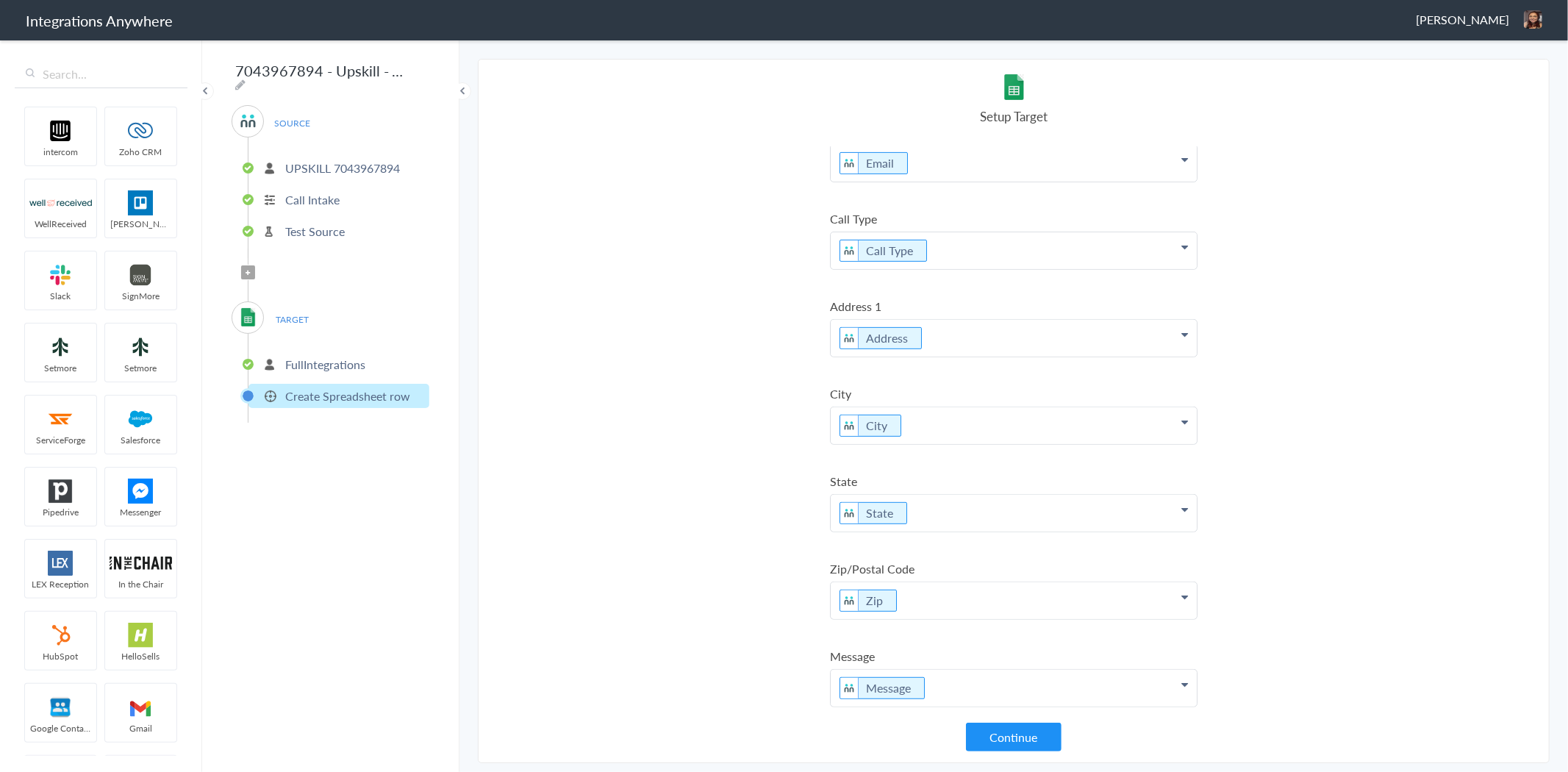
scroll to position [480, 0]
click at [1011, 745] on button "Continue" at bounding box center [1013, 736] width 96 height 28
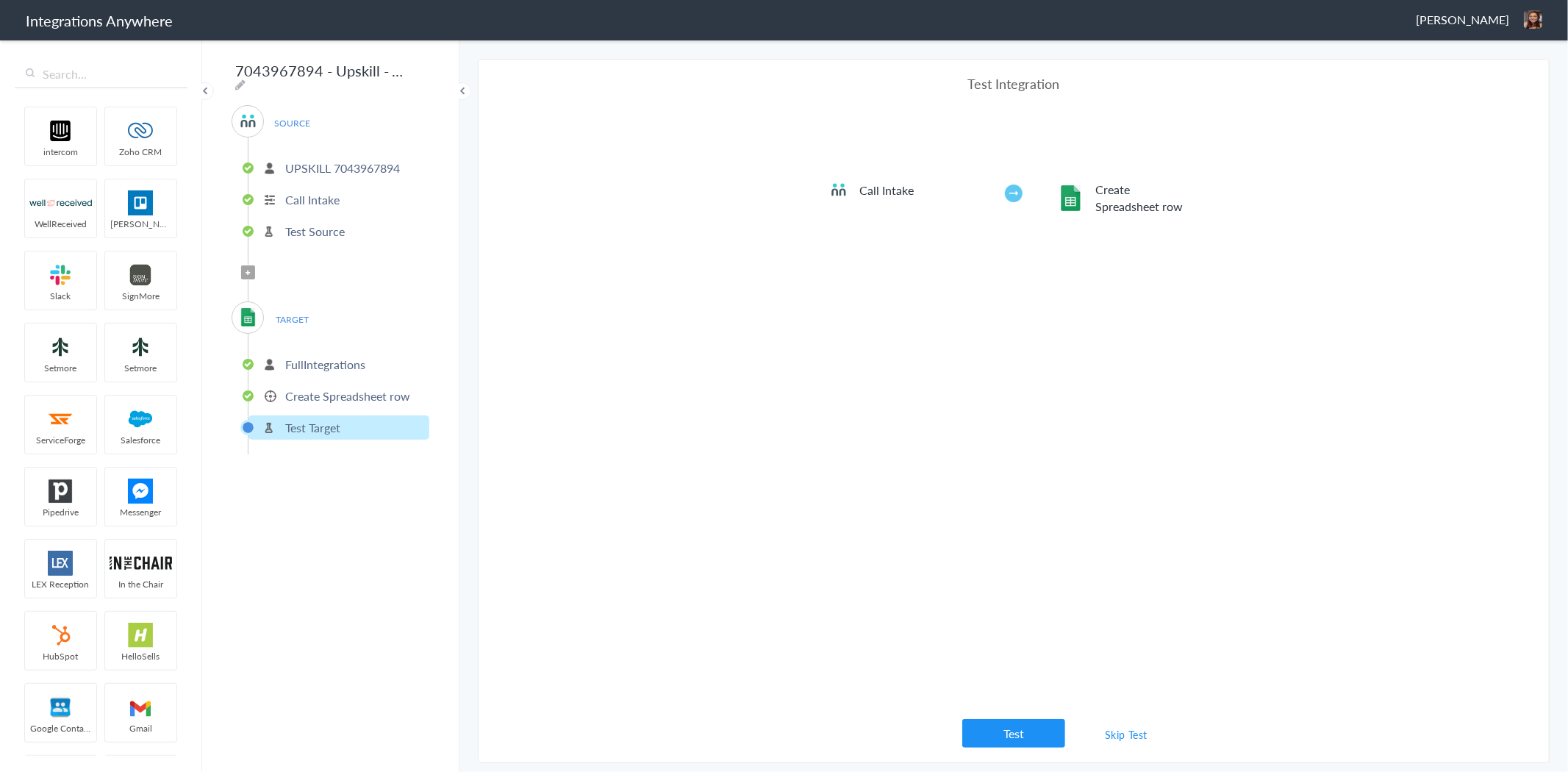
click at [1127, 733] on link "Skip Test" at bounding box center [1127, 734] width 78 height 26
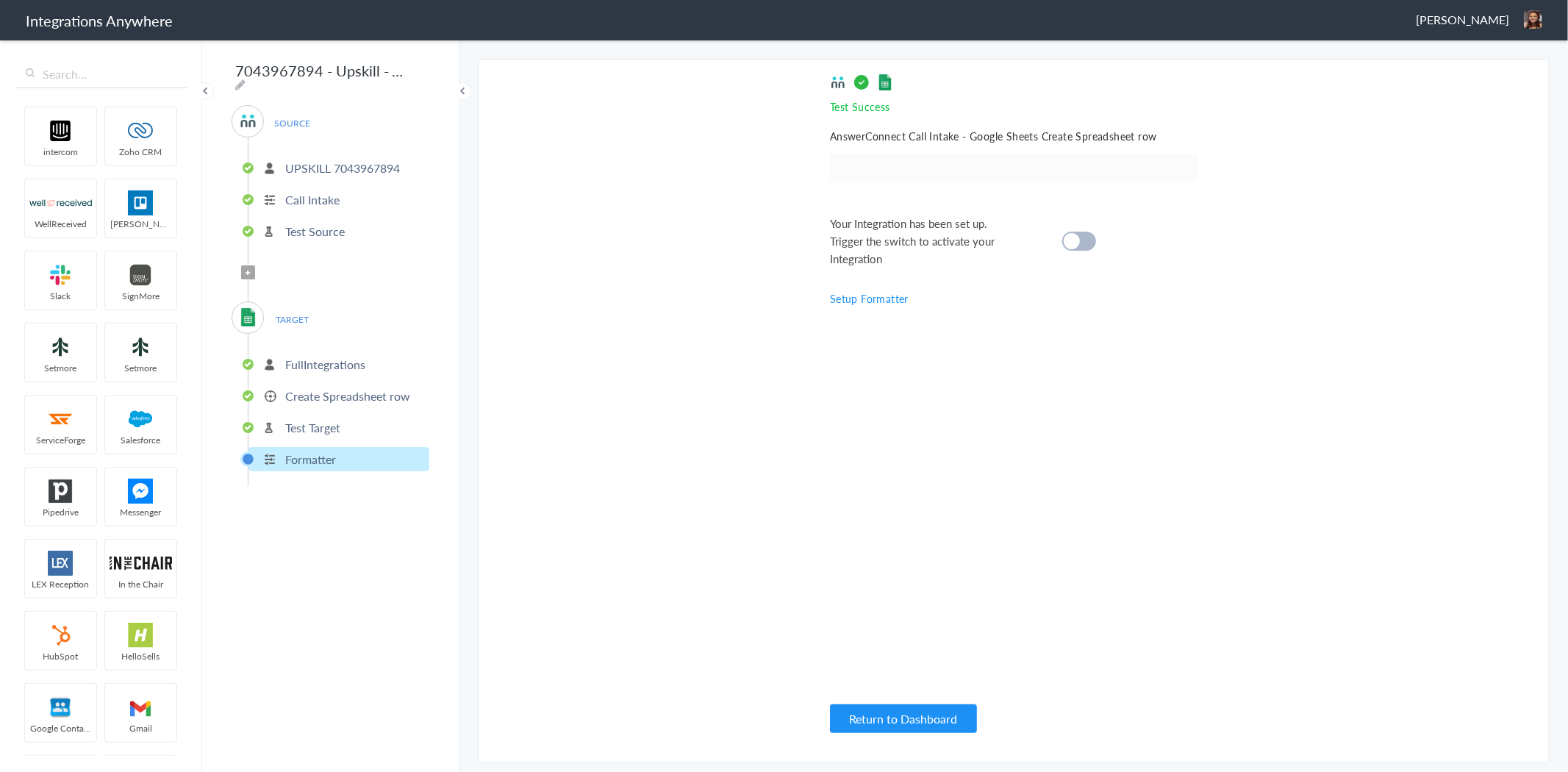
click at [1076, 253] on div "Your Integration has been set up. Trigger the switch to activate your Integrati…" at bounding box center [995, 241] width 331 height 53
click at [1076, 241] on cite at bounding box center [1072, 241] width 17 height 17
click at [251, 265] on span "Filter Applied" at bounding box center [248, 272] width 14 height 14
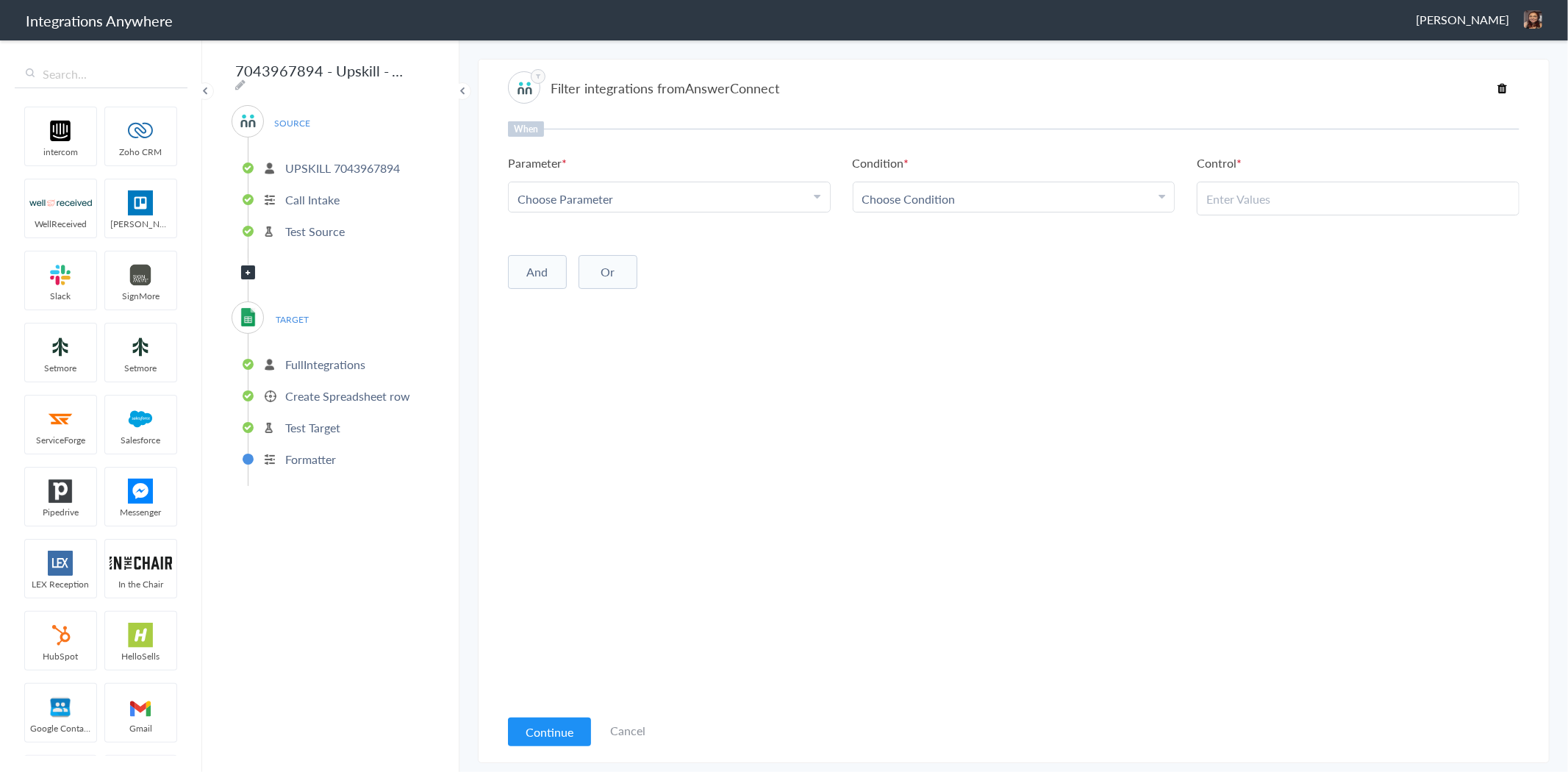
click at [305, 451] on p "Formatter" at bounding box center [310, 459] width 51 height 17
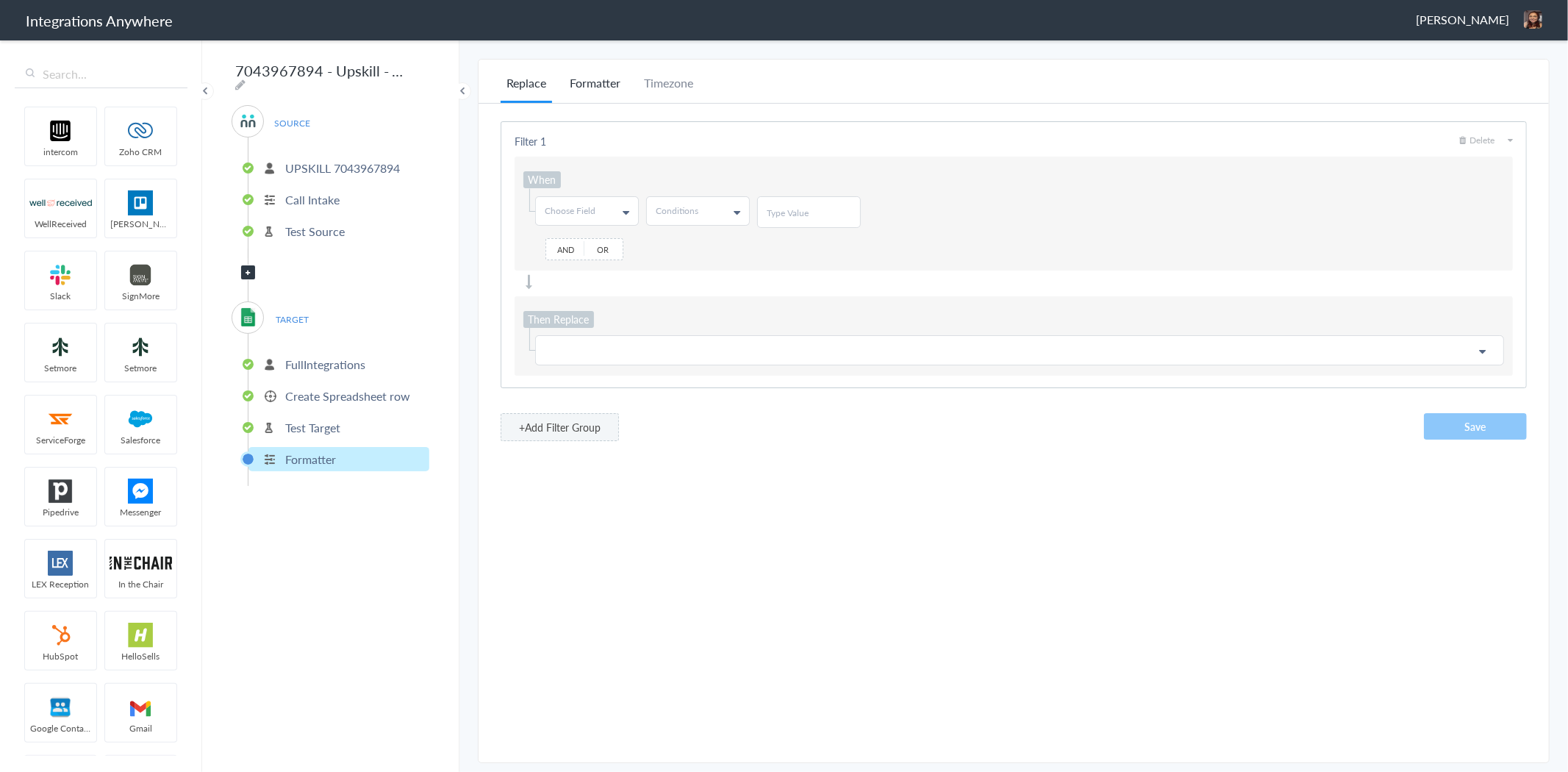
click at [578, 84] on li "Formatter" at bounding box center [596, 88] width 62 height 28
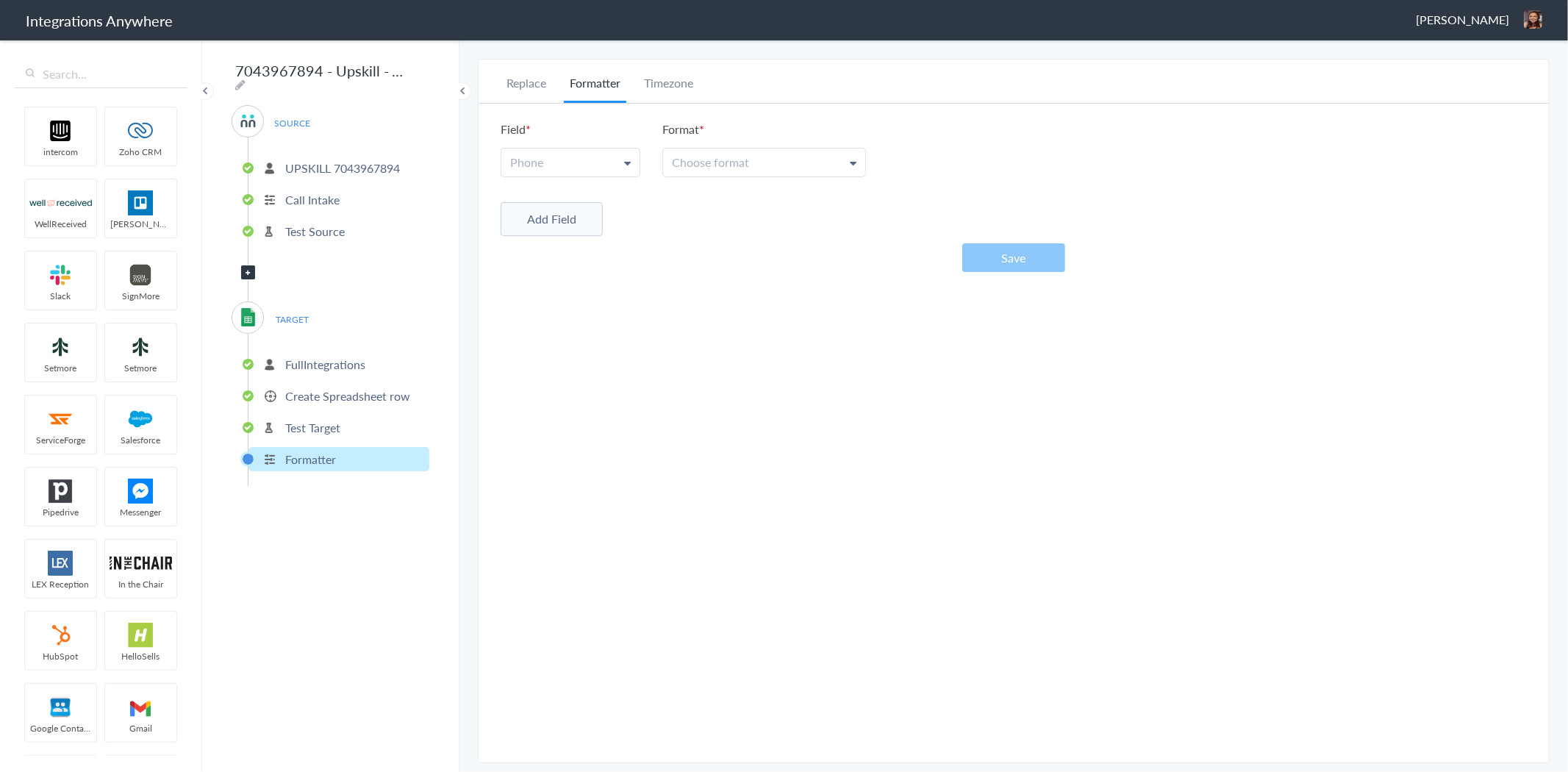
click at [335, 361] on p "FullIntegrations" at bounding box center [325, 363] width 80 height 17
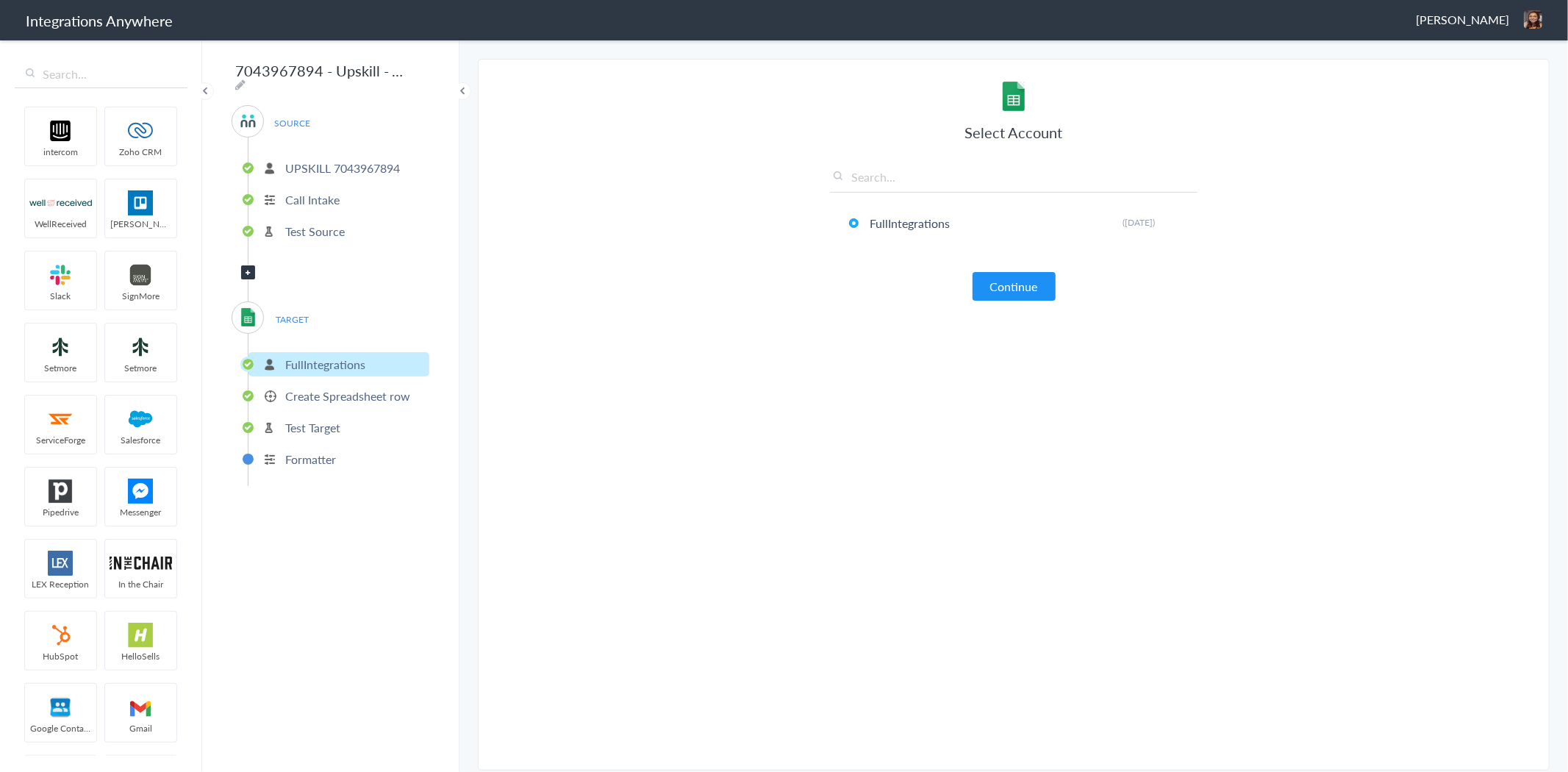
click at [333, 387] on p "Create Spreadsheet row" at bounding box center [348, 395] width 125 height 17
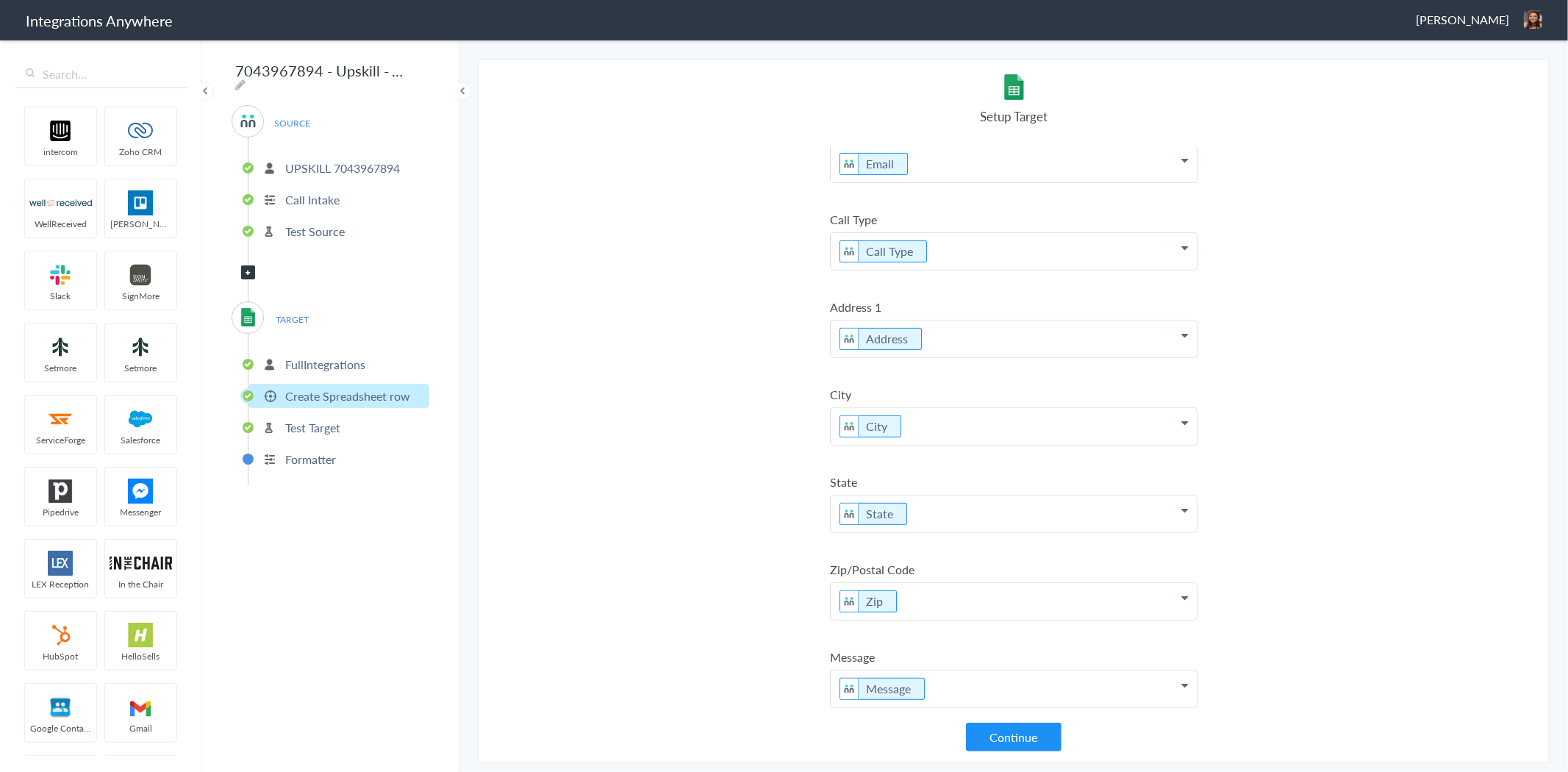
click at [1039, 694] on p "Message" at bounding box center [1013, 689] width 366 height 37
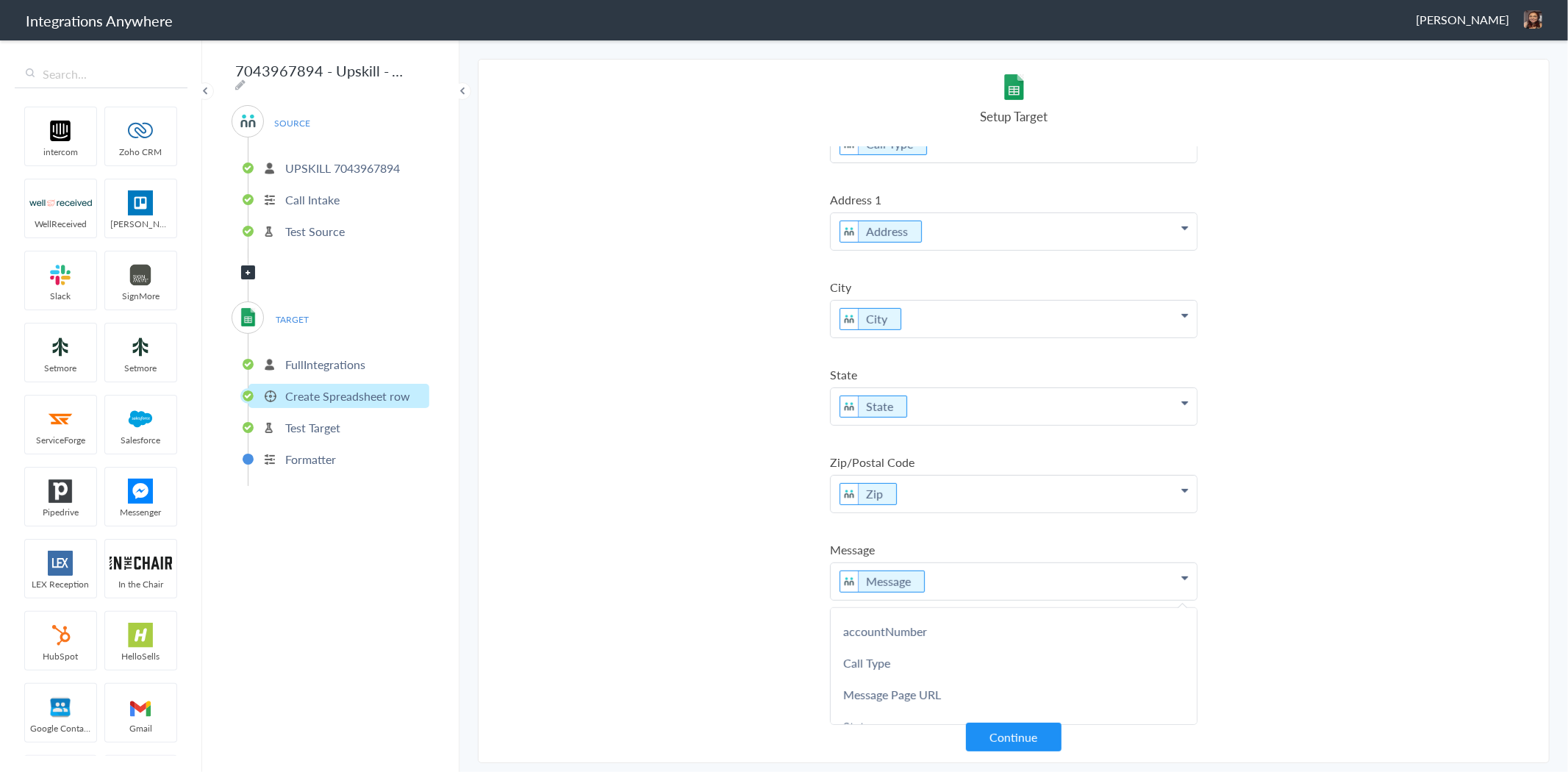
scroll to position [326, 0]
click at [1379, 480] on section "Select Account 8774353204 Rename Delete (22 days ago) UPSKILL 7043967894 Rename…" at bounding box center [1013, 410] width 1072 height 704
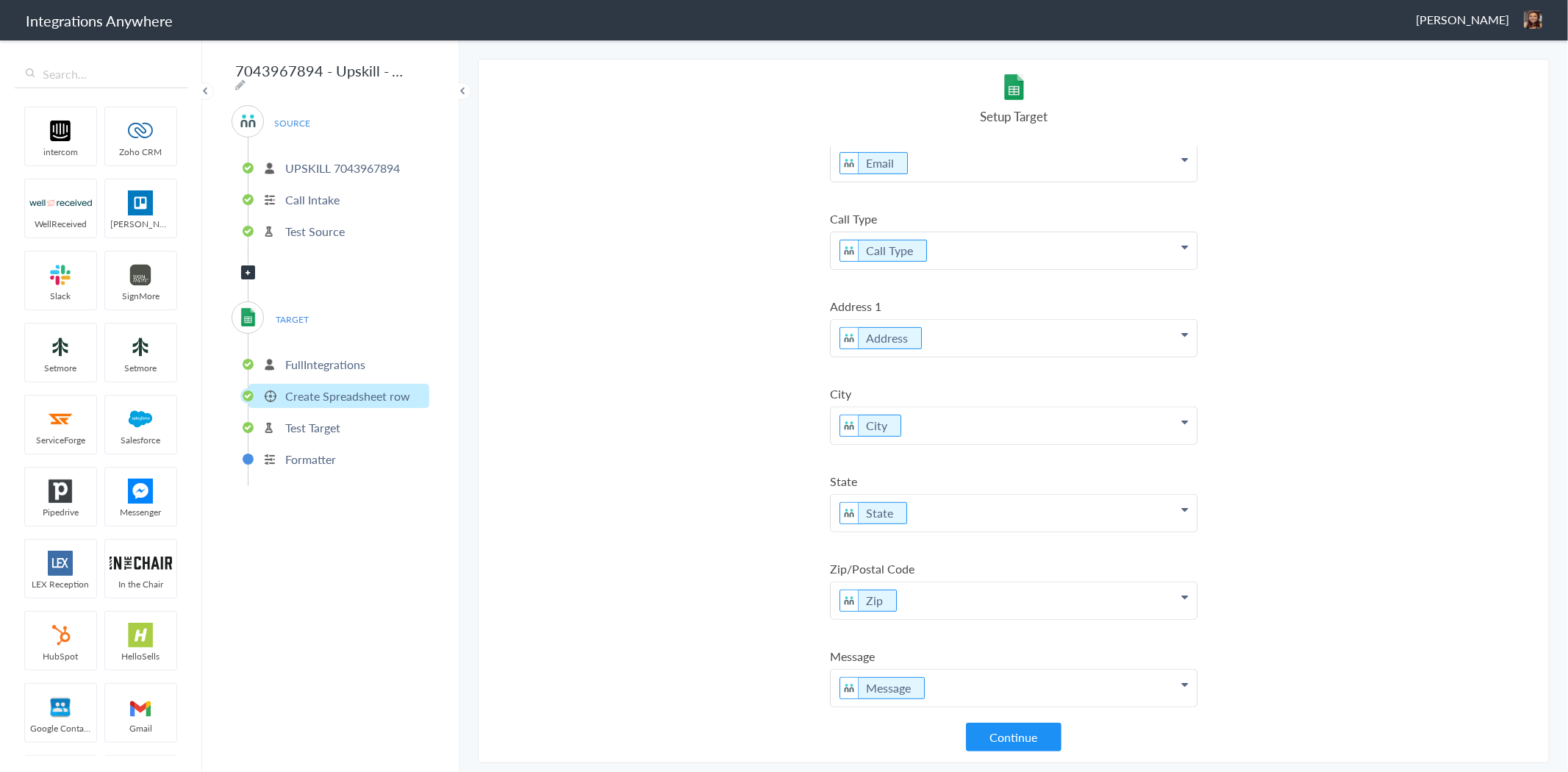
click at [379, 159] on p "UPSKILL 7043967894" at bounding box center [342, 167] width 114 height 17
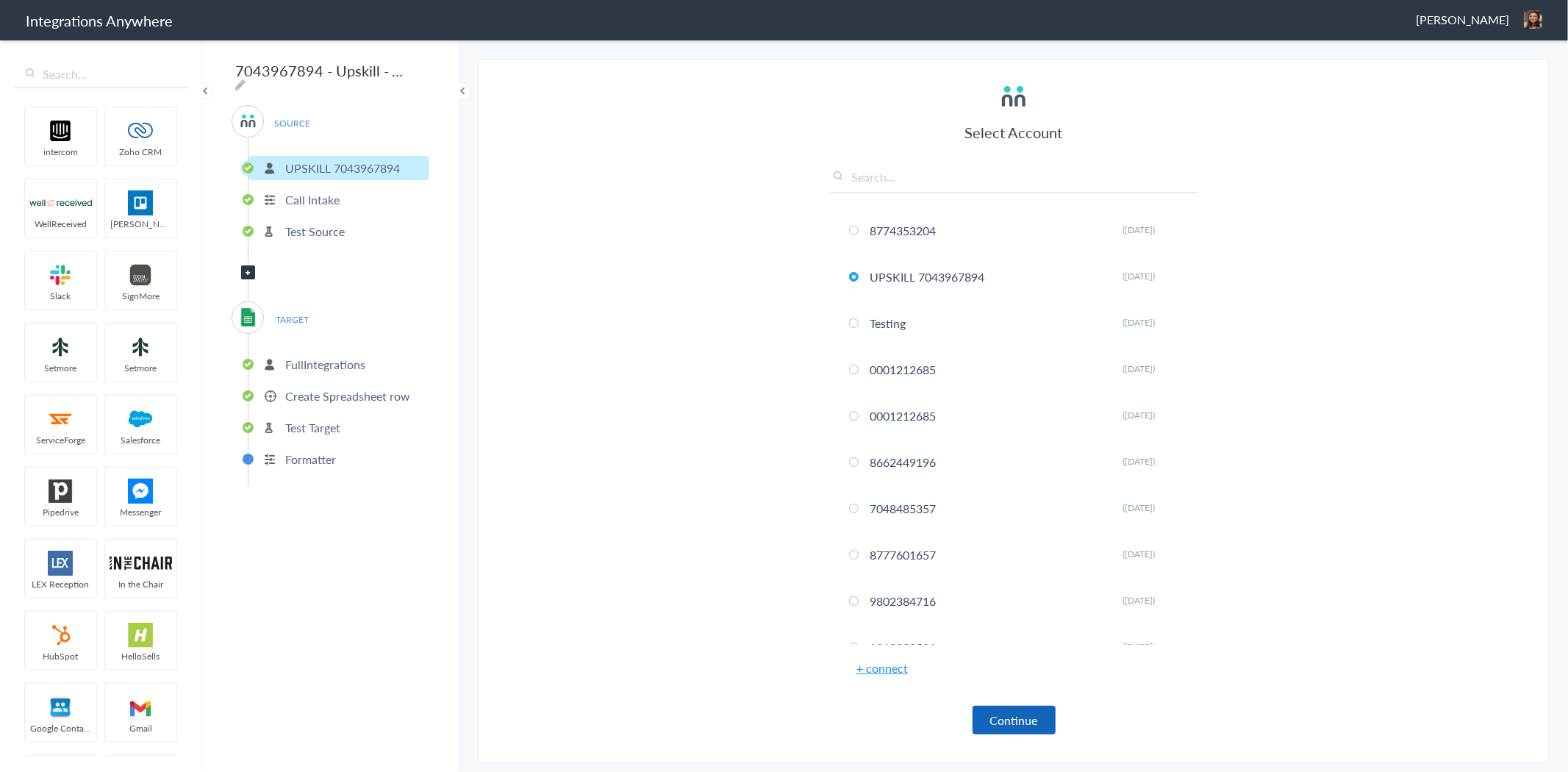
click at [1035, 717] on button "Continue" at bounding box center [1013, 719] width 83 height 28
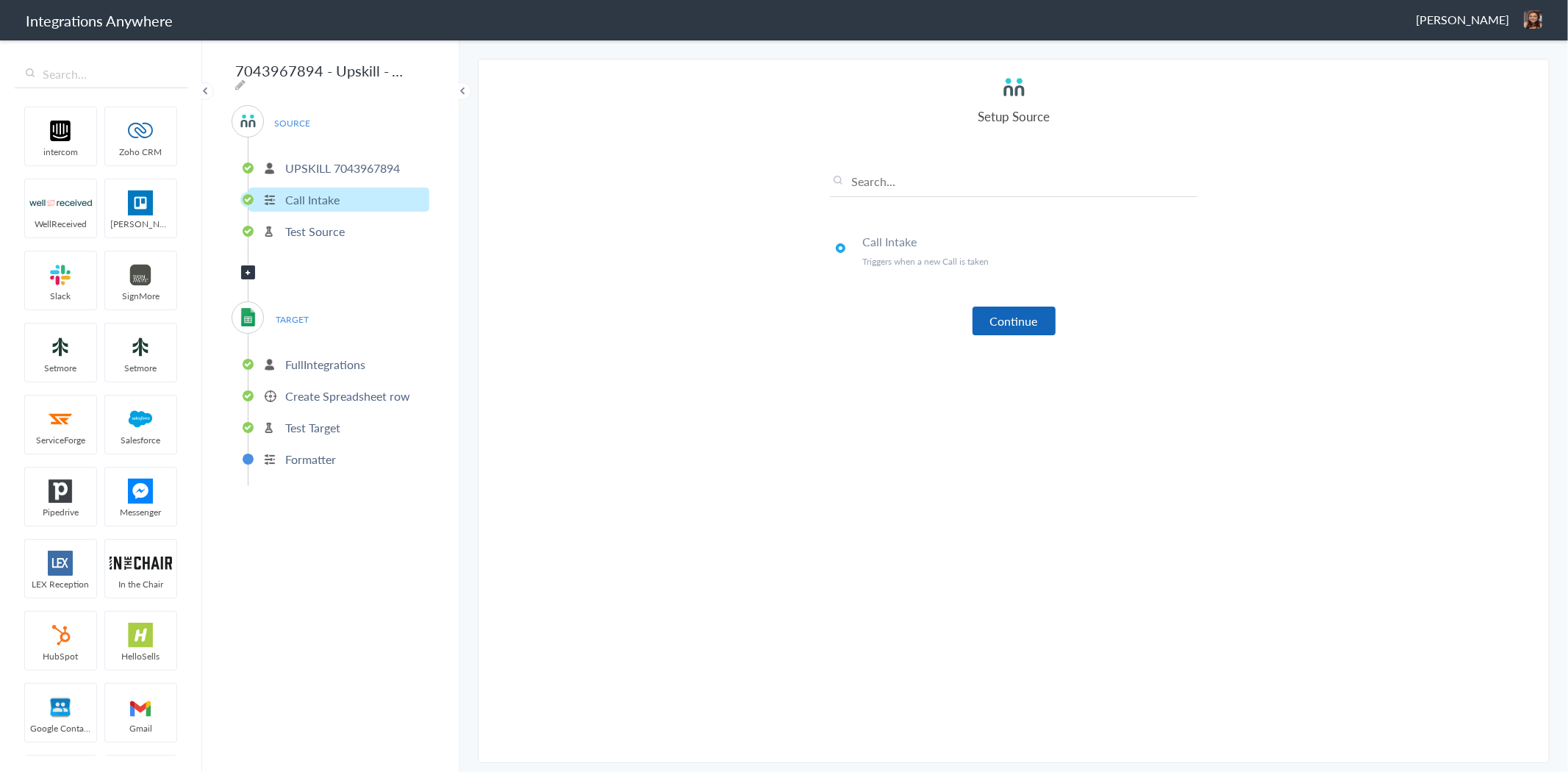
click at [1031, 319] on button "Continue" at bounding box center [1013, 320] width 83 height 28
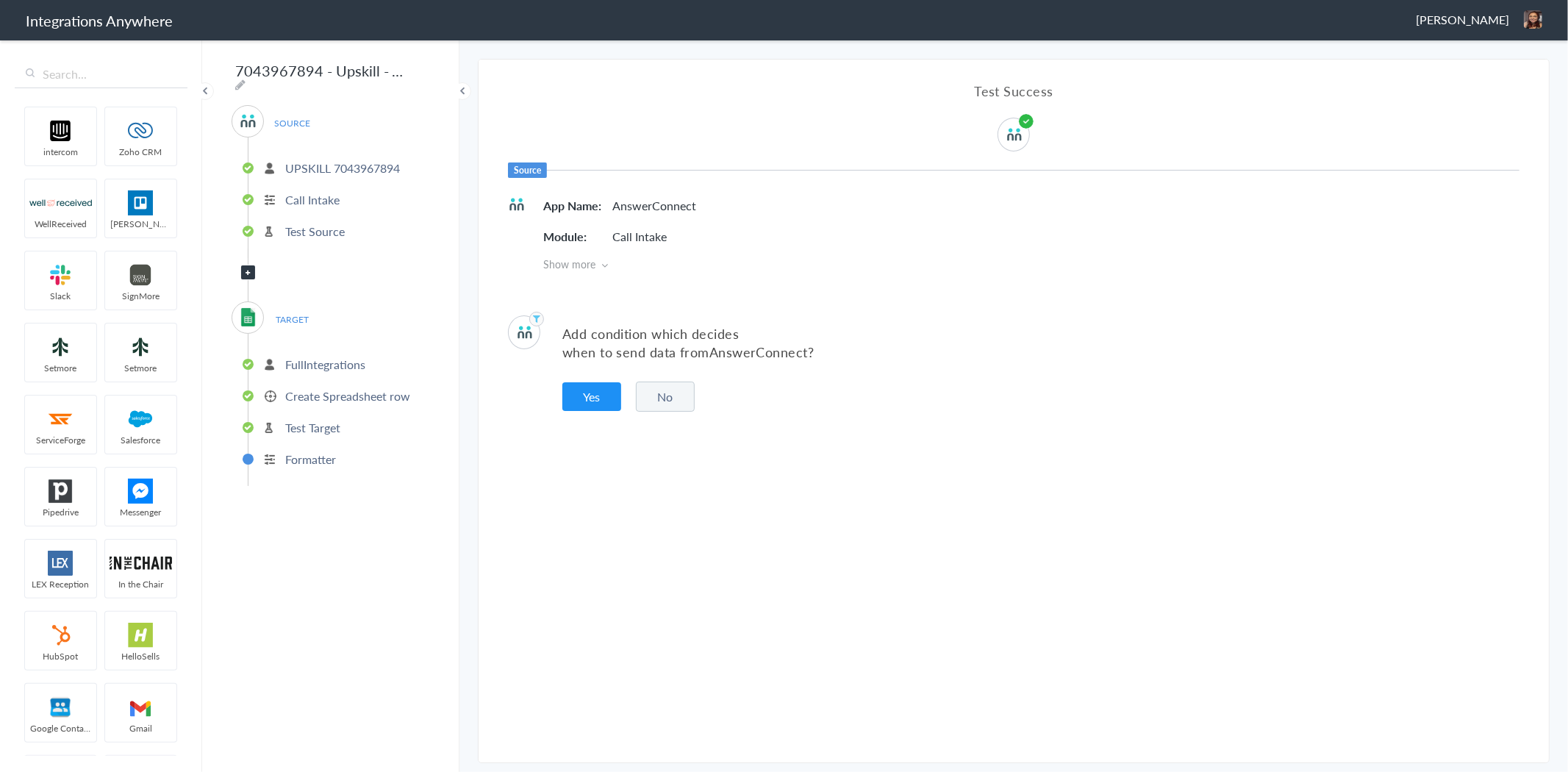
click at [672, 398] on button "No" at bounding box center [665, 396] width 59 height 30
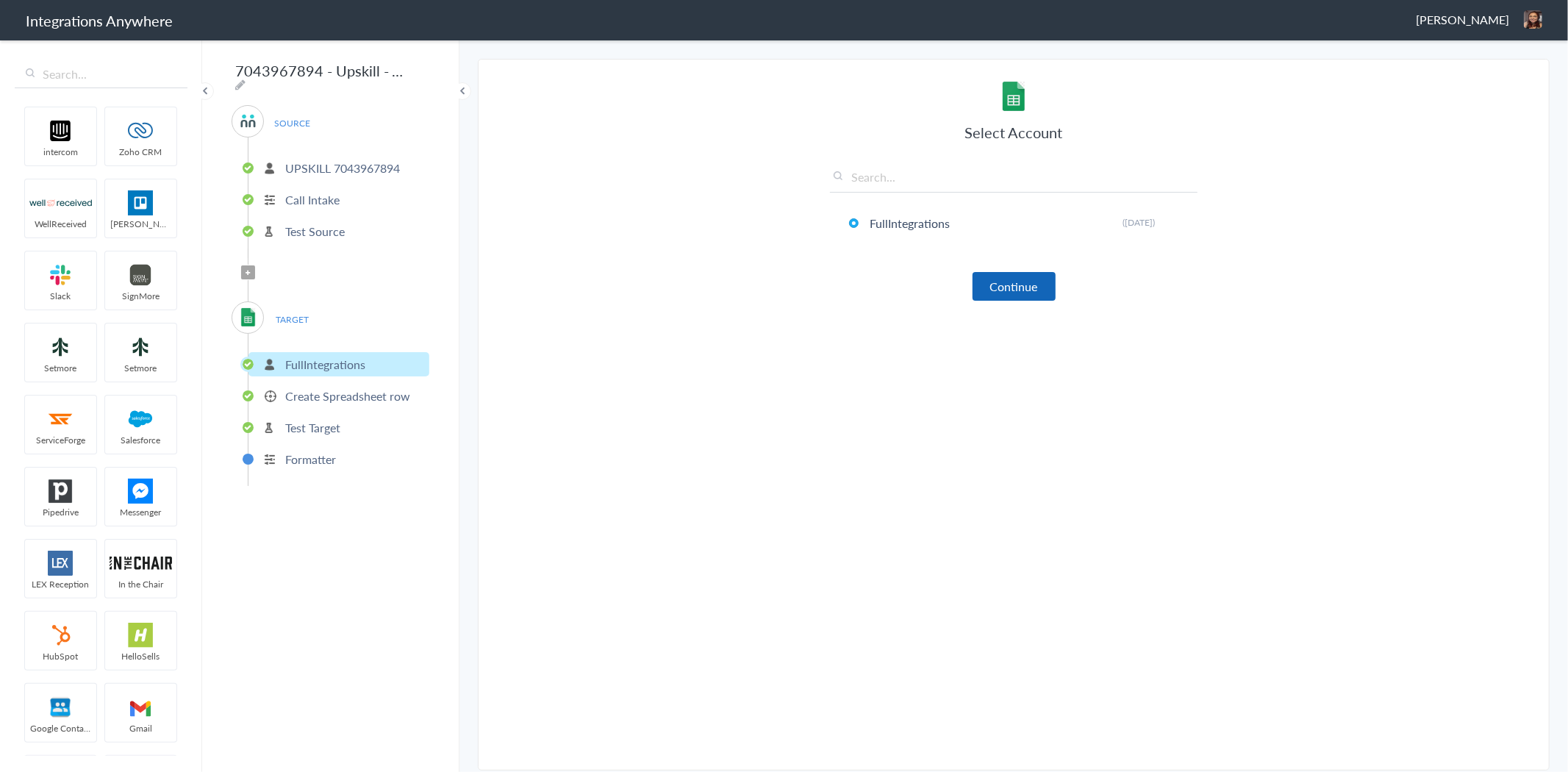
click at [1022, 287] on button "Continue" at bounding box center [1013, 286] width 83 height 28
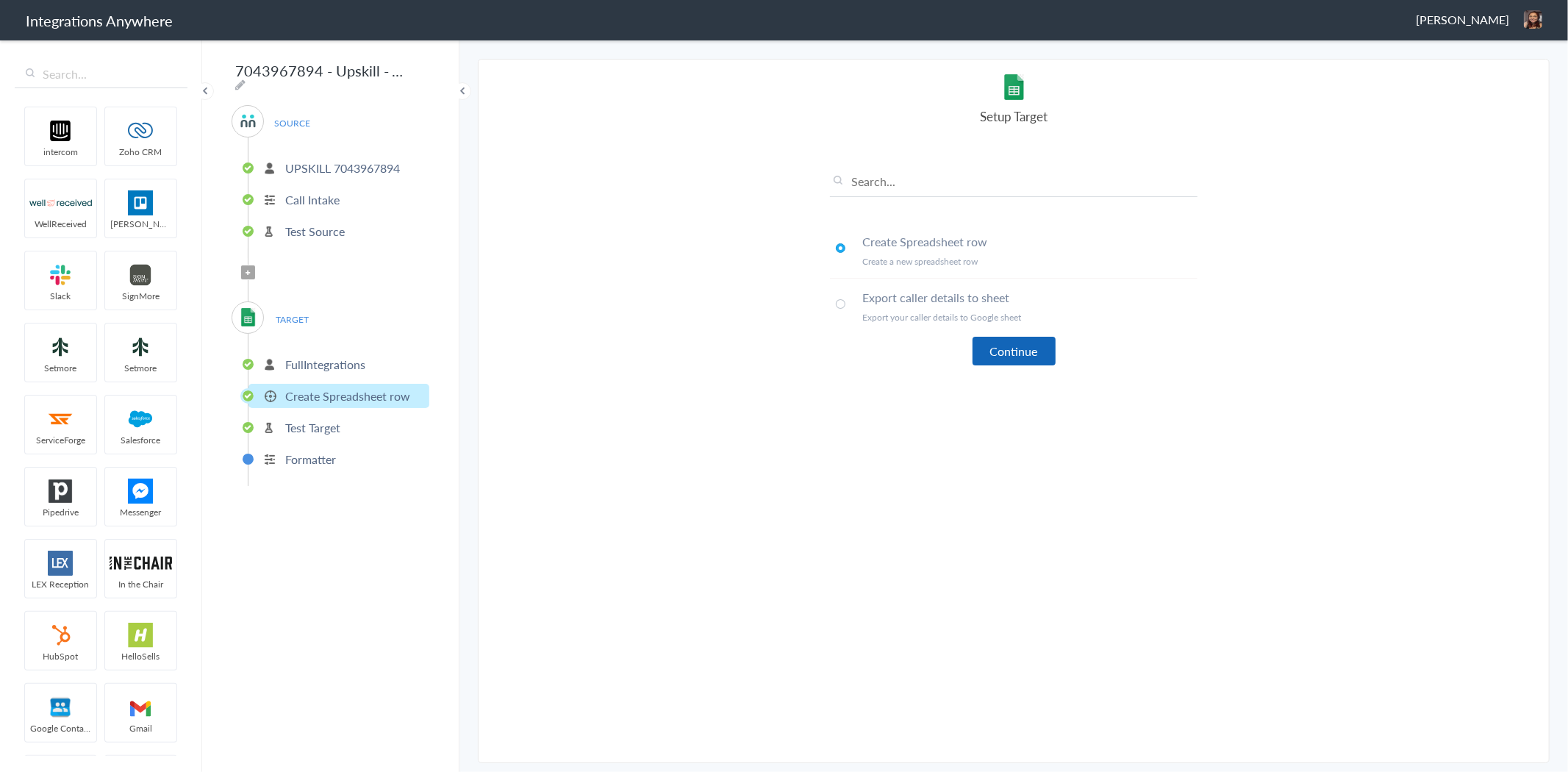
click at [1028, 342] on button "Continue" at bounding box center [1013, 350] width 83 height 28
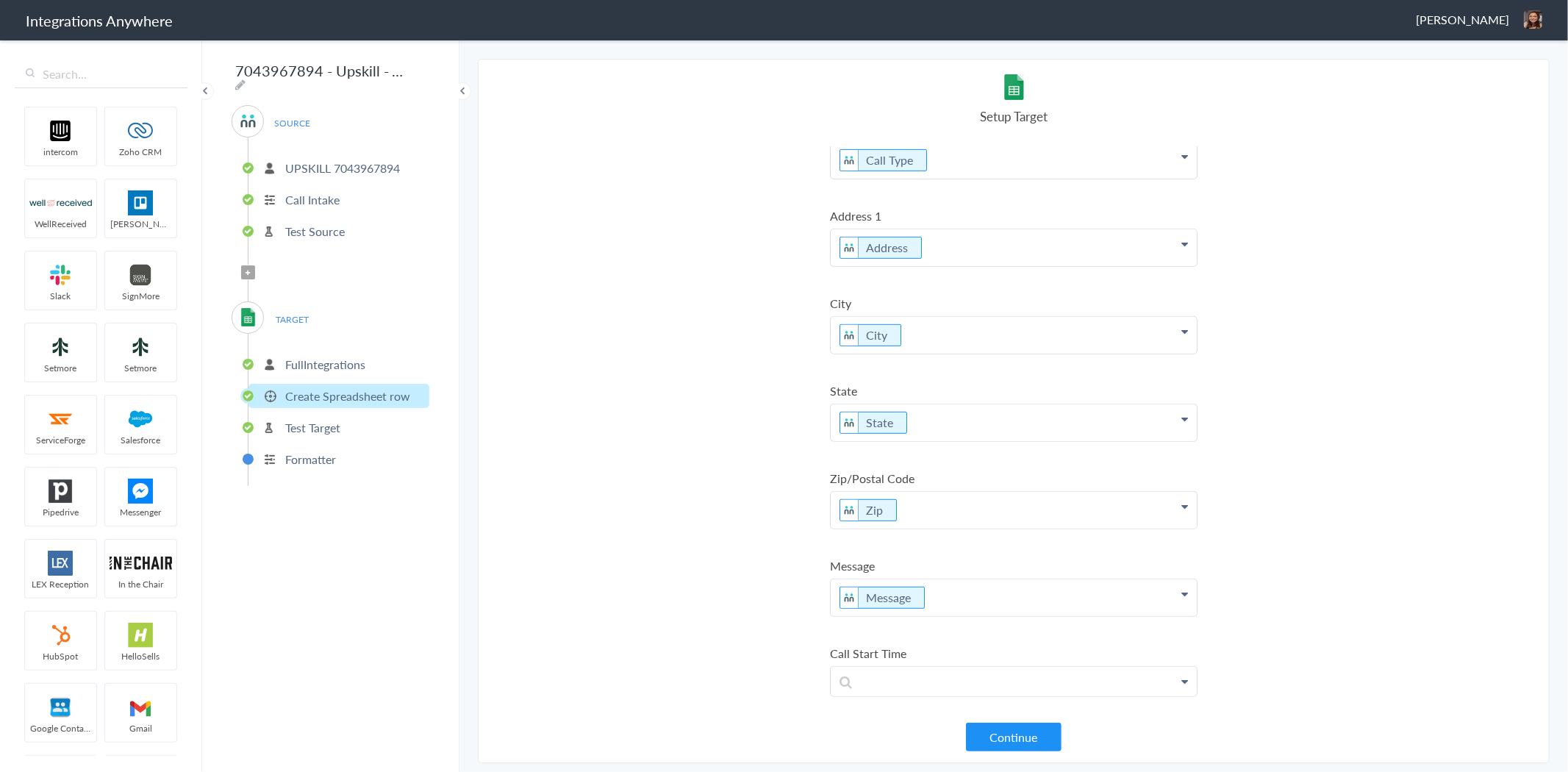
scroll to position [718, 0]
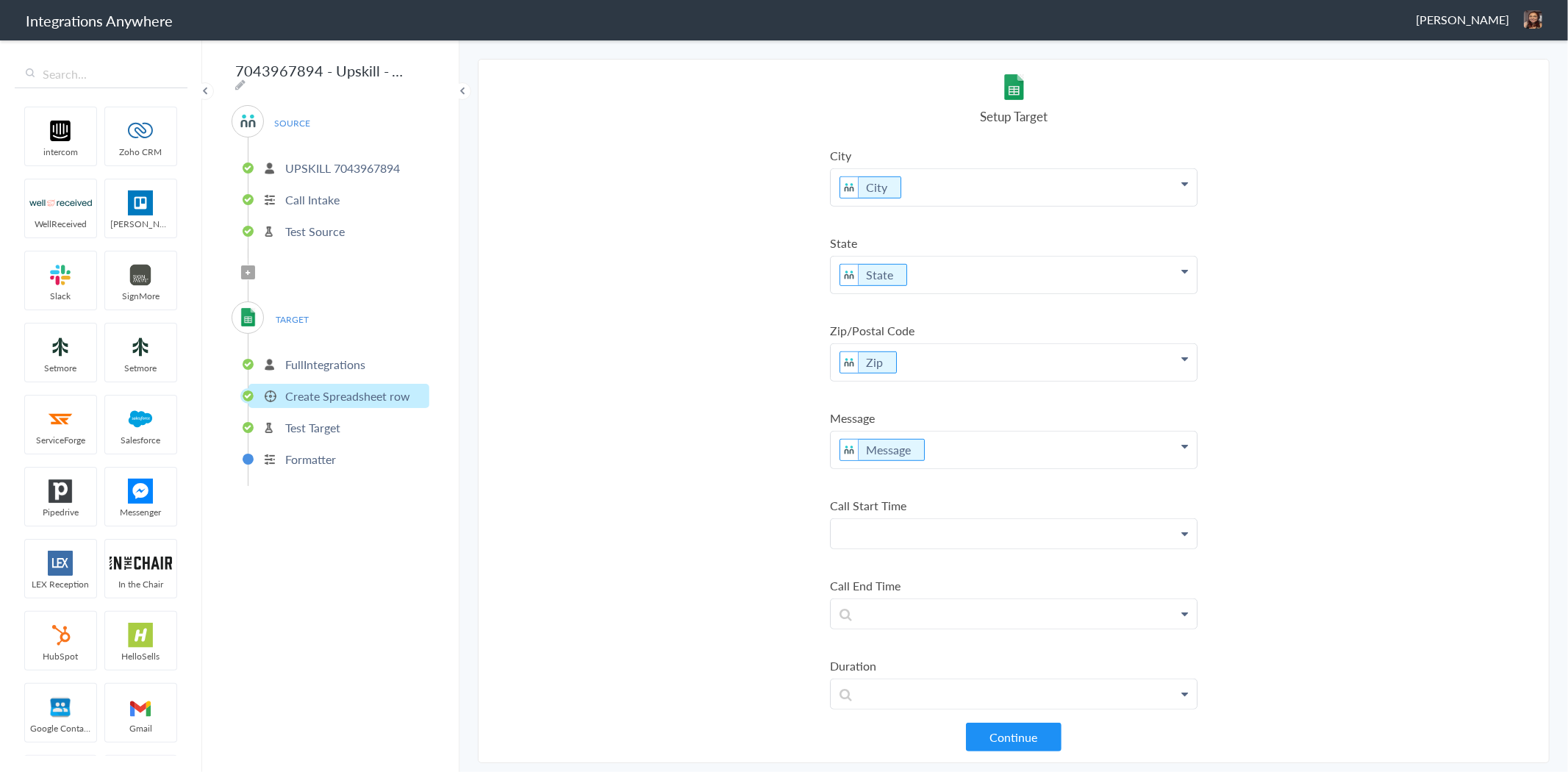
click at [978, 519] on p at bounding box center [1013, 534] width 366 height 29
click at [936, 566] on link "Call Start Time" at bounding box center [1013, 576] width 366 height 31
click at [908, 606] on p at bounding box center [1013, 621] width 366 height 29
click at [907, 679] on link "Call End Time" at bounding box center [1013, 695] width 366 height 31
click at [858, 618] on p "end Call End Time" at bounding box center [1013, 625] width 366 height 37
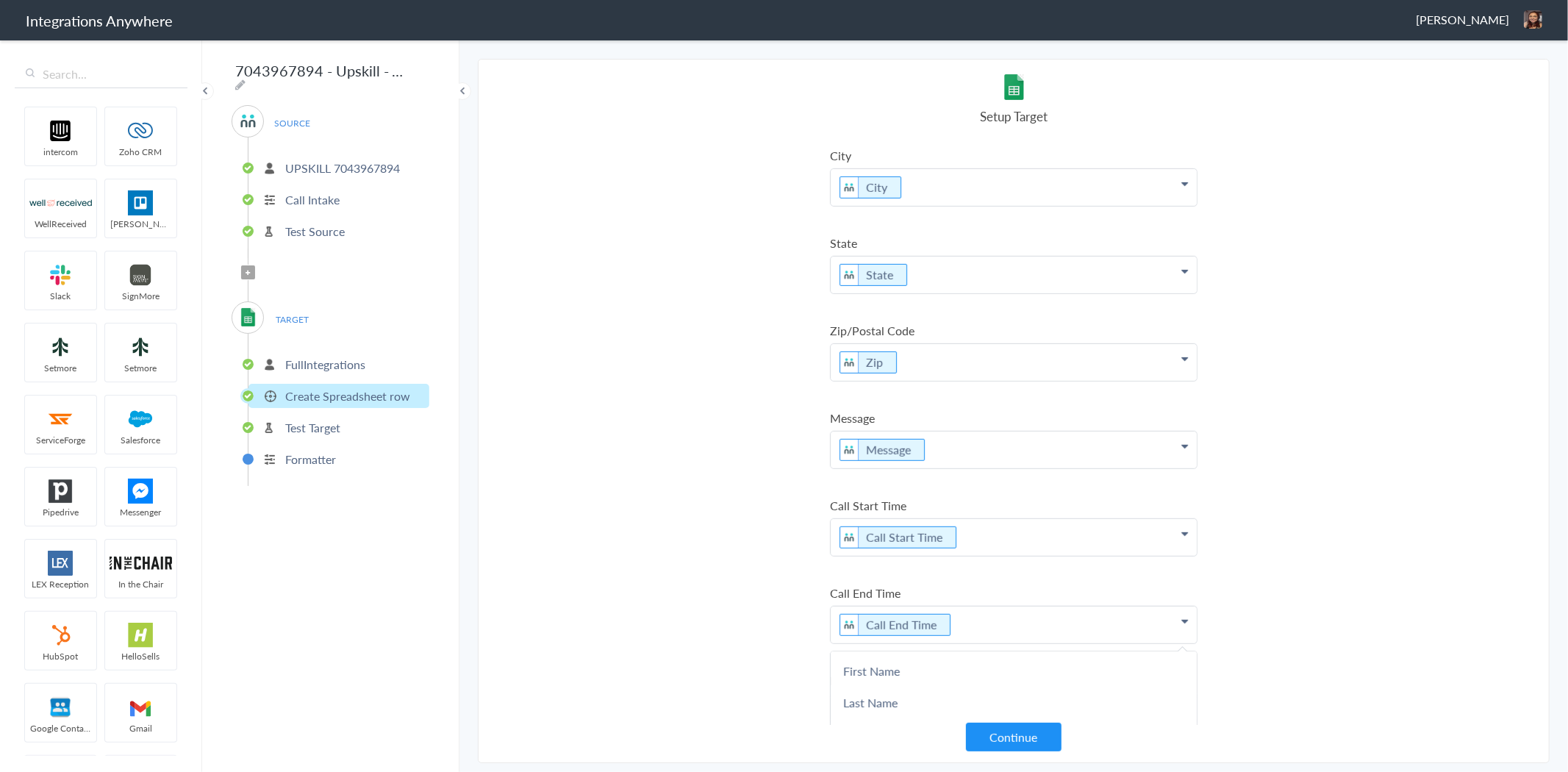
click at [730, 459] on section "Select Account 8774353204 Rename Delete (22 days ago) UPSKILL 7043967894 Rename…" at bounding box center [1013, 410] width 1072 height 704
click at [928, 694] on p at bounding box center [1013, 709] width 366 height 29
click at [1381, 515] on section "Select Account 8774353204 Rename Delete (22 days ago) UPSKILL 7043967894 Rename…" at bounding box center [1013, 410] width 1072 height 704
click at [1052, 740] on button "Continue" at bounding box center [1013, 736] width 96 height 28
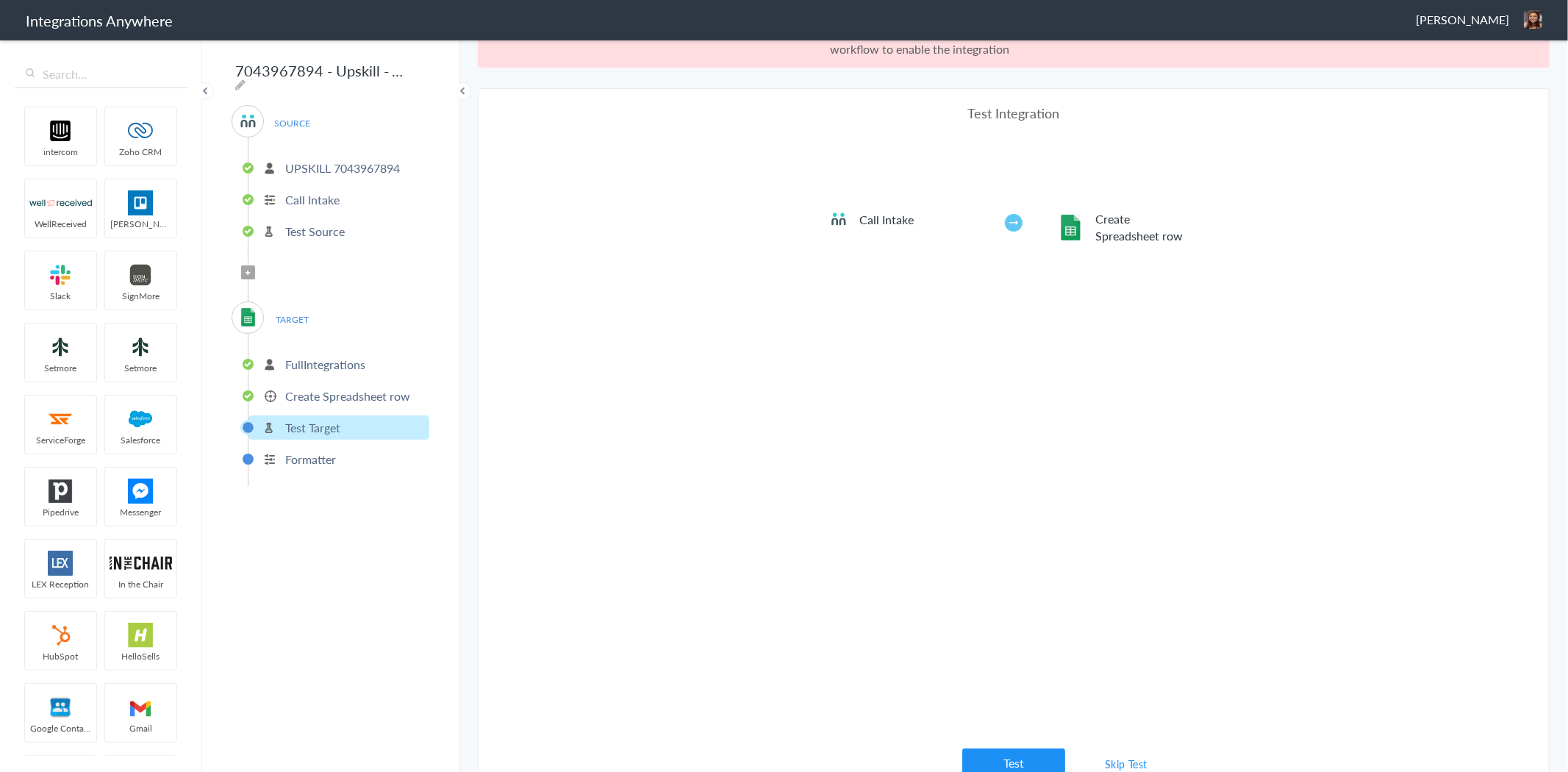
scroll to position [53, 0]
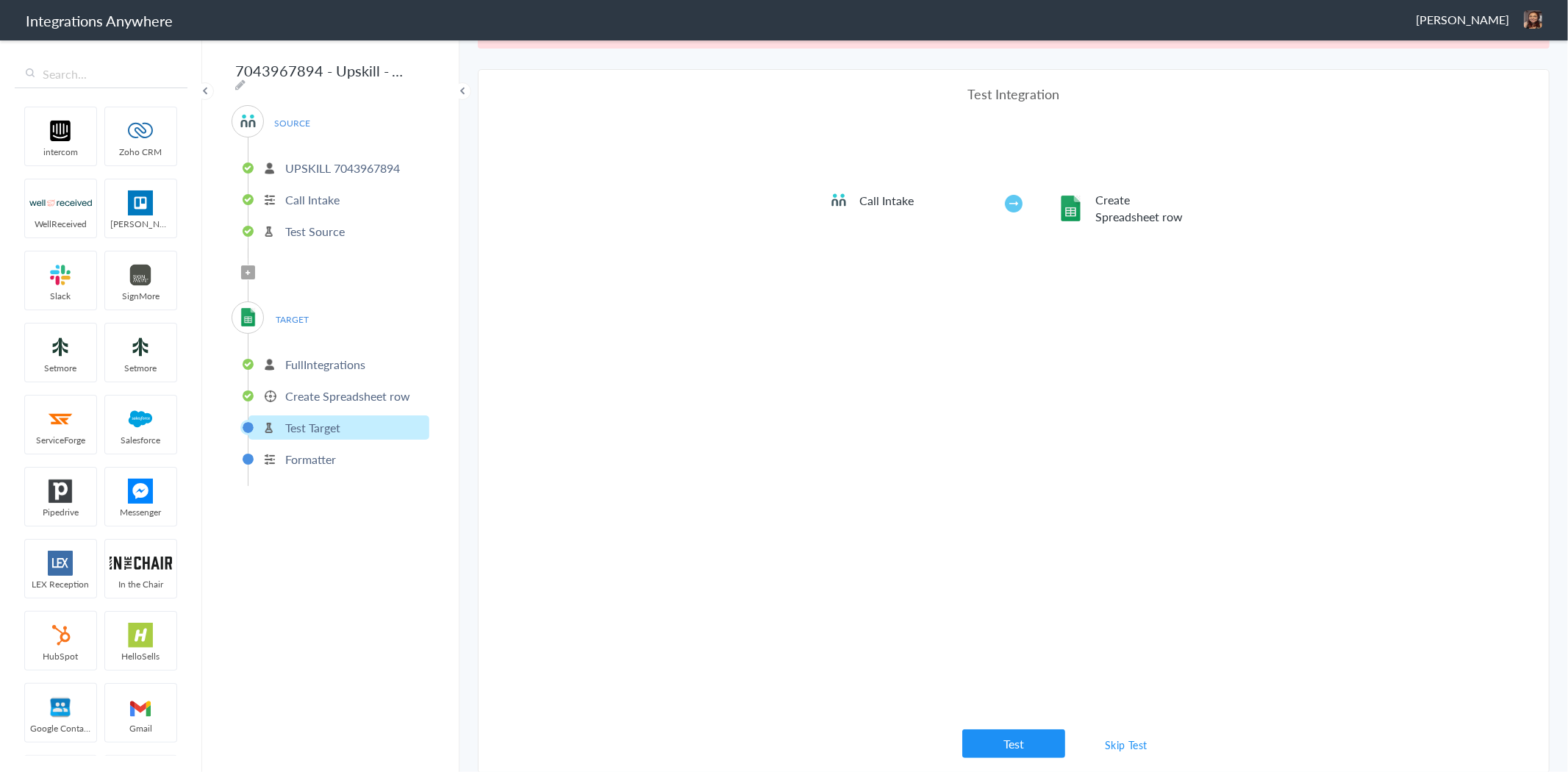
click at [1133, 736] on link "Skip Test" at bounding box center [1127, 744] width 78 height 26
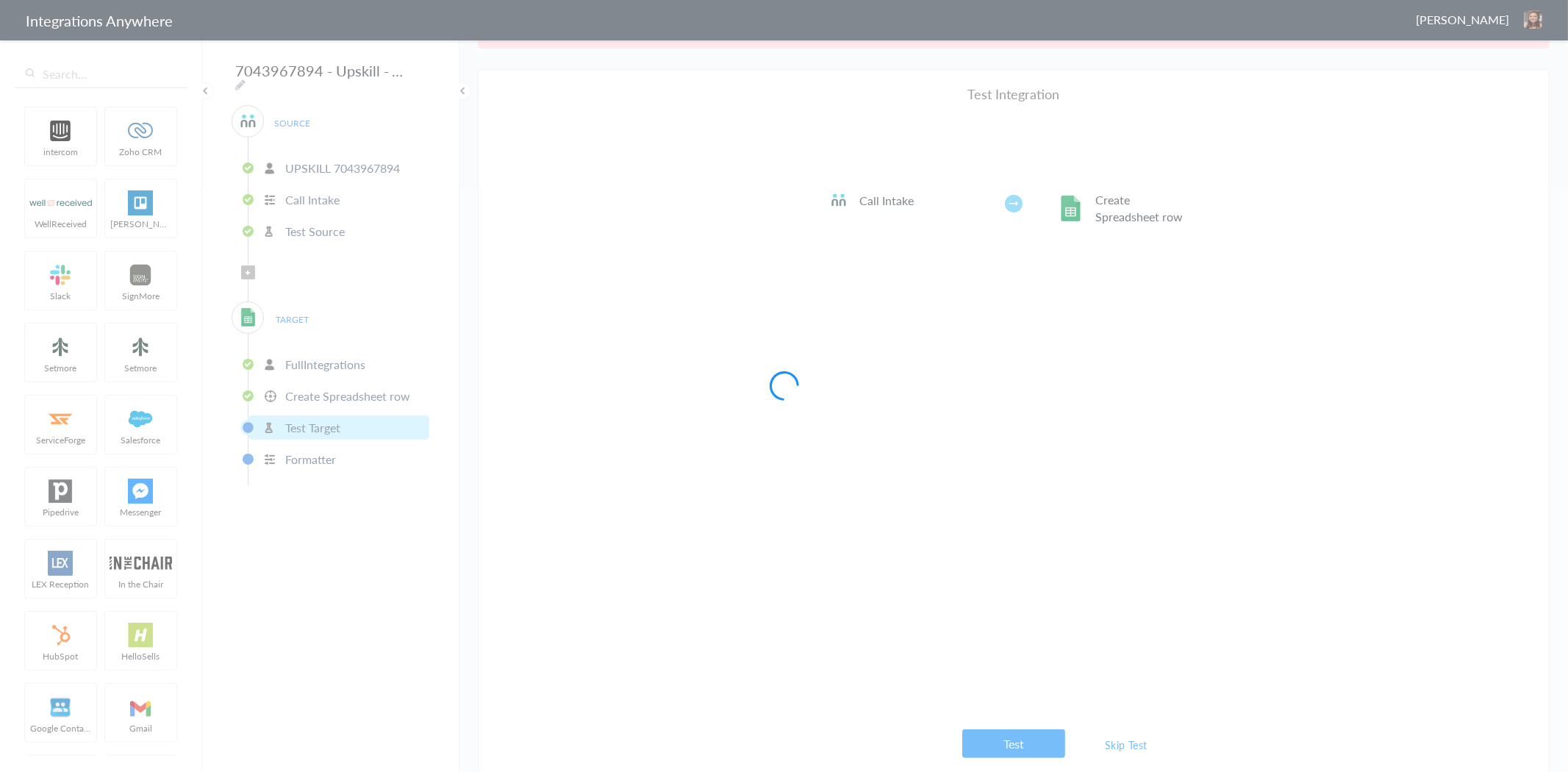
scroll to position [0, 0]
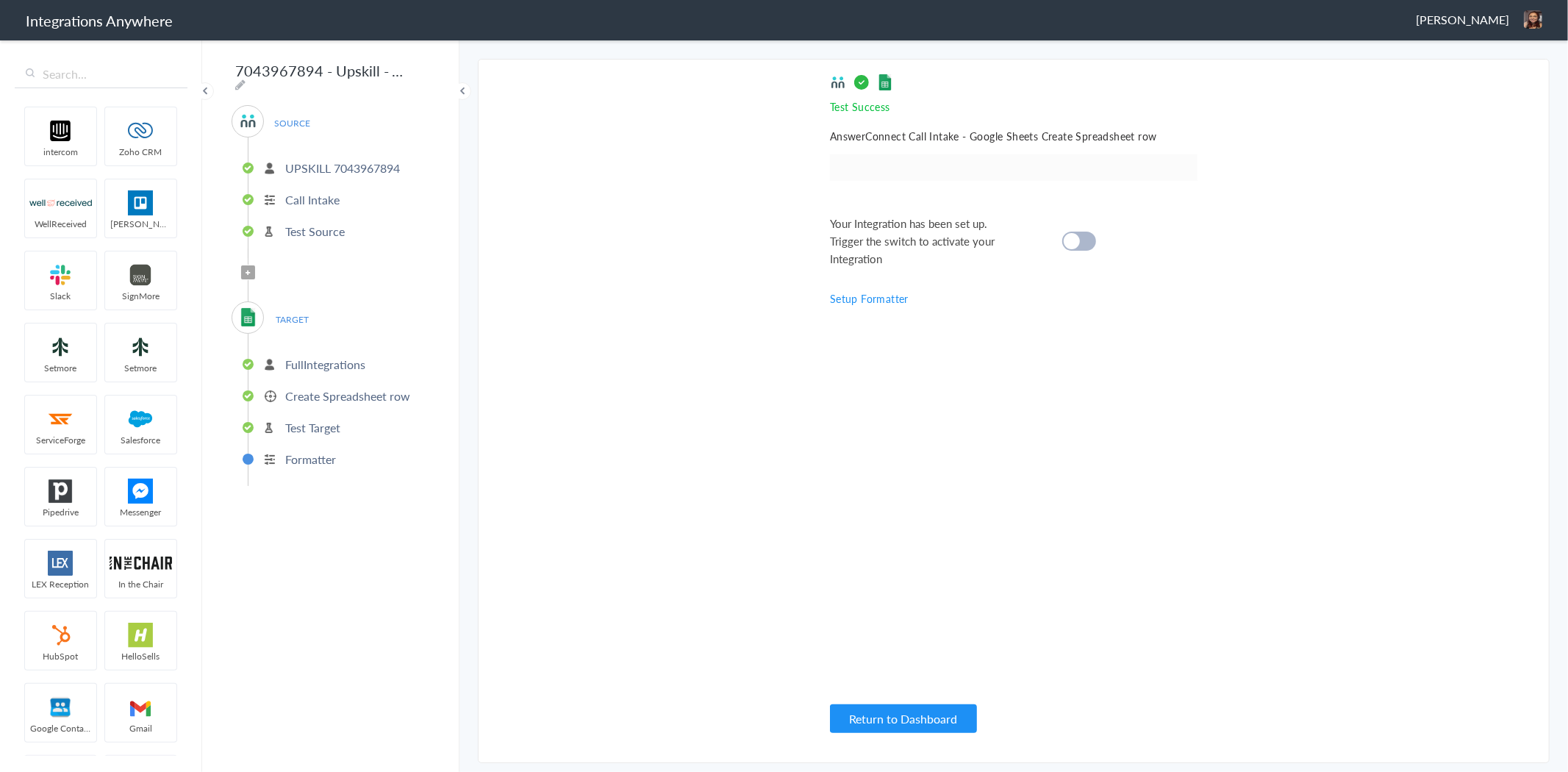
click at [1091, 239] on div at bounding box center [1079, 241] width 34 height 20
click at [1296, 191] on section "Select Account 8774353204 Rename Delete (22 days ago) UPSKILL 7043967894 Rename…" at bounding box center [1013, 410] width 1072 height 704
click at [314, 451] on p "Formatter" at bounding box center [310, 459] width 51 height 17
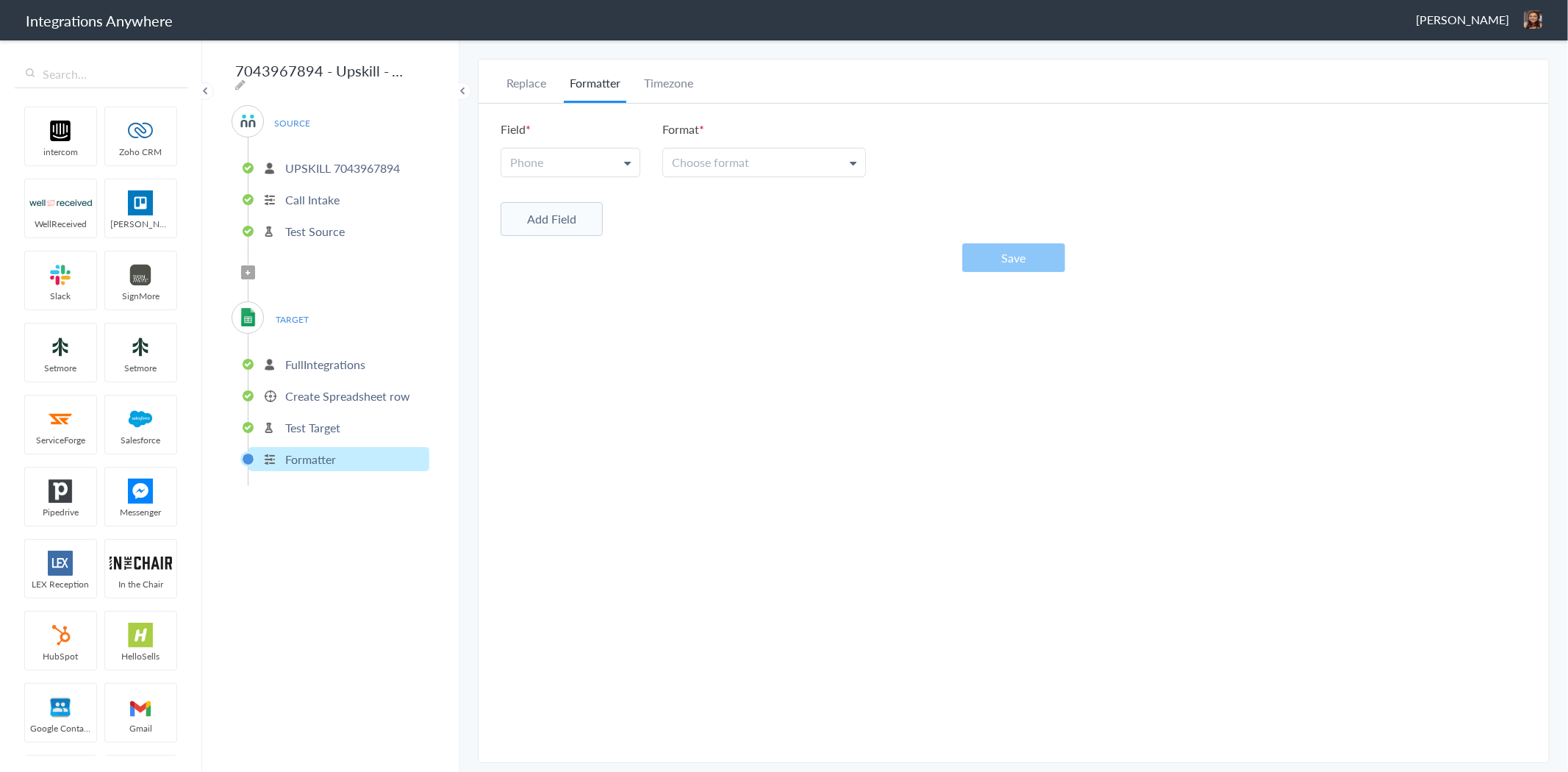
click at [590, 173] on link "Phone" at bounding box center [571, 162] width 139 height 28
click at [695, 480] on div "Replace Formatter Timezone Timezone America/Los_Angeles (Source) UTC America/Lo…" at bounding box center [1013, 411] width 1070 height 673
click at [689, 94] on li "Timezone" at bounding box center [669, 88] width 61 height 28
click at [689, 150] on link "America/Los_Angeles (Source)" at bounding box center [602, 162] width 202 height 28
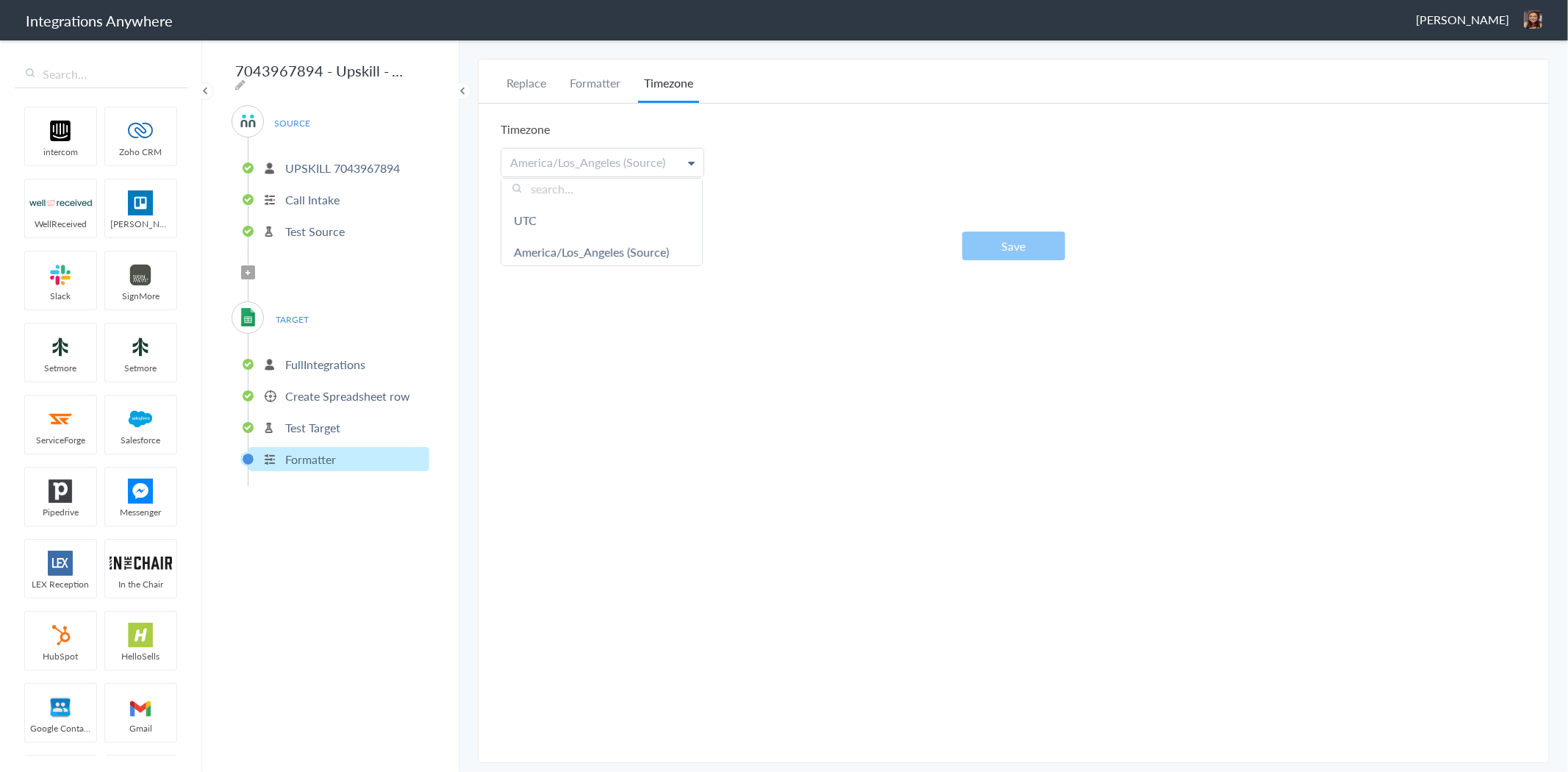
click at [736, 491] on div "Replace Formatter Timezone Timezone America/Los_Angeles (Source) UTC America/Lo…" at bounding box center [1013, 411] width 1070 height 673
click at [537, 79] on li "Replace" at bounding box center [526, 88] width 52 height 28
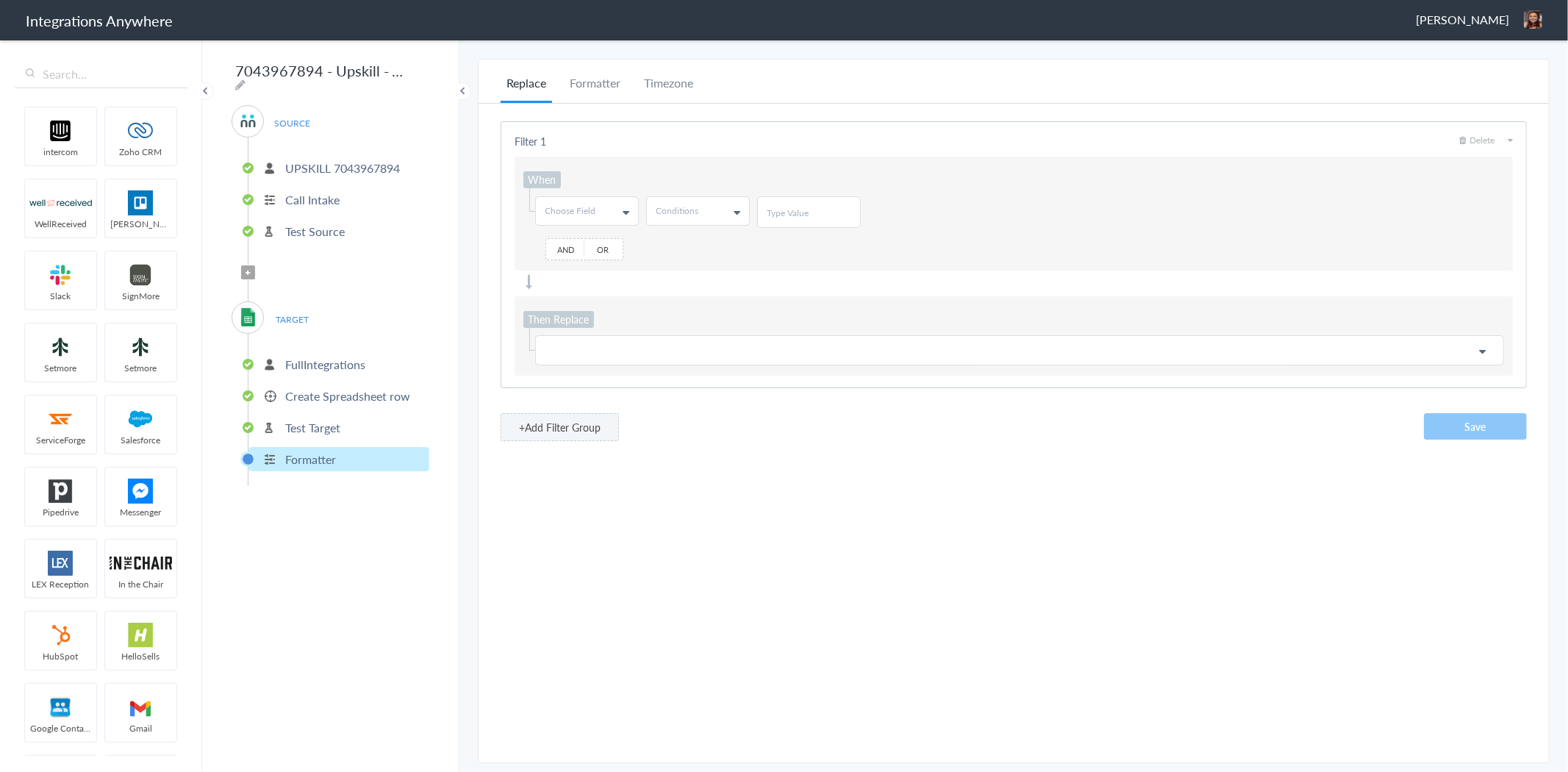
click at [608, 211] on link "Choose Field" at bounding box center [587, 211] width 103 height 28
click at [599, 245] on input "text" at bounding box center [586, 242] width 101 height 29
click at [679, 127] on div "Filter 1 Delete When Choose Field First Name Last Name Email Phone Zip Call Sta…" at bounding box center [1013, 254] width 1026 height 266
click at [707, 204] on link "Conditions" at bounding box center [698, 211] width 103 height 28
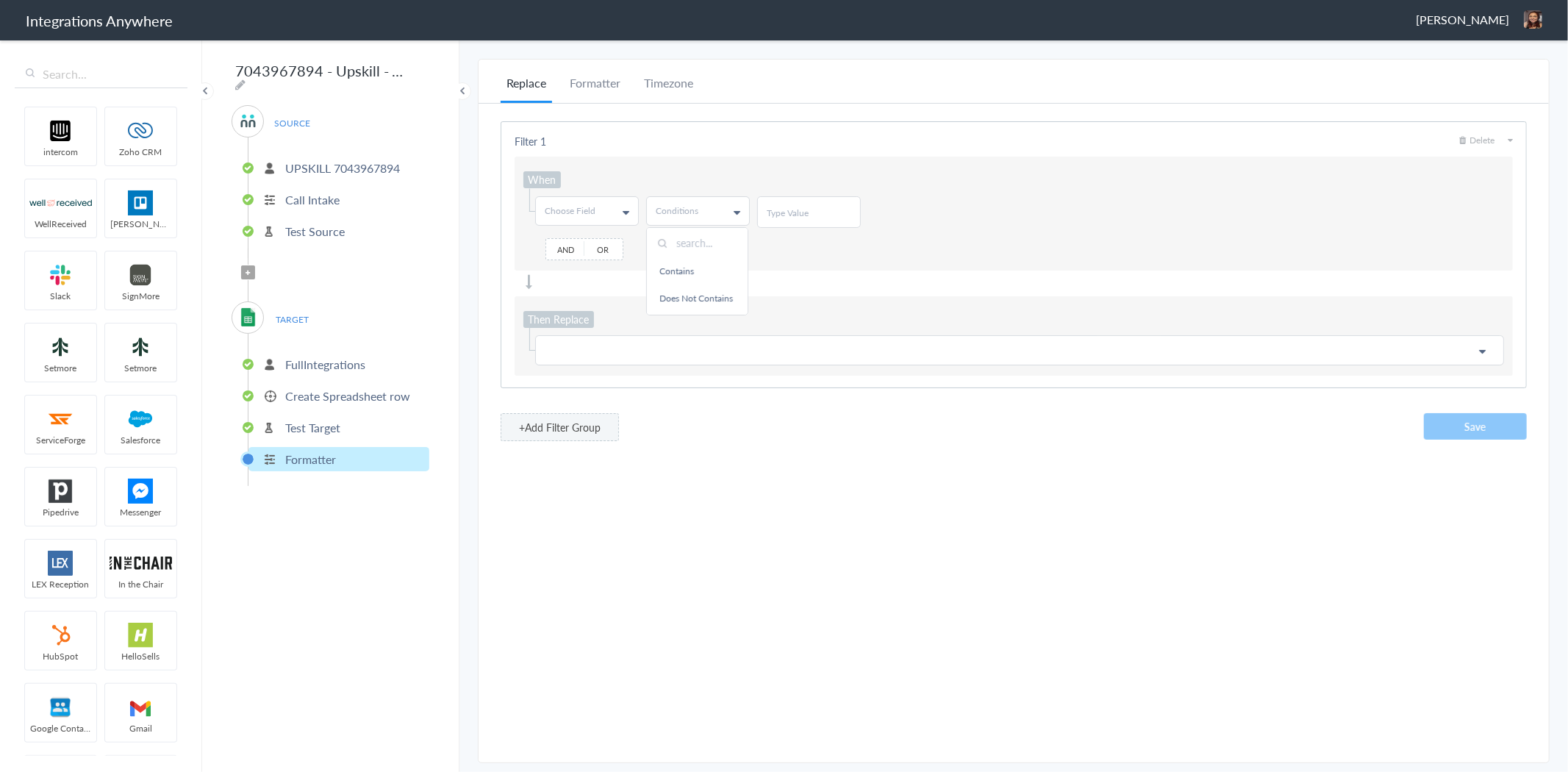
click at [741, 208] on link "Conditions" at bounding box center [698, 211] width 103 height 28
click at [773, 163] on div "When Choose Field First Name Last Name Email Phone Zip Call Start Time Account …" at bounding box center [1013, 213] width 999 height 114
click at [1473, 13] on span "[PERSON_NAME]" at bounding box center [1463, 19] width 94 height 17
click at [1505, 85] on li "Dashboard" at bounding box center [1502, 75] width 102 height 22
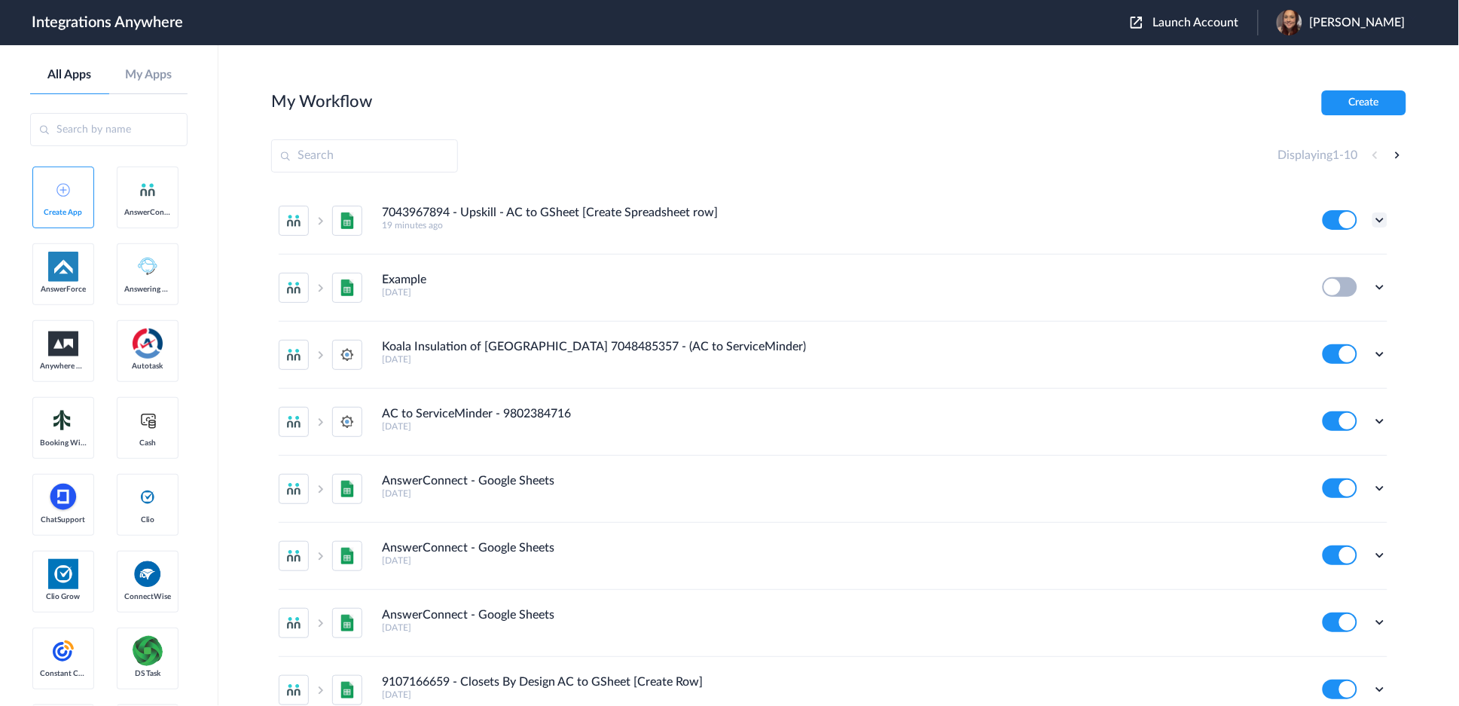
click at [1372, 216] on icon at bounding box center [1379, 219] width 15 height 15
click at [1043, 73] on main "My Workflow Create Displaying 1 - 10 7043967894 - Upskill - AC to GSheet [Creat…" at bounding box center [838, 375] width 1240 height 660
click at [1201, 19] on span "Launch Account" at bounding box center [1196, 23] width 86 height 12
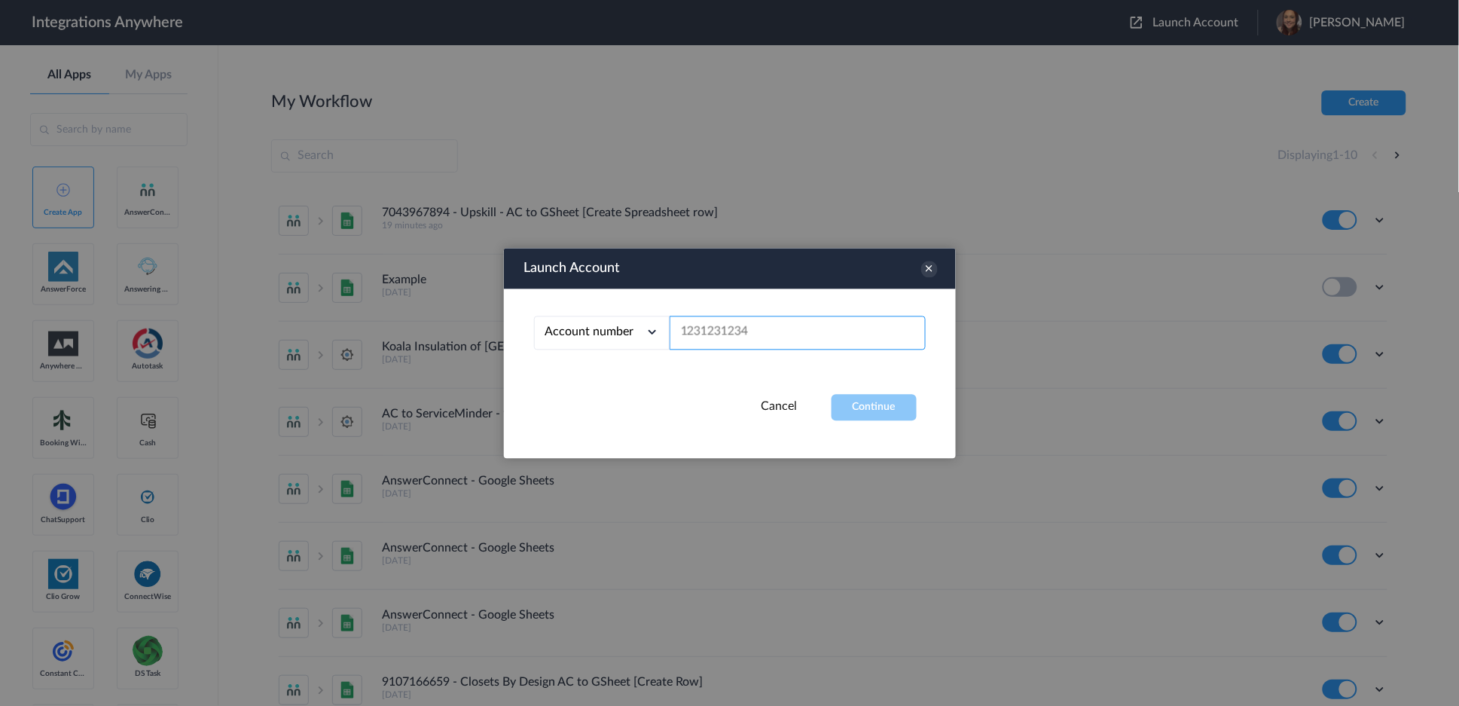
click at [705, 333] on input "text" at bounding box center [797, 333] width 256 height 34
paste input "9102210442"
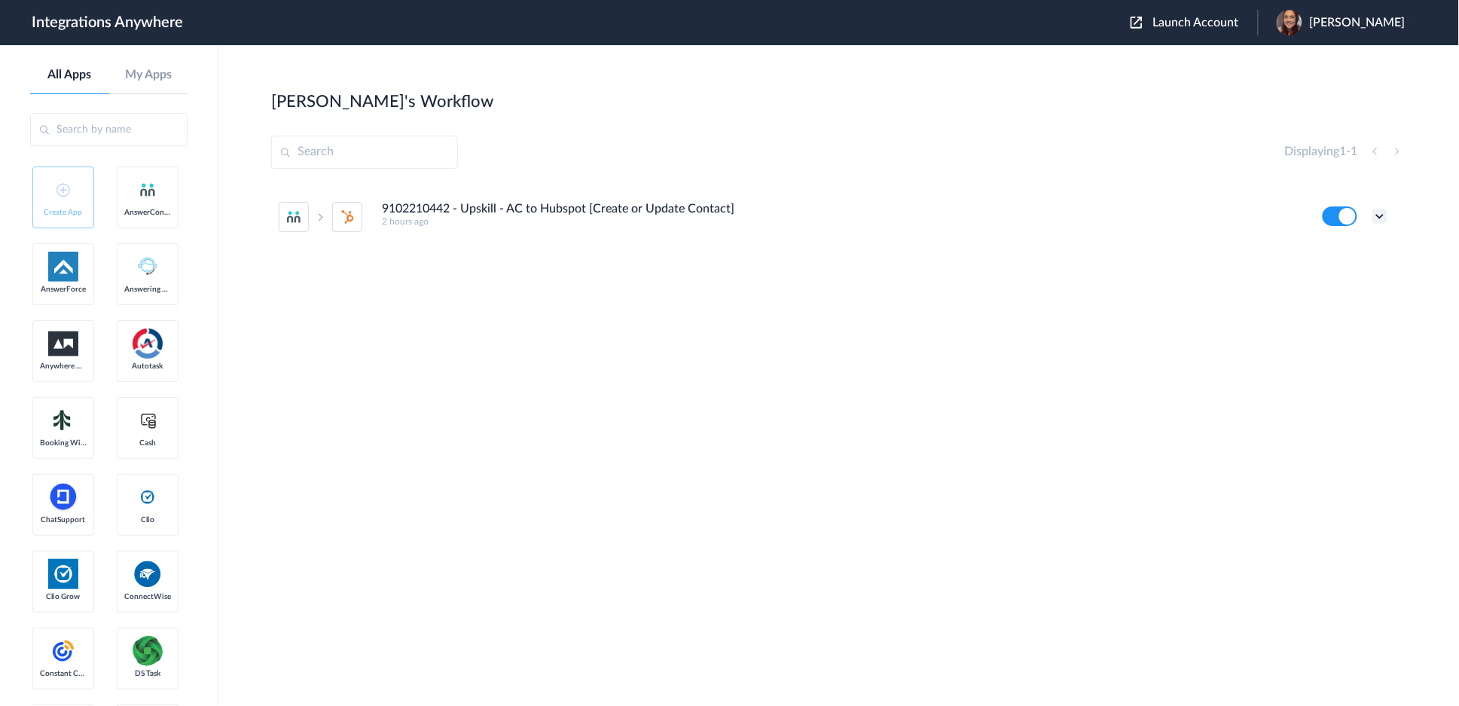
click at [1376, 214] on icon at bounding box center [1379, 216] width 15 height 15
click at [1339, 310] on span "Delete" at bounding box center [1333, 306] width 30 height 11
click at [1339, 310] on span "Are you sure?" at bounding box center [1326, 312] width 53 height 23
click at [1239, 17] on span "Launch Account" at bounding box center [1196, 23] width 86 height 12
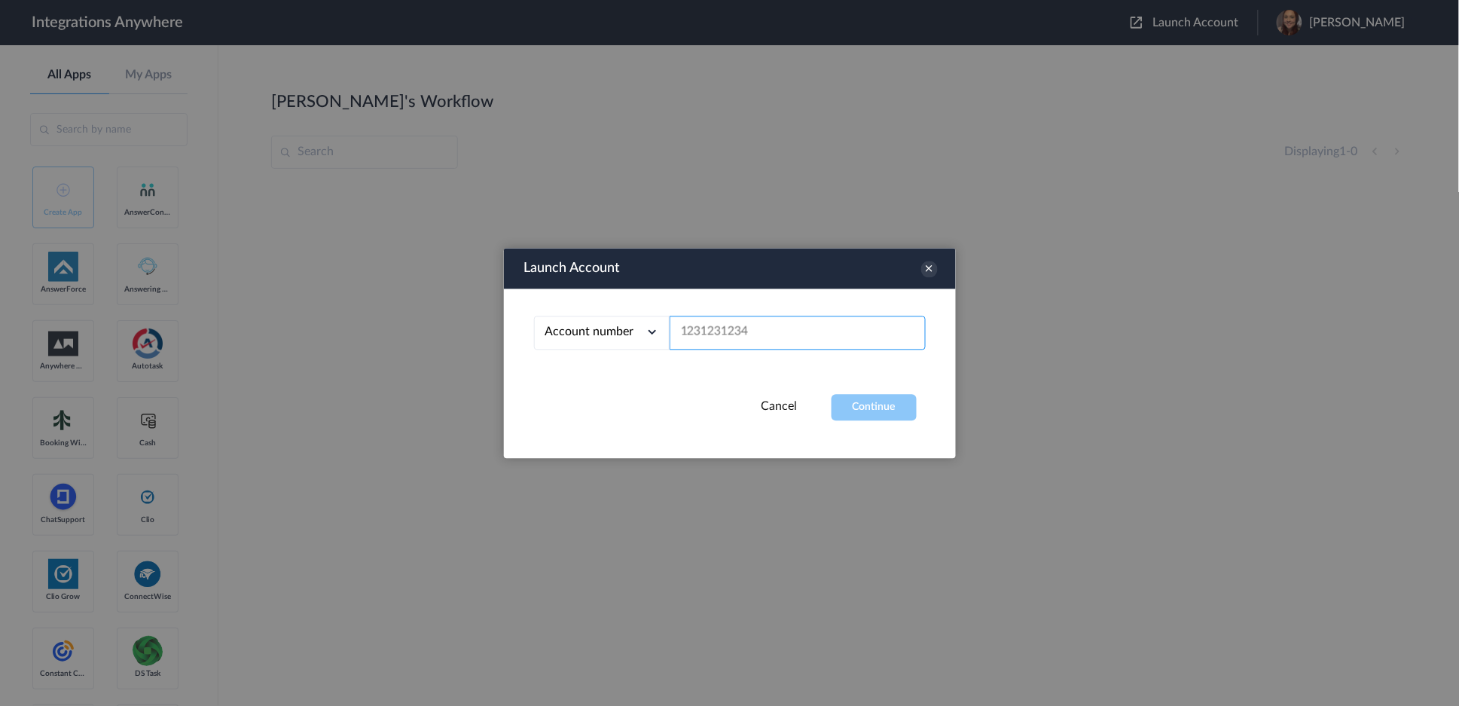
click at [708, 334] on input "text" at bounding box center [797, 333] width 256 height 34
paste input "7043967894"
type input "7043967894"
click at [889, 404] on button "Continue" at bounding box center [873, 407] width 85 height 26
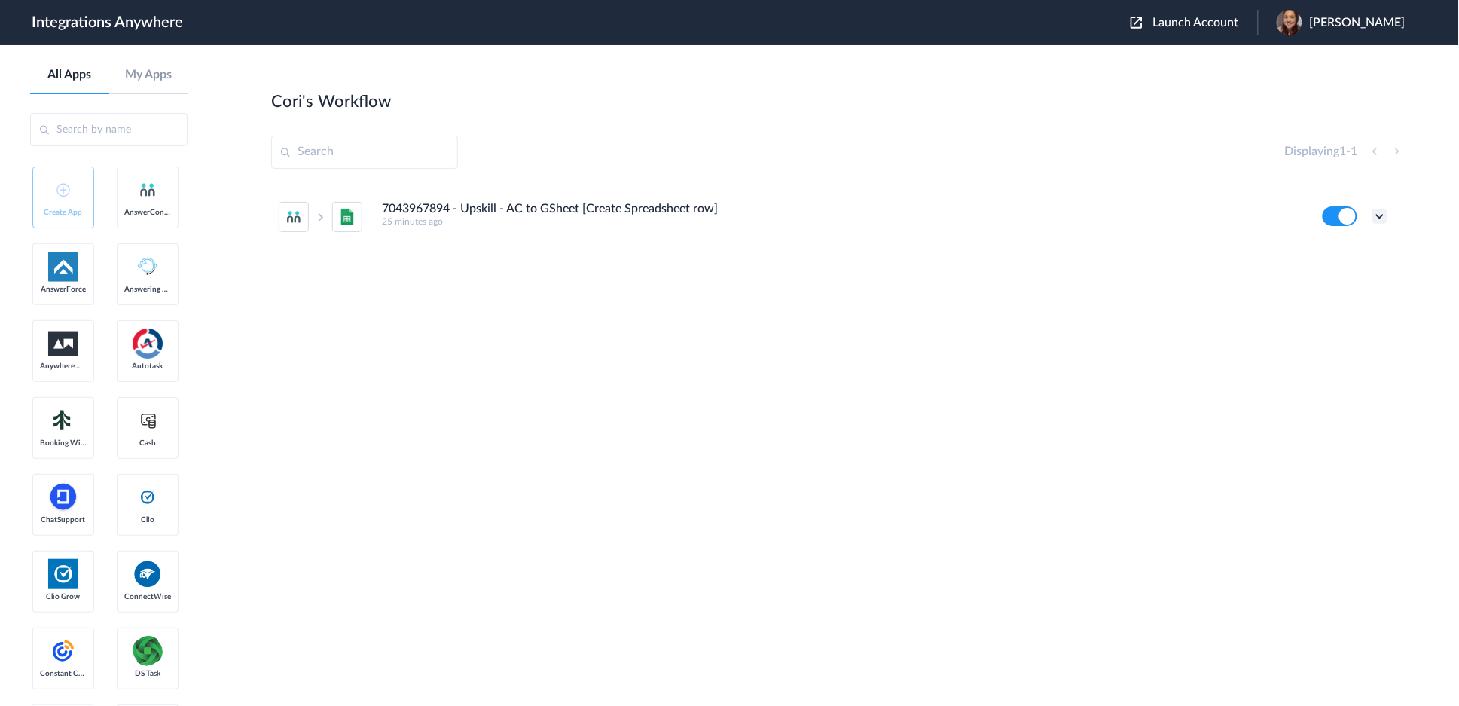
click at [1376, 216] on icon at bounding box center [1379, 216] width 15 height 15
click at [1343, 315] on li "Delete" at bounding box center [1338, 307] width 98 height 28
click at [1343, 315] on li "Are you sure?" at bounding box center [1338, 313] width 98 height 41
click at [495, 111] on div "[PERSON_NAME]'s Workflow Create" at bounding box center [838, 100] width 1135 height 21
click at [1358, 13] on div "[PERSON_NAME]" at bounding box center [1348, 23] width 144 height 26
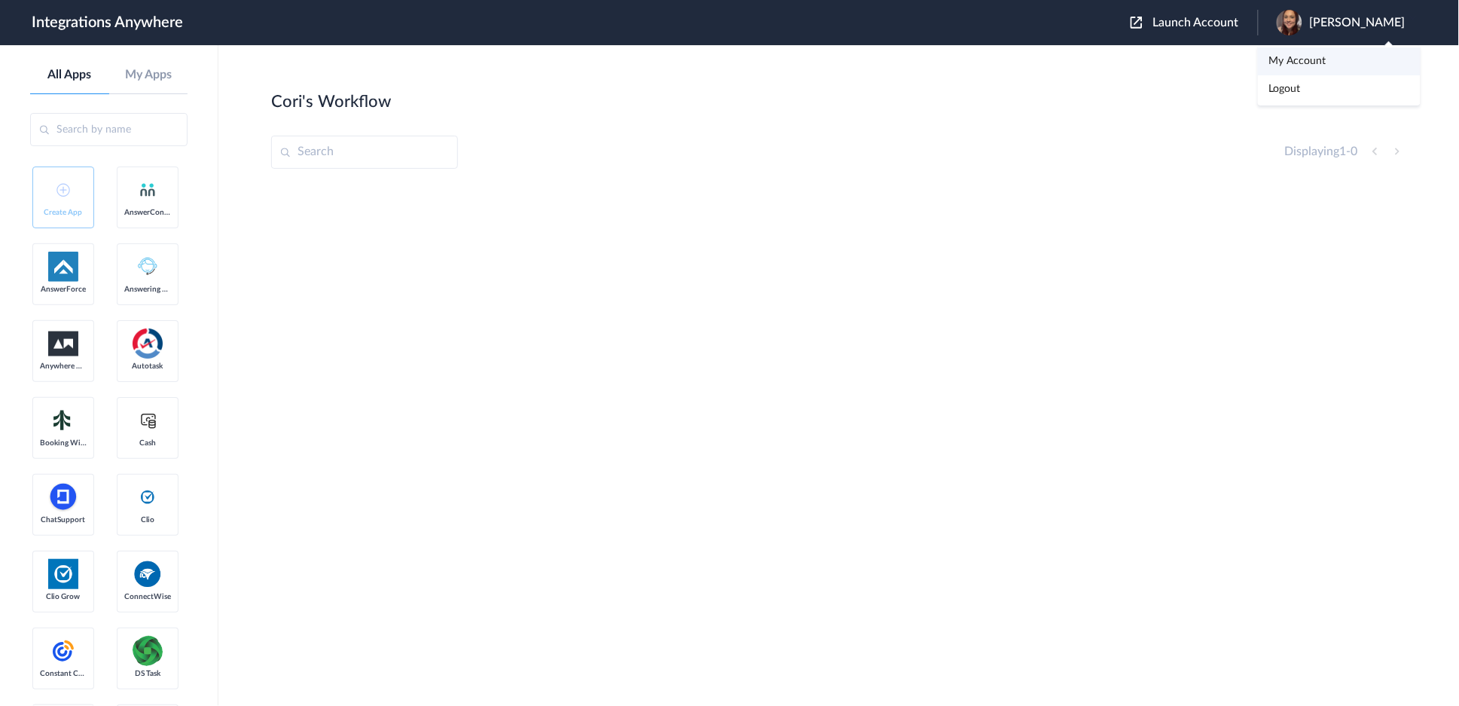
click at [1351, 51] on li "My Account" at bounding box center [1338, 61] width 163 height 28
